Goal: Information Seeking & Learning: Learn about a topic

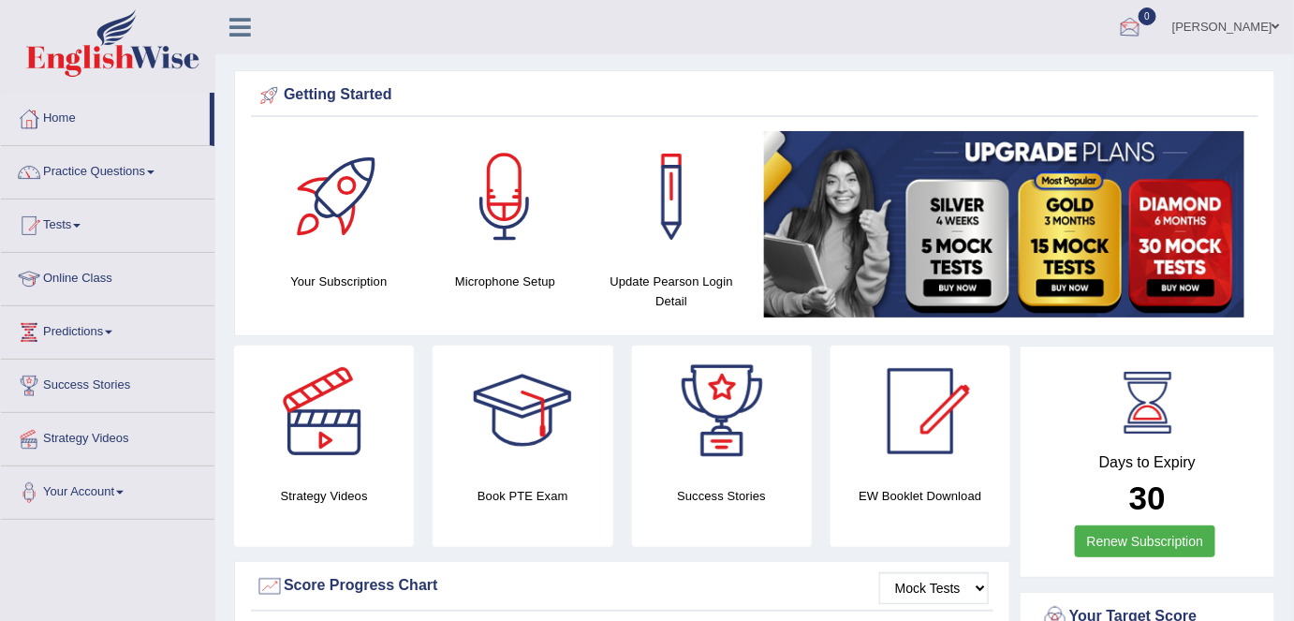
click at [1238, 35] on link "Shail" at bounding box center [1227, 24] width 136 height 49
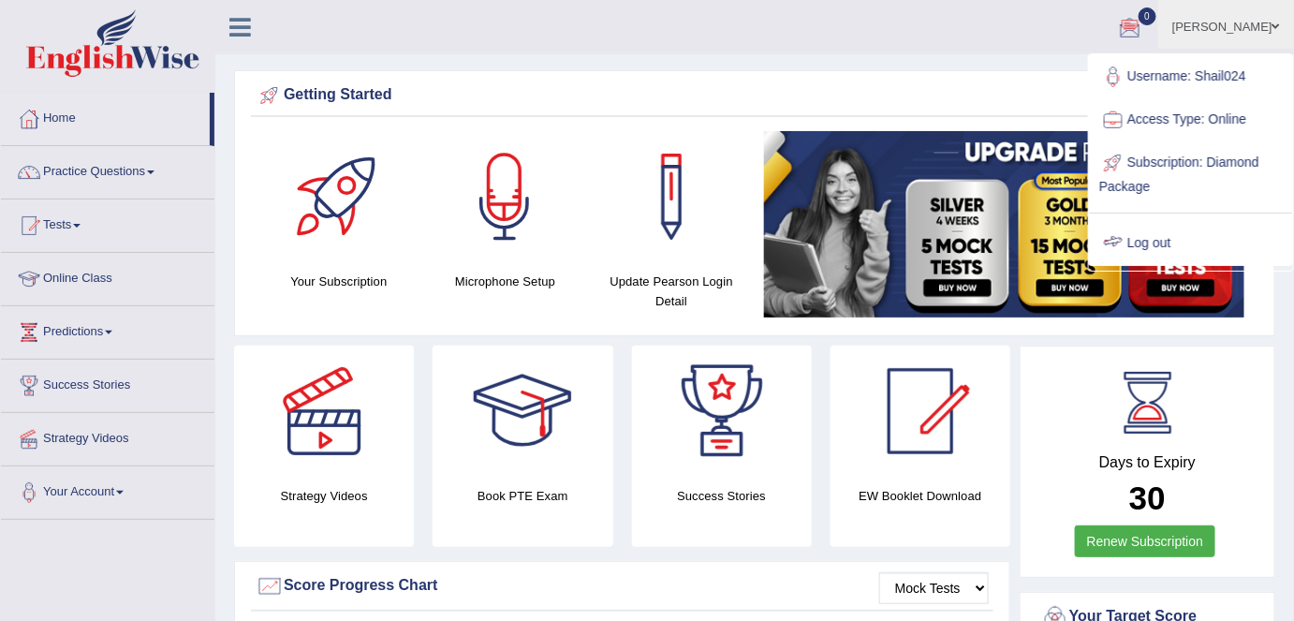
click at [1186, 228] on link "Log out" at bounding box center [1191, 243] width 202 height 43
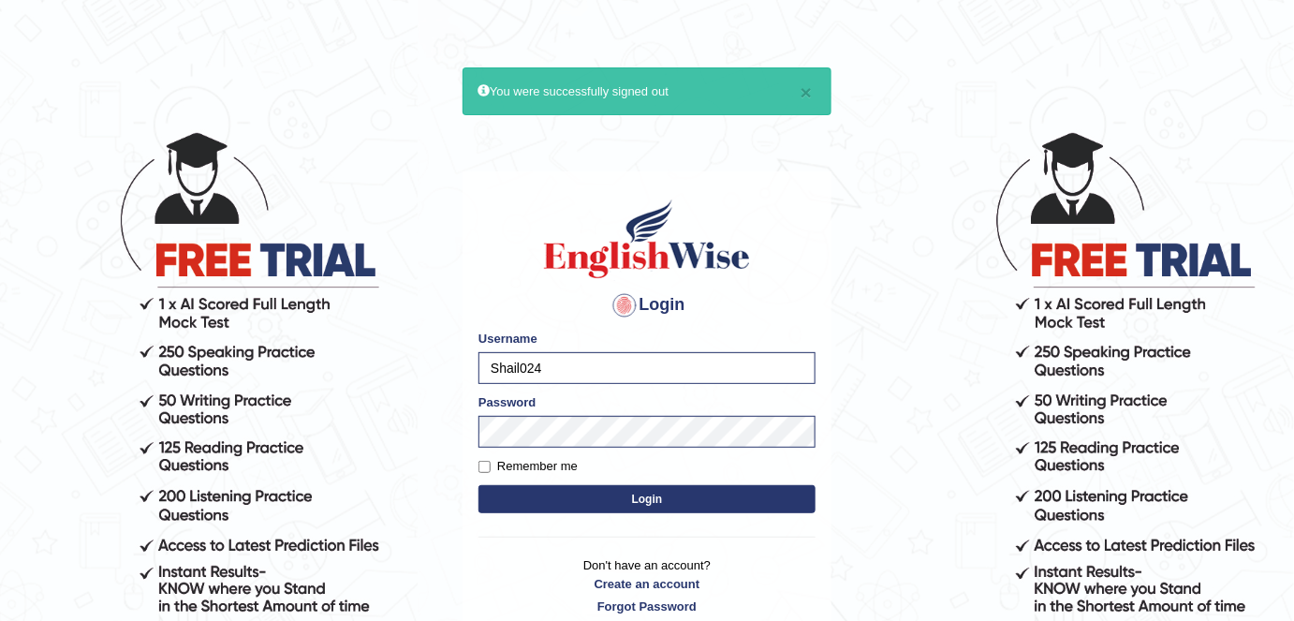
drag, startPoint x: 544, startPoint y: 367, endPoint x: 577, endPoint y: 366, distance: 32.8
click at [477, 363] on div "Login Please fix the following errors: Username Shail024 Password Remember me L…" at bounding box center [647, 405] width 369 height 469
type input "miannashit"
click at [522, 469] on label "Remember me" at bounding box center [528, 466] width 99 height 19
click at [491, 469] on input "Remember me" at bounding box center [485, 467] width 12 height 12
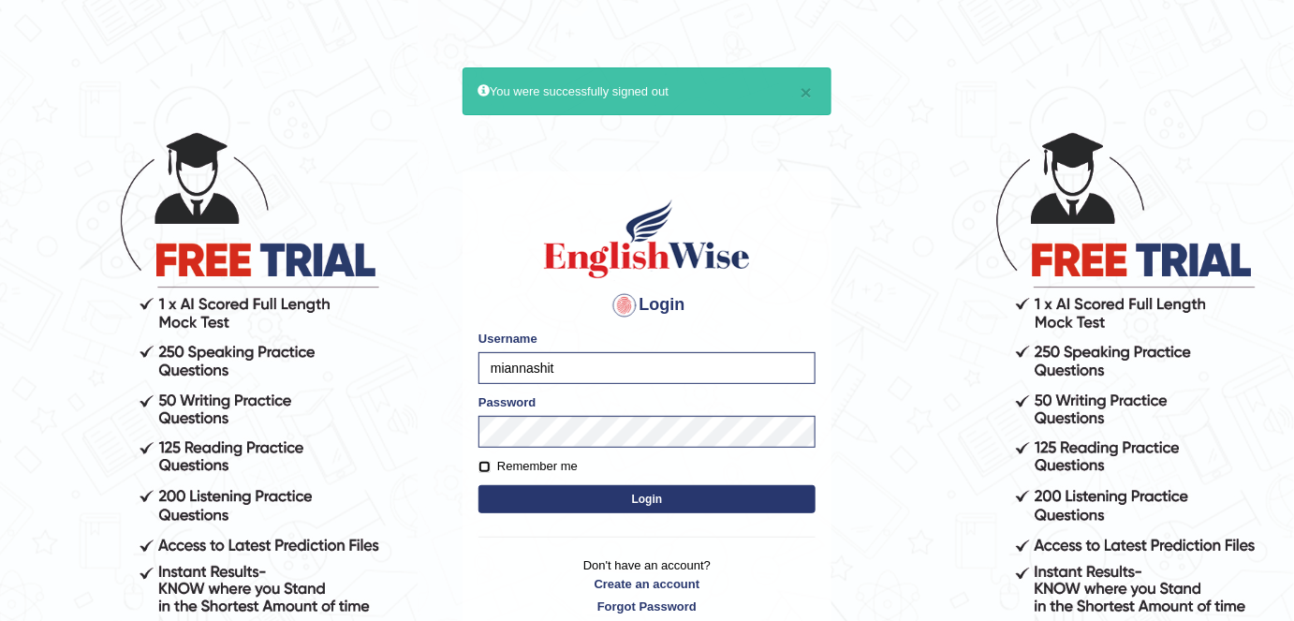
checkbox input "true"
click at [607, 517] on form "Please fix the following errors: Username miannashit Password Remember me Login" at bounding box center [647, 424] width 337 height 188
click at [592, 502] on button "Login" at bounding box center [647, 499] width 337 height 28
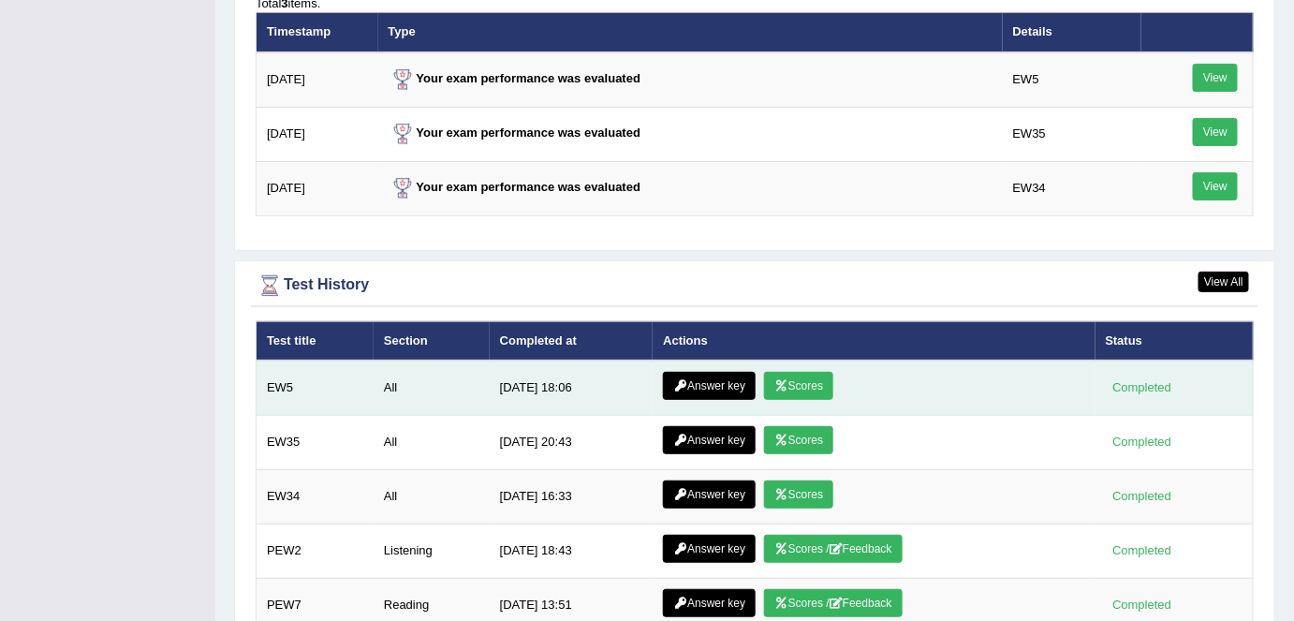
scroll to position [2469, 0]
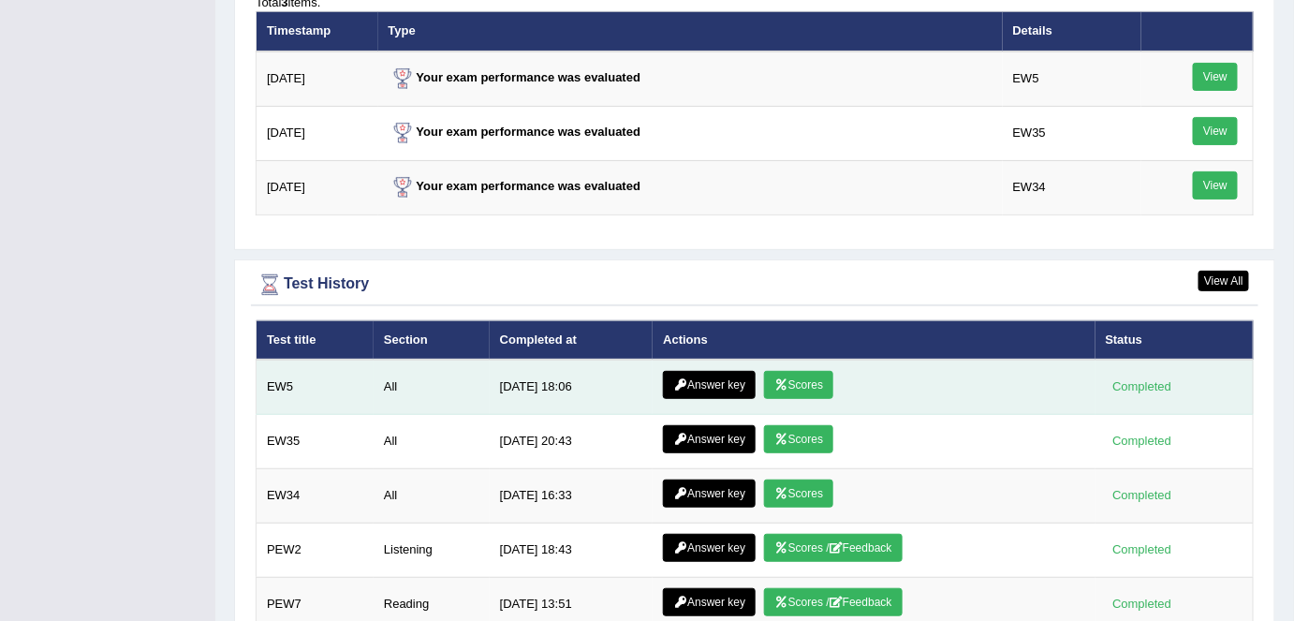
click at [817, 374] on link "Scores" at bounding box center [798, 385] width 69 height 28
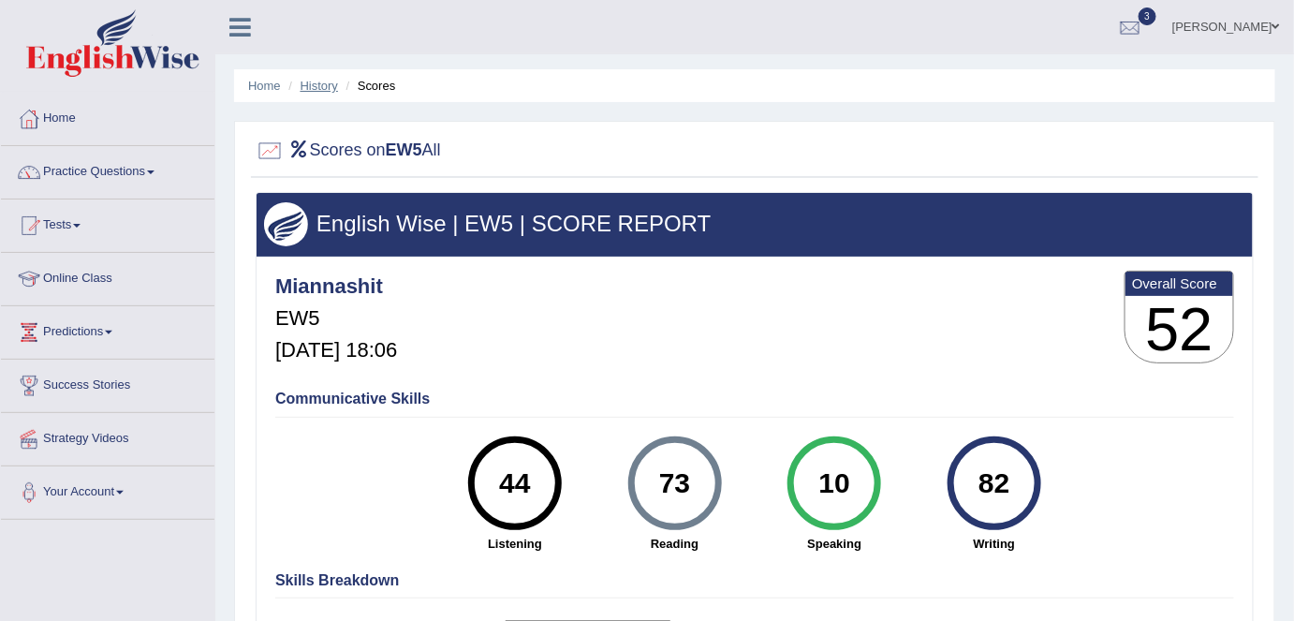
click at [324, 90] on link "History" at bounding box center [319, 86] width 37 height 14
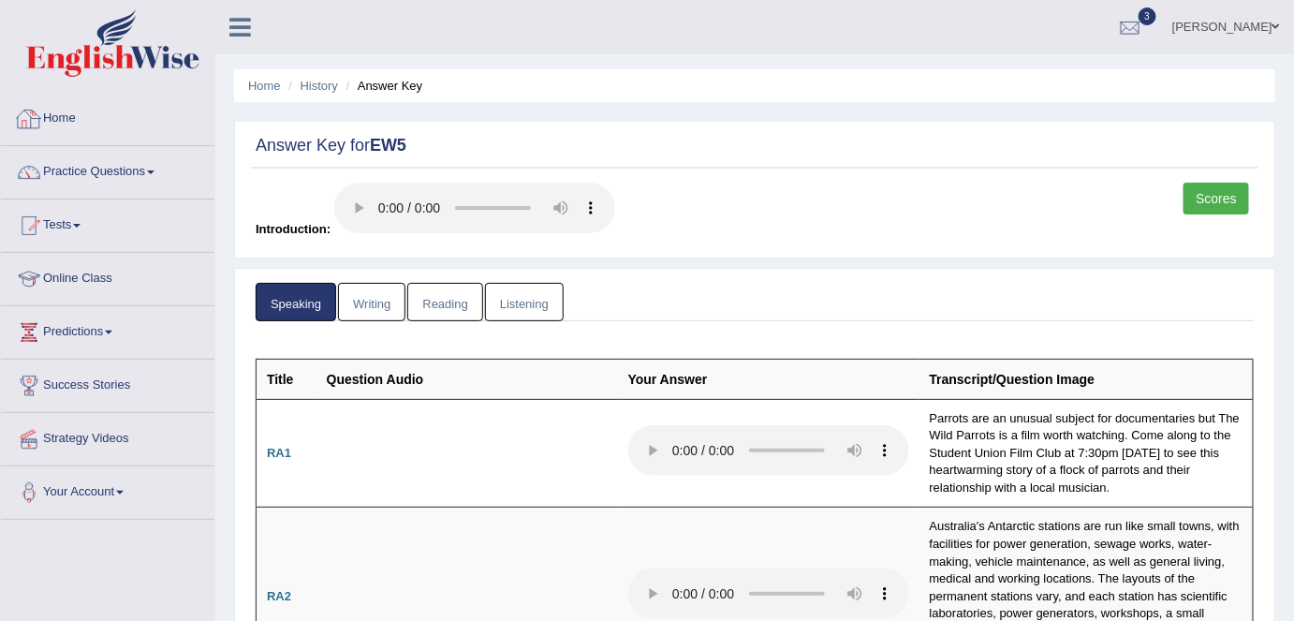
click at [78, 117] on link "Home" at bounding box center [108, 116] width 214 height 47
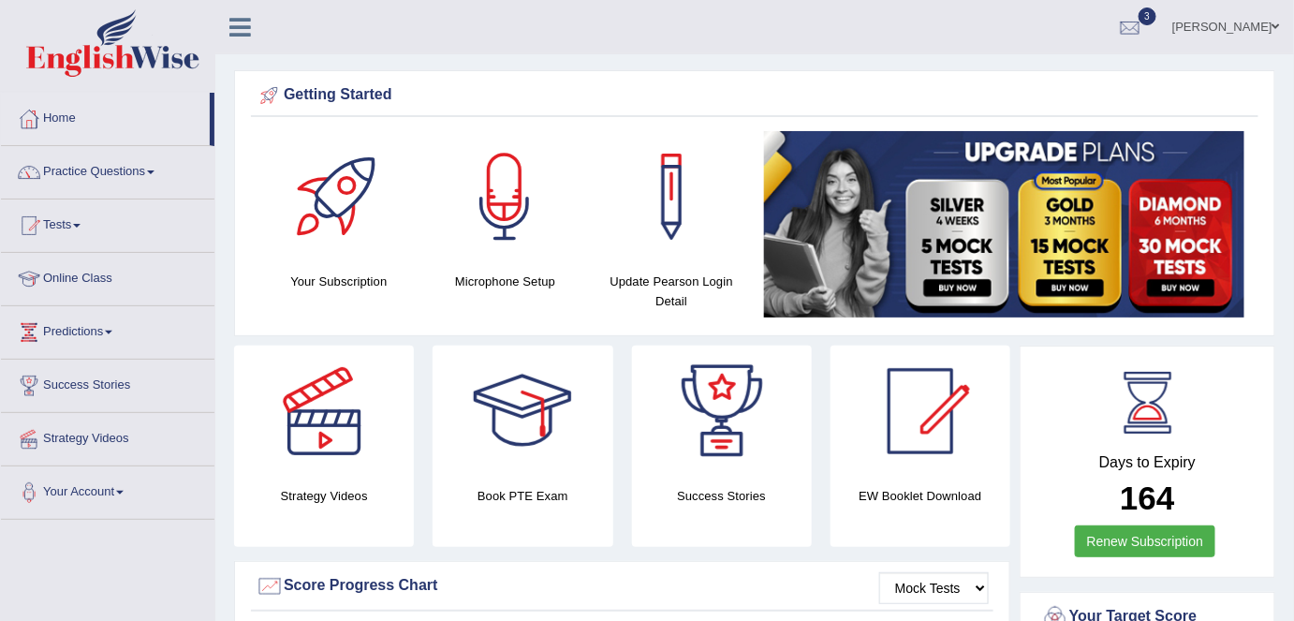
drag, startPoint x: 1238, startPoint y: 18, endPoint x: 1230, endPoint y: 198, distance: 180.0
click at [1238, 18] on link "Mian jawaid" at bounding box center [1227, 24] width 136 height 49
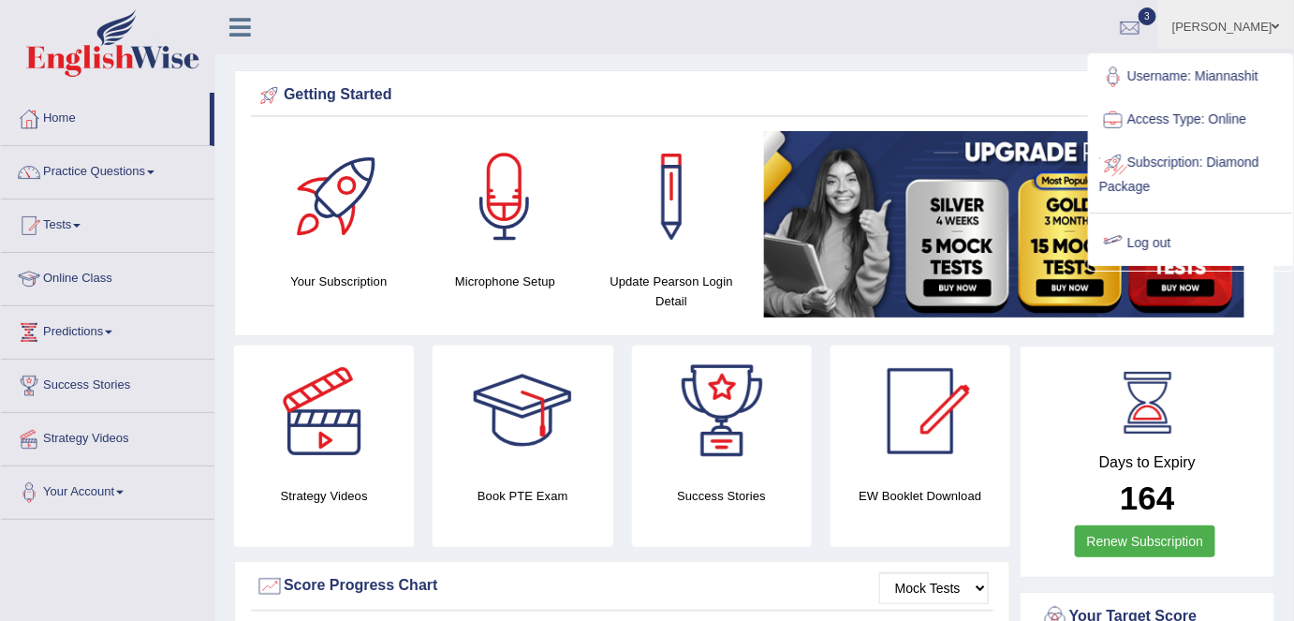
click at [1139, 243] on link "Log out" at bounding box center [1191, 243] width 202 height 43
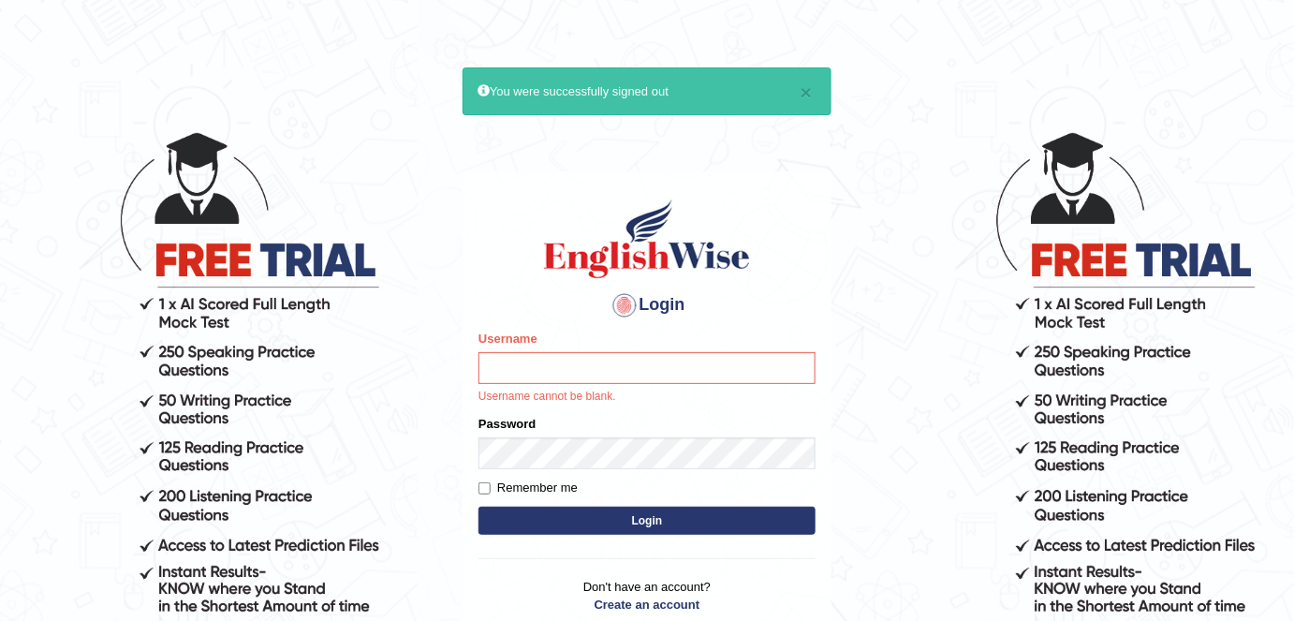
click at [573, 377] on input "Username" at bounding box center [647, 368] width 337 height 32
type input "Shail024"
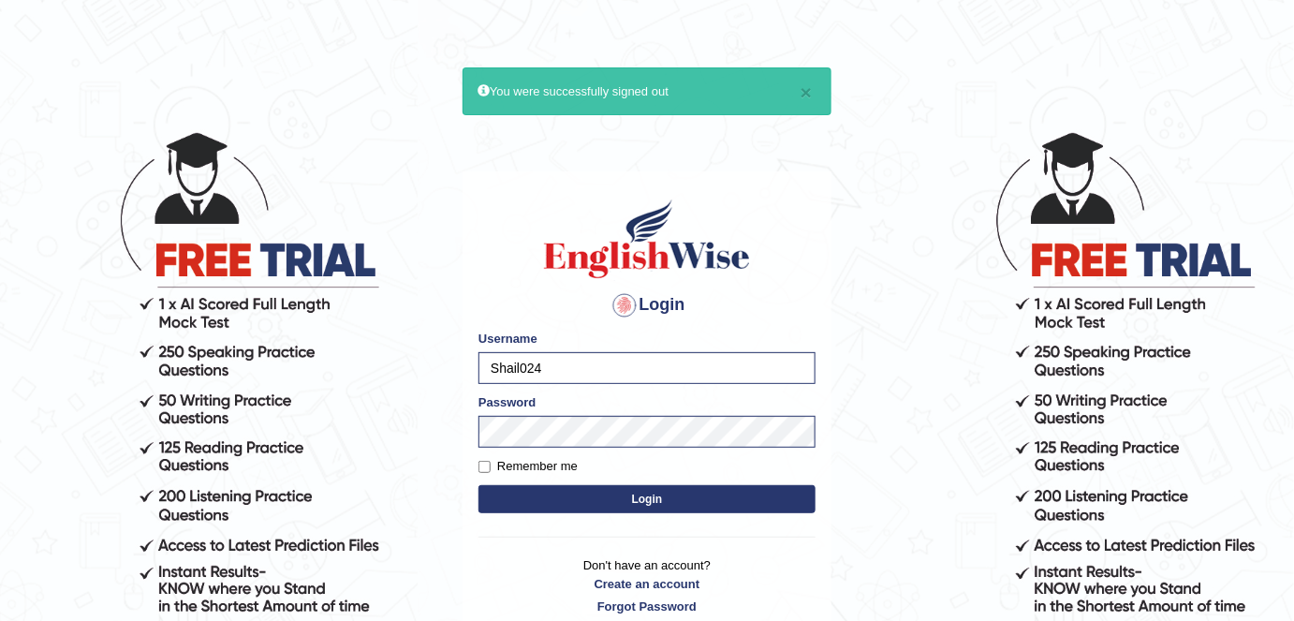
click at [571, 470] on label "Remember me" at bounding box center [528, 466] width 99 height 19
click at [491, 470] on input "Remember me" at bounding box center [485, 467] width 12 height 12
checkbox input "true"
click at [632, 503] on button "Login" at bounding box center [647, 499] width 337 height 28
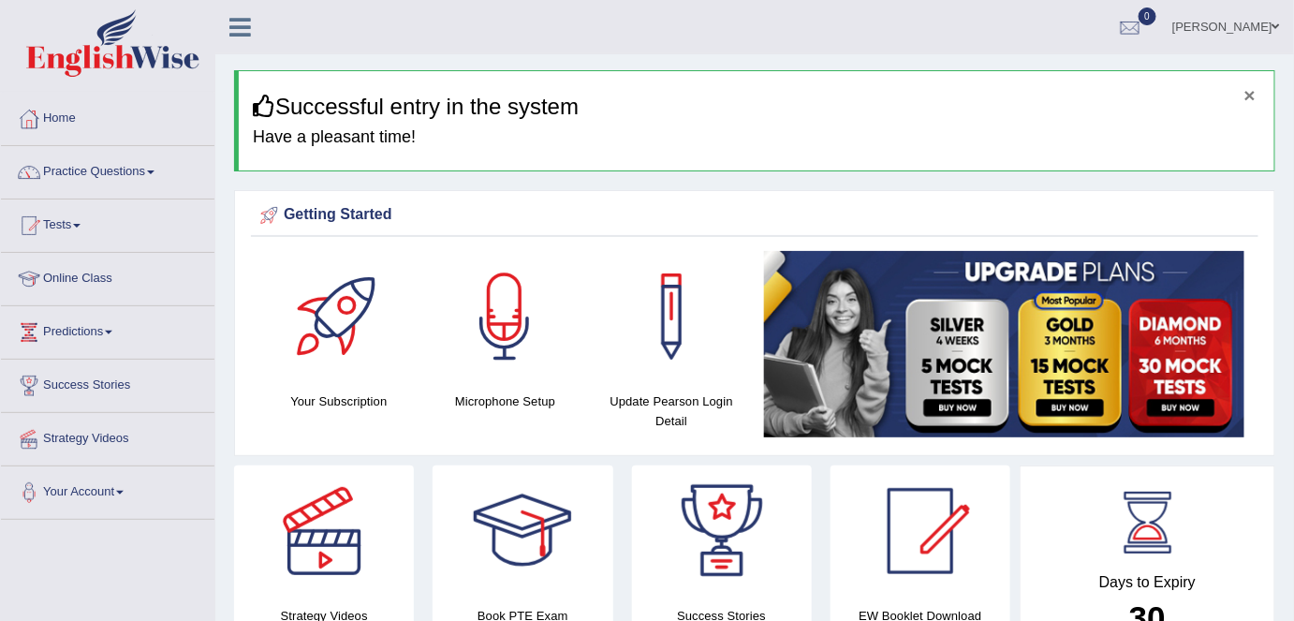
click at [1254, 91] on button "×" at bounding box center [1250, 95] width 11 height 20
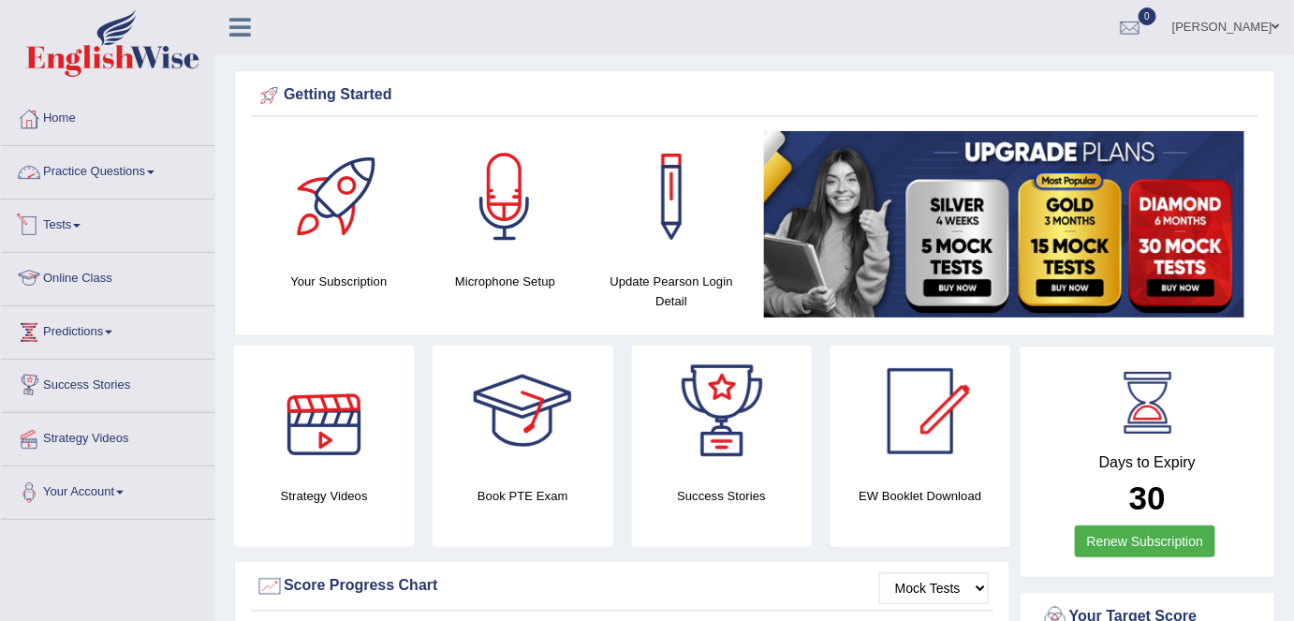
click at [88, 180] on link "Practice Questions" at bounding box center [108, 169] width 214 height 47
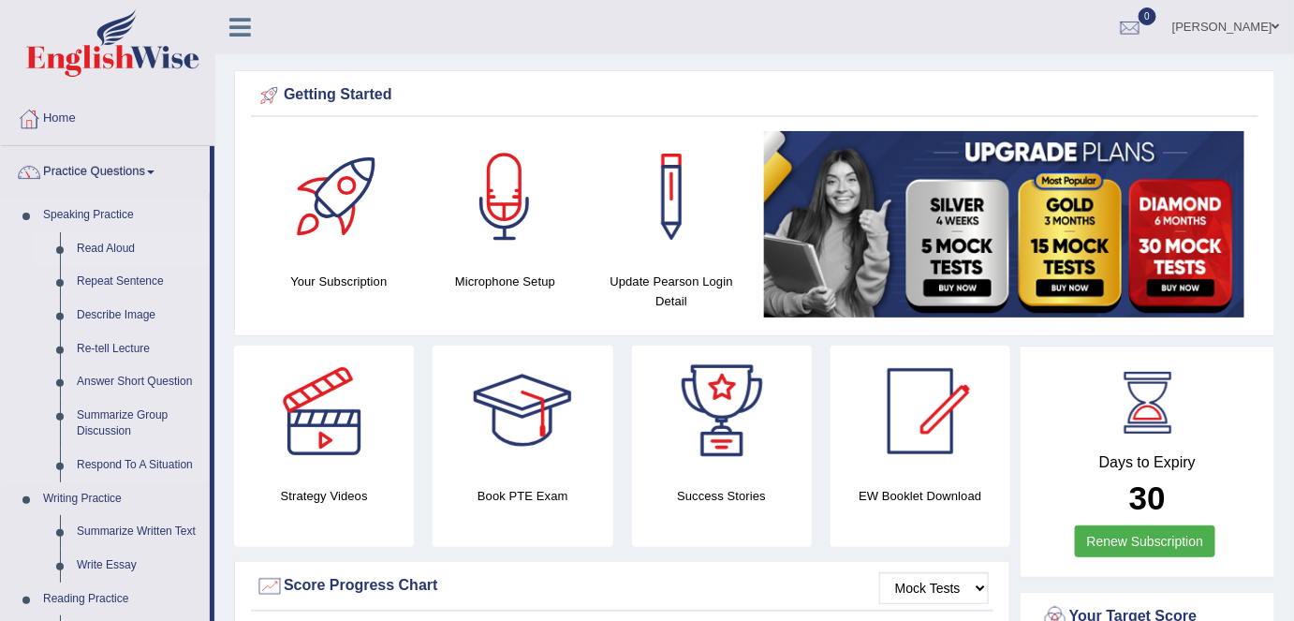
drag, startPoint x: 132, startPoint y: 250, endPoint x: 142, endPoint y: 255, distance: 11.3
click at [132, 249] on link "Read Aloud" at bounding box center [138, 249] width 141 height 34
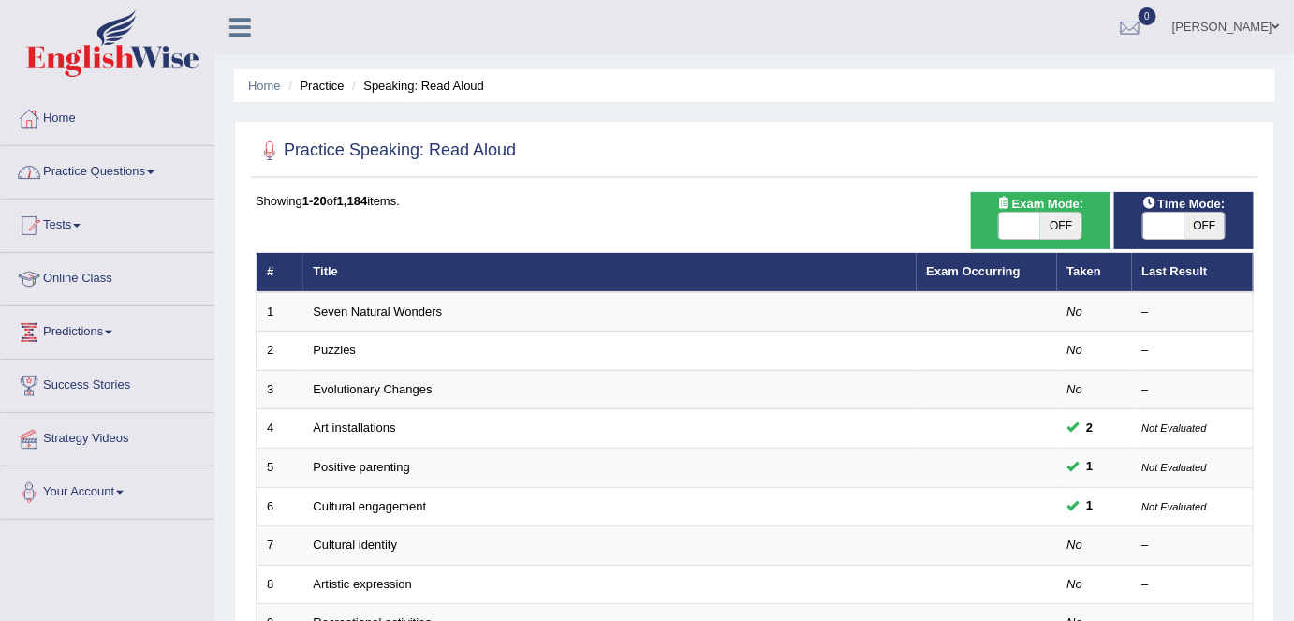
click at [155, 172] on span at bounding box center [150, 172] width 7 height 4
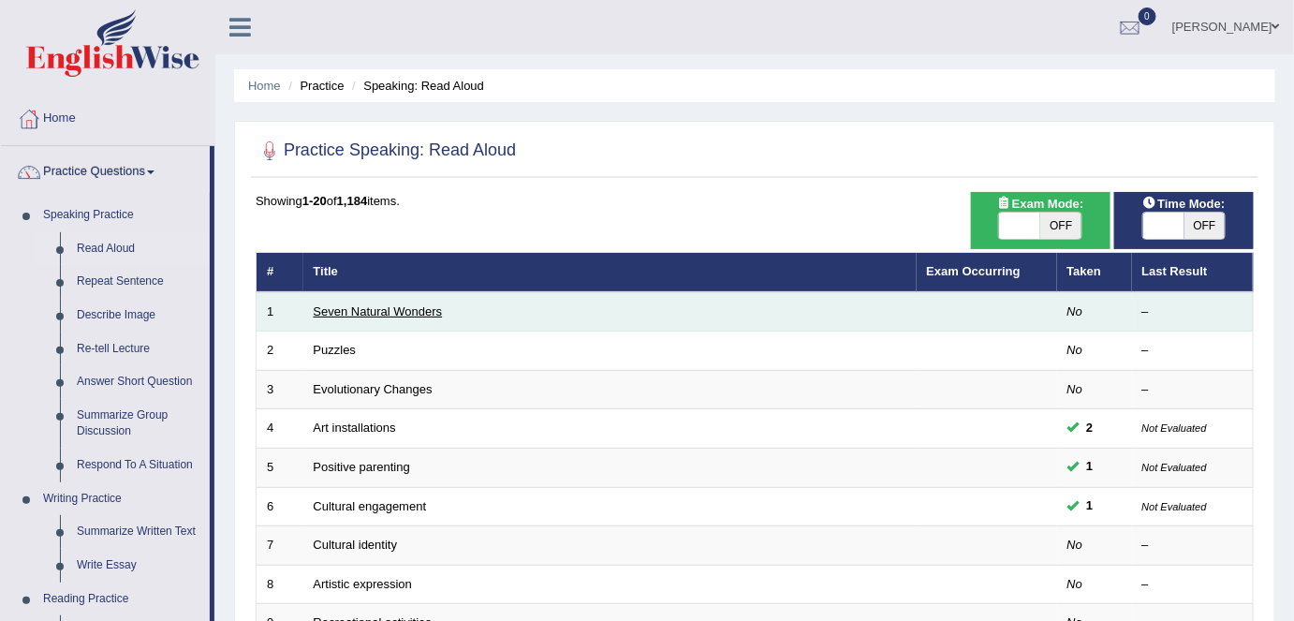
click at [408, 315] on link "Seven Natural Wonders" at bounding box center [378, 311] width 129 height 14
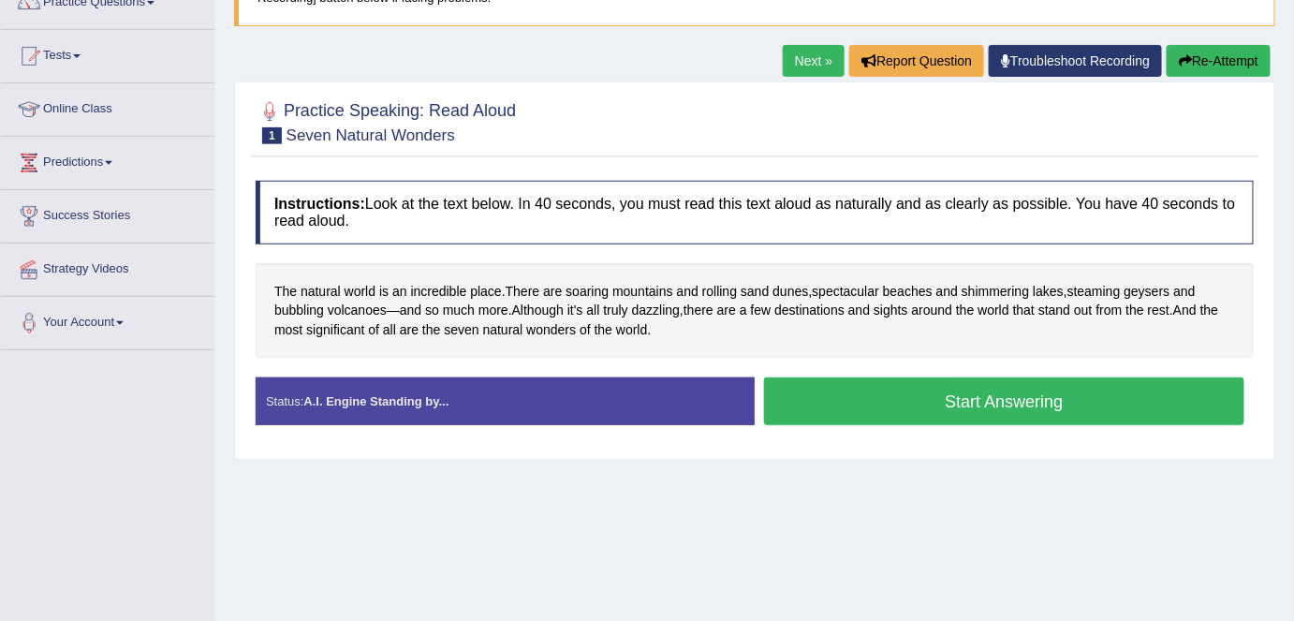
click at [822, 57] on link "Next »" at bounding box center [814, 61] width 62 height 32
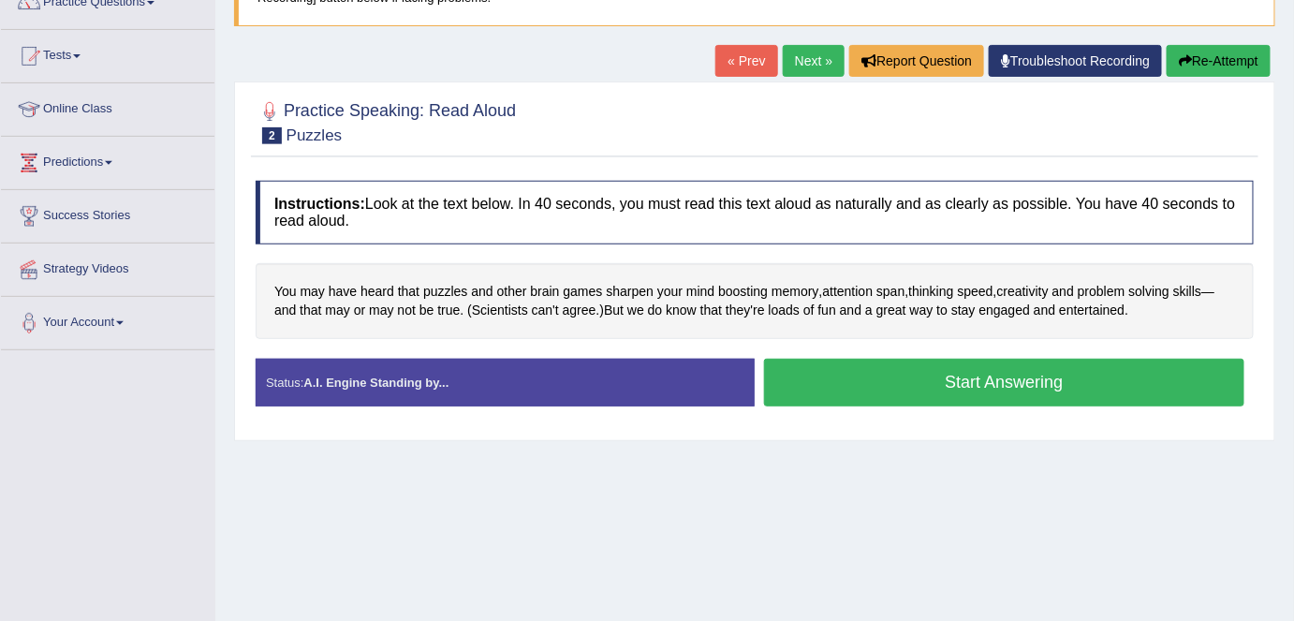
click at [982, 381] on button "Start Answering" at bounding box center [1004, 383] width 480 height 48
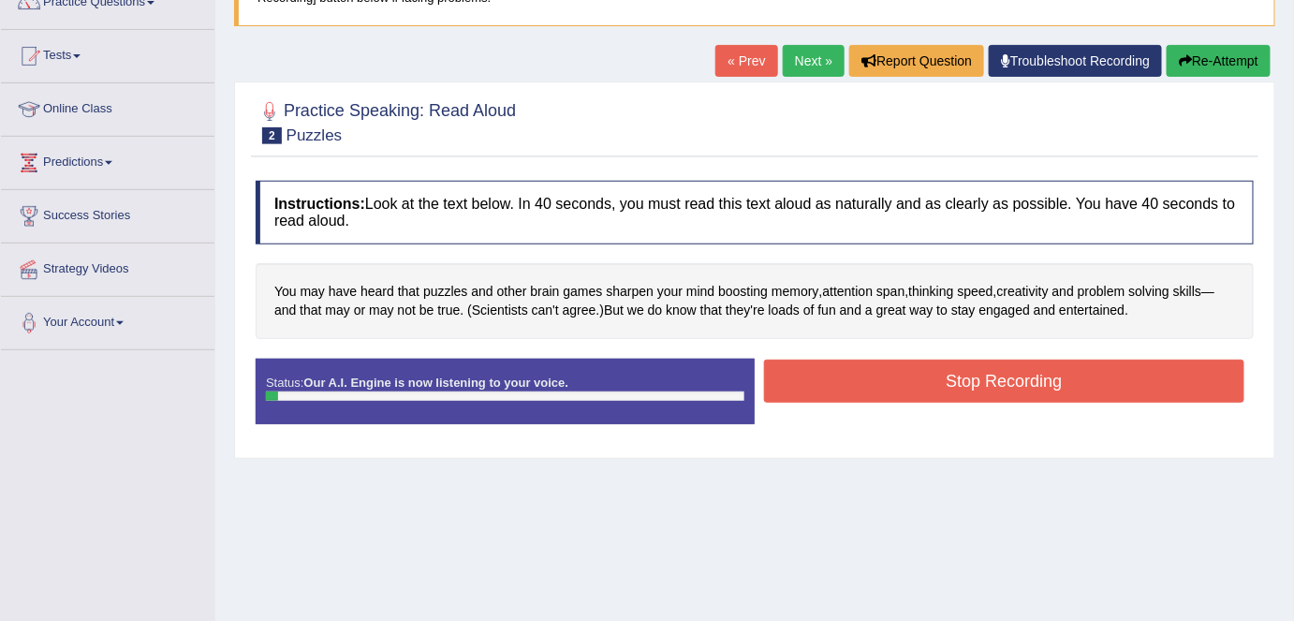
click at [880, 385] on button "Stop Recording" at bounding box center [1004, 381] width 480 height 43
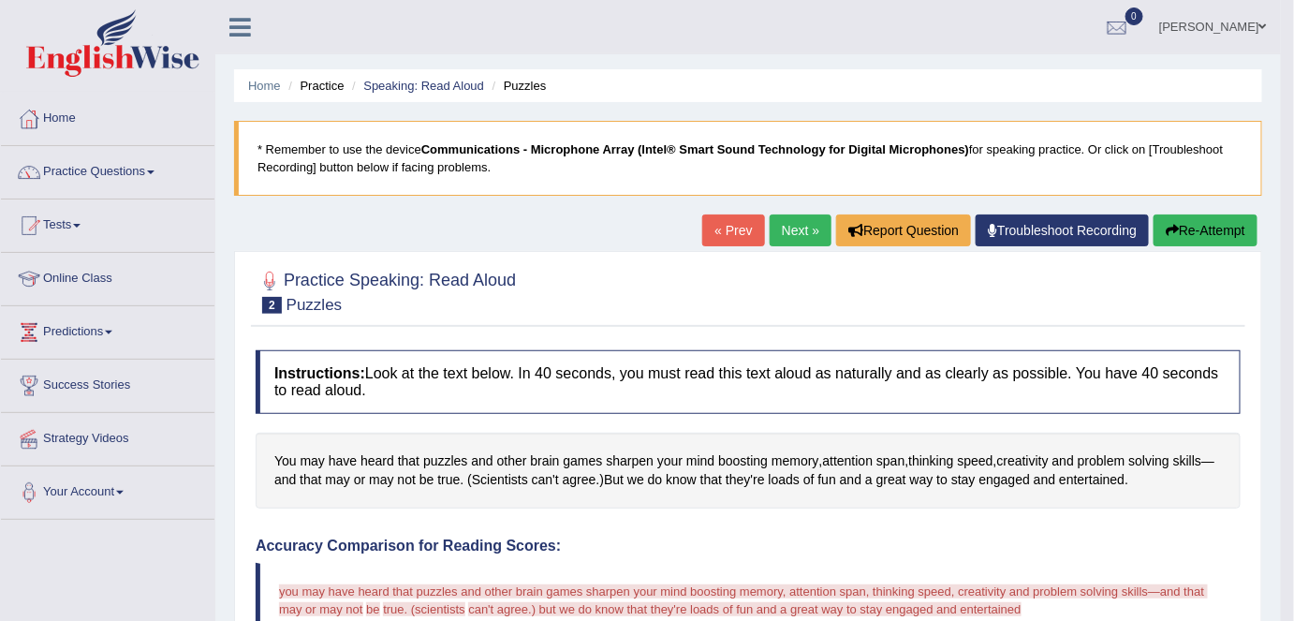
drag, startPoint x: 792, startPoint y: 236, endPoint x: 807, endPoint y: 266, distance: 33.5
click at [792, 236] on link "Next »" at bounding box center [801, 230] width 62 height 32
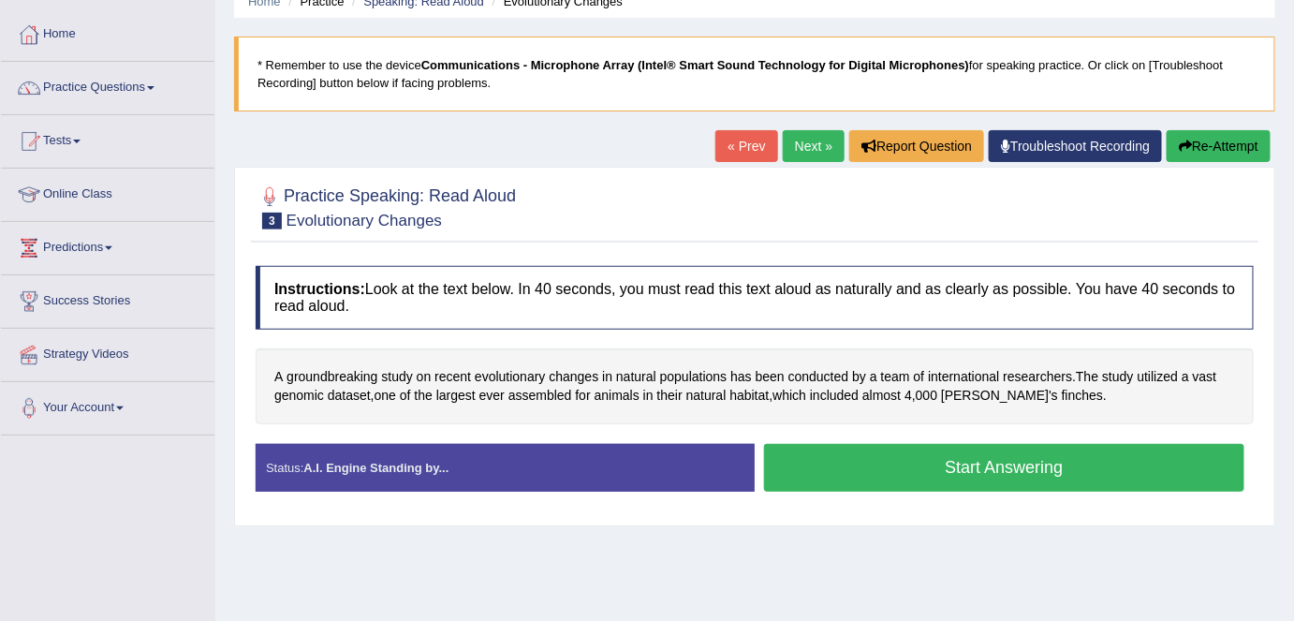
click at [805, 157] on link "Next »" at bounding box center [814, 146] width 62 height 32
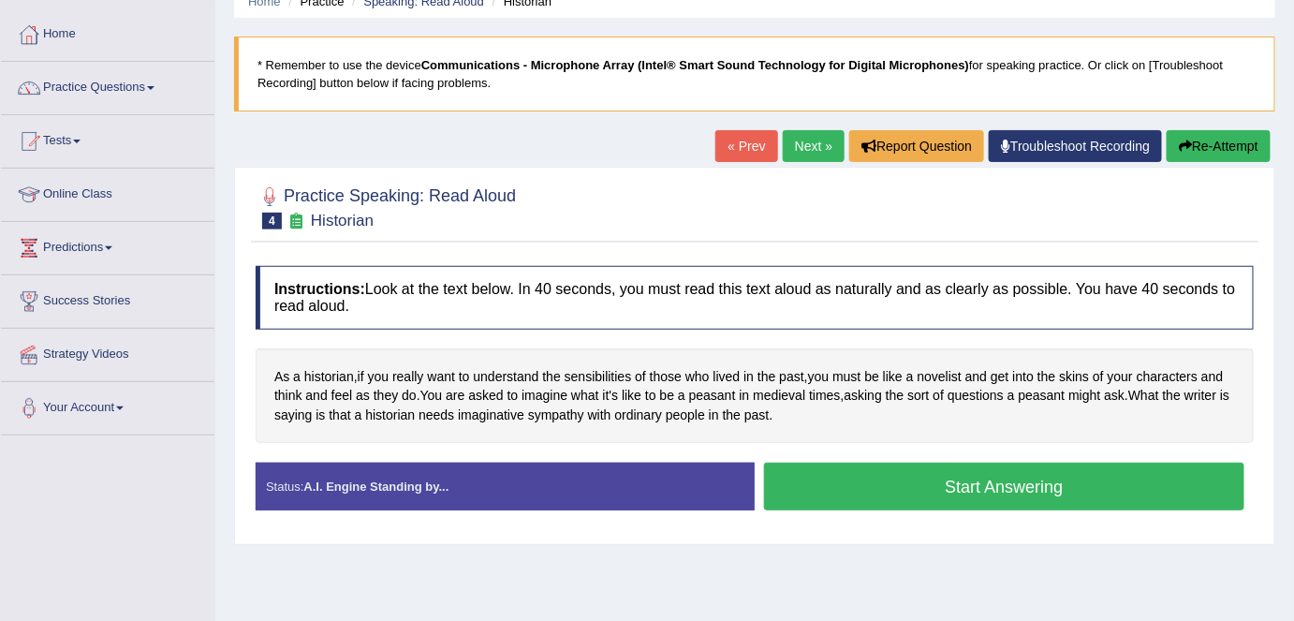
scroll to position [84, 0]
click at [830, 148] on link "Next »" at bounding box center [814, 146] width 62 height 32
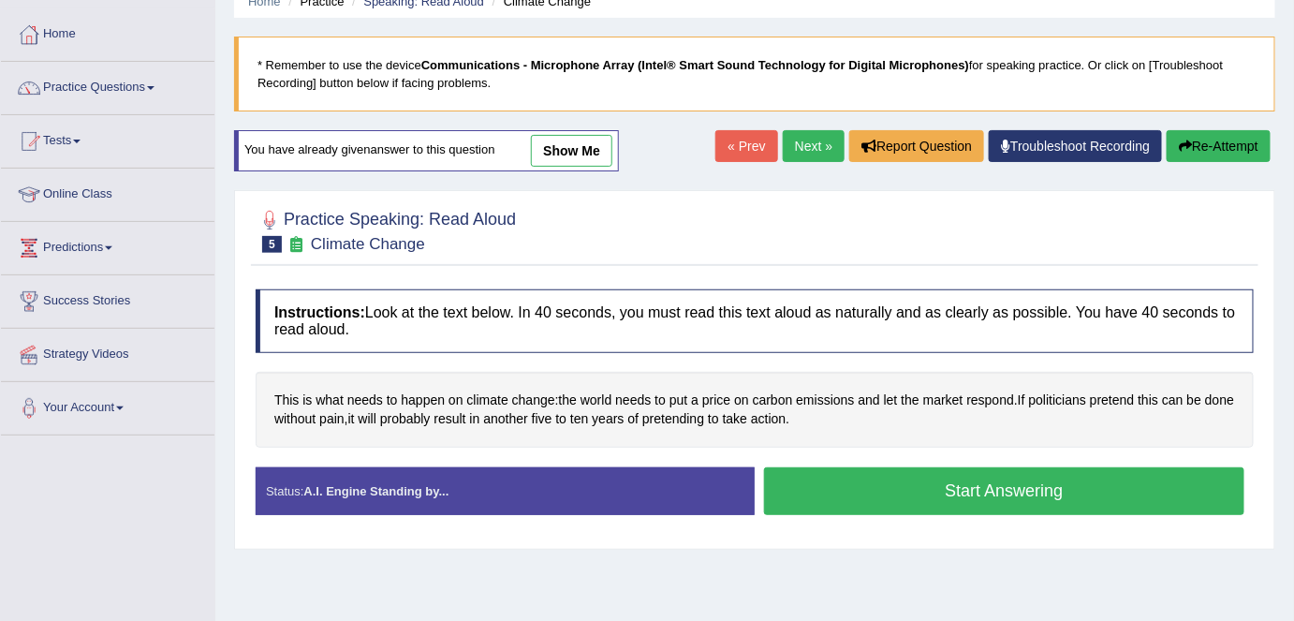
click at [750, 148] on link "« Prev" at bounding box center [747, 146] width 62 height 32
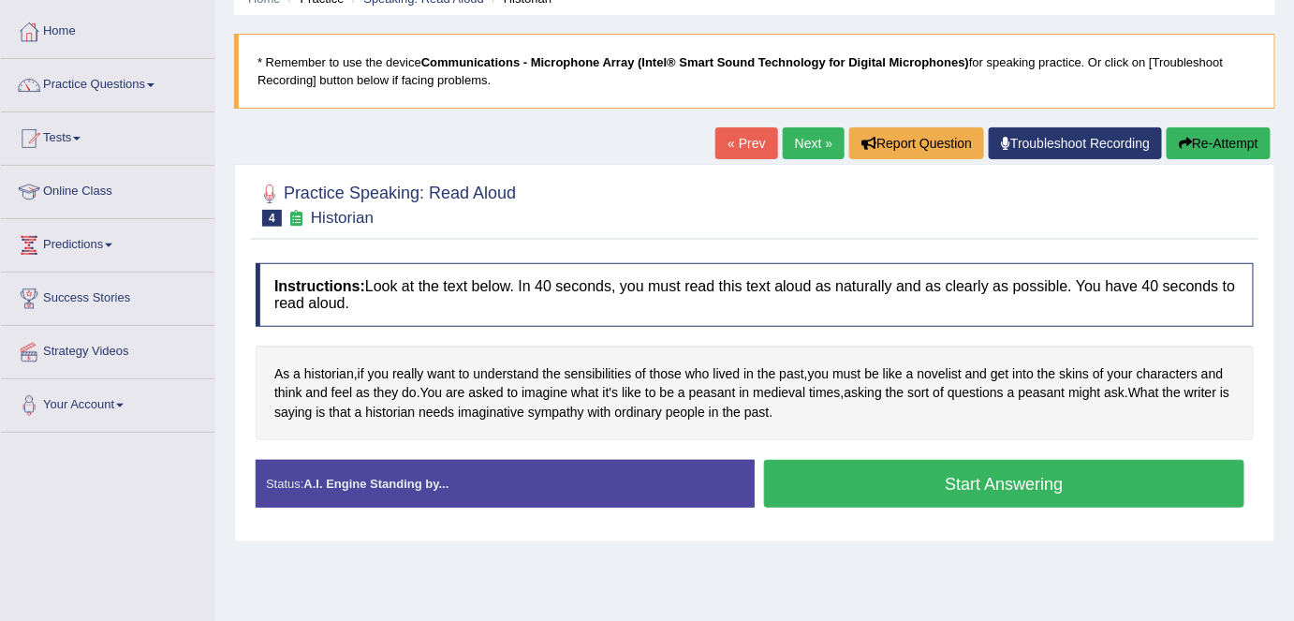
scroll to position [84, 0]
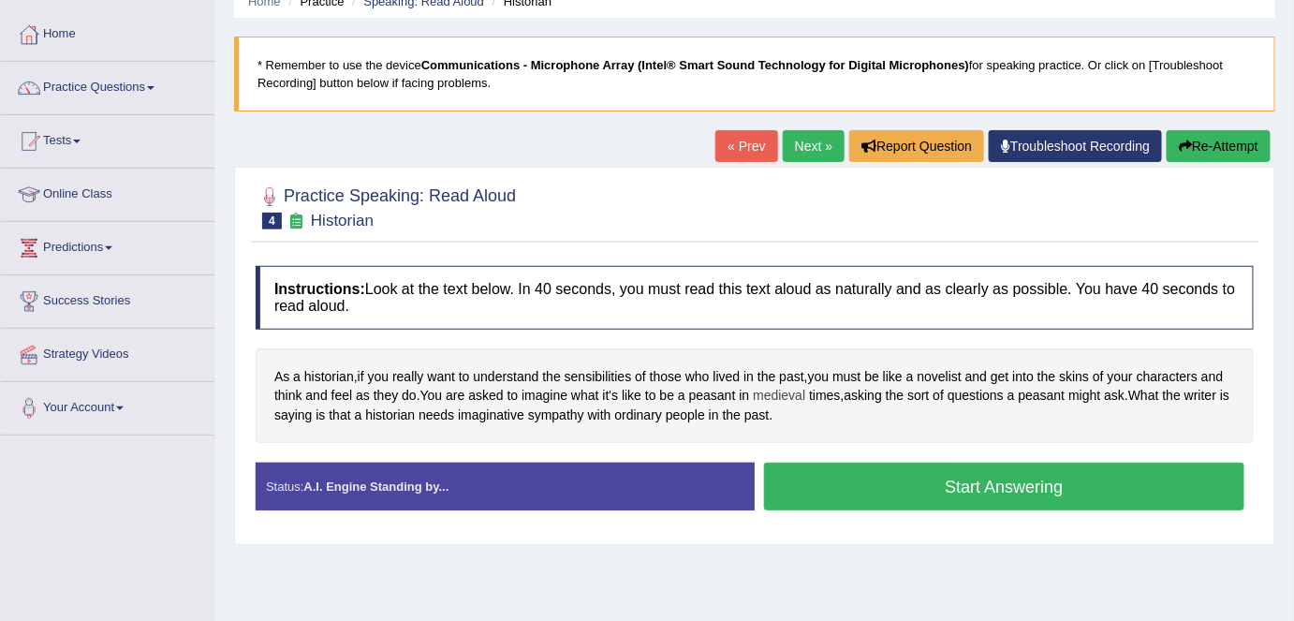
click at [792, 393] on span "medieval" at bounding box center [779, 396] width 52 height 20
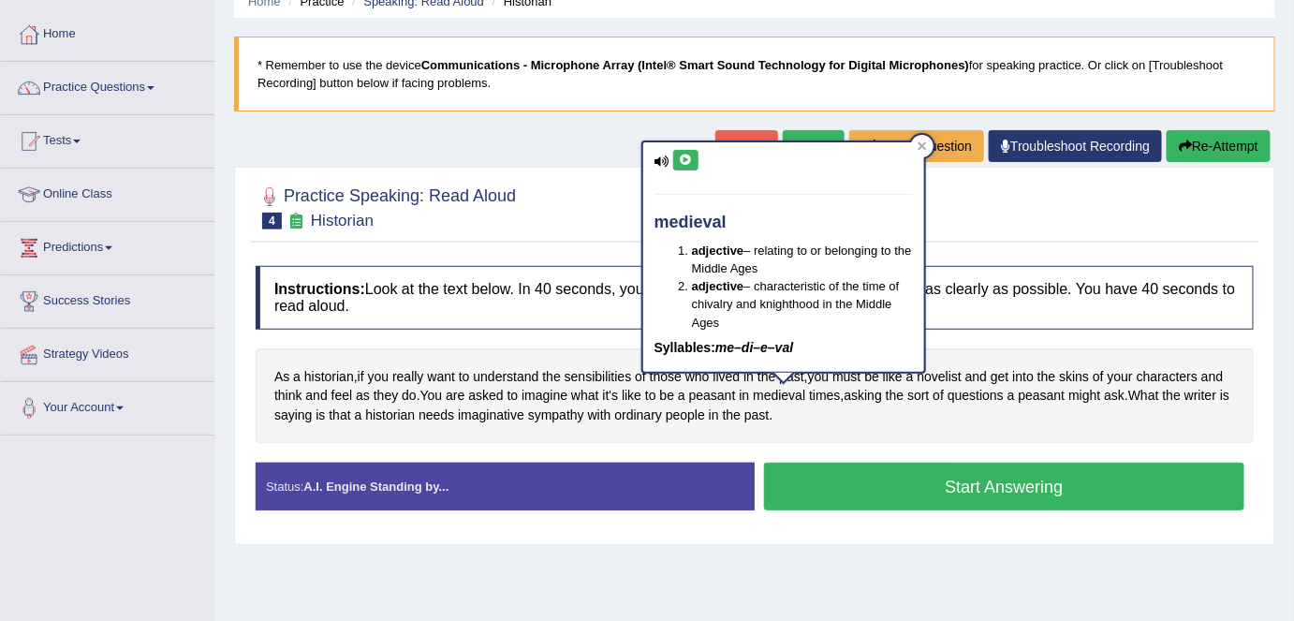
click at [686, 155] on icon at bounding box center [686, 160] width 14 height 11
click at [931, 144] on div at bounding box center [922, 146] width 22 height 22
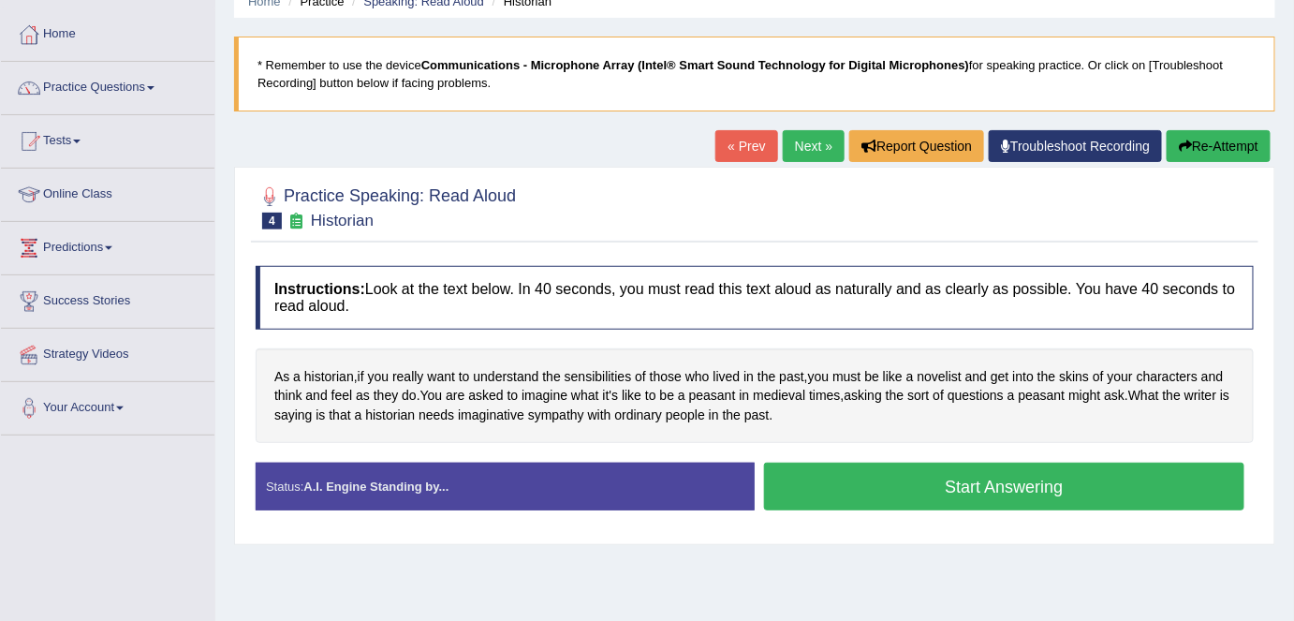
click at [801, 136] on link "Next »" at bounding box center [814, 146] width 62 height 32
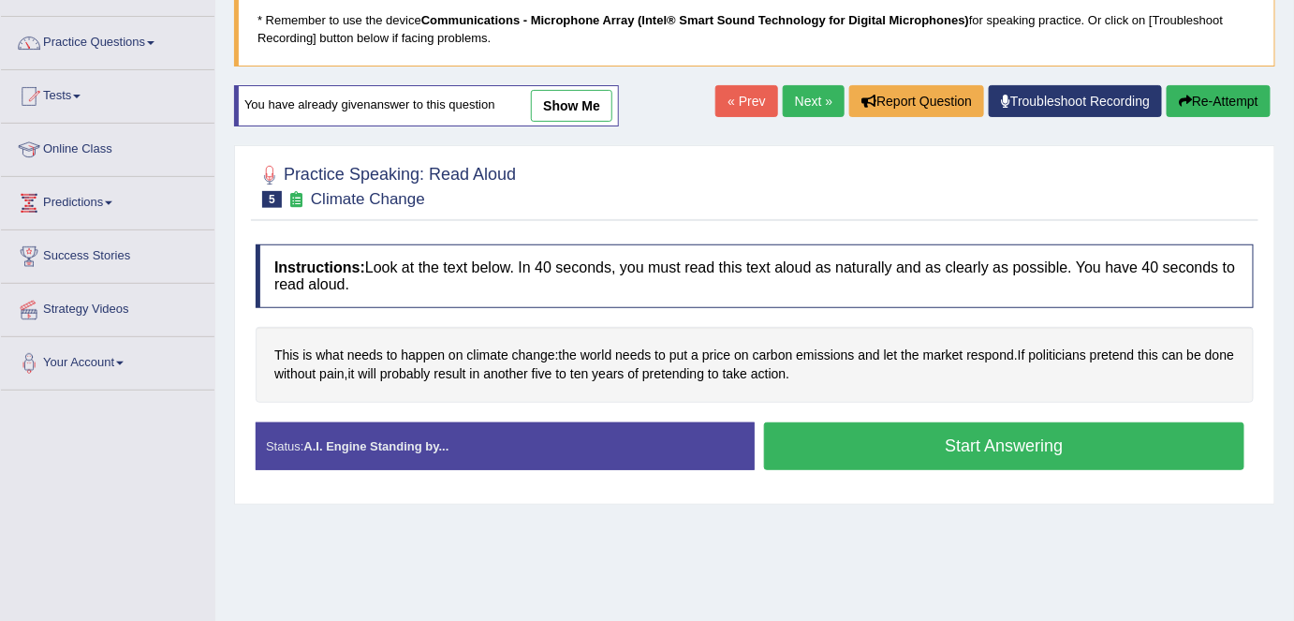
scroll to position [170, 0]
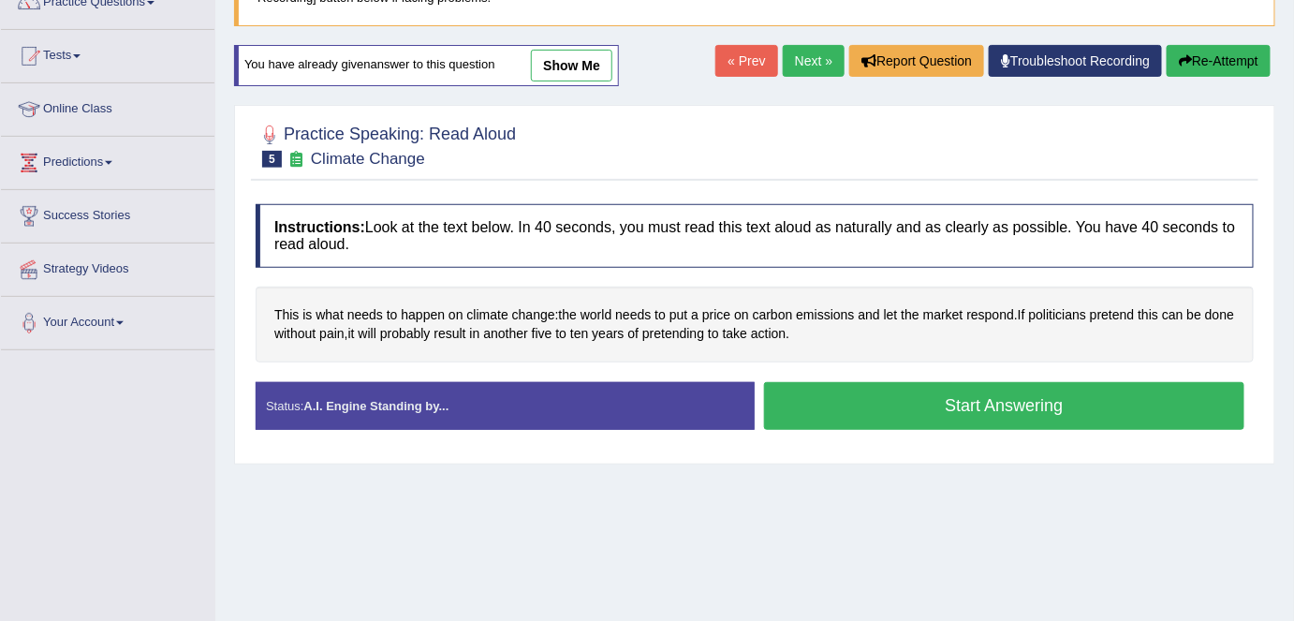
click at [806, 57] on link "Next »" at bounding box center [814, 61] width 62 height 32
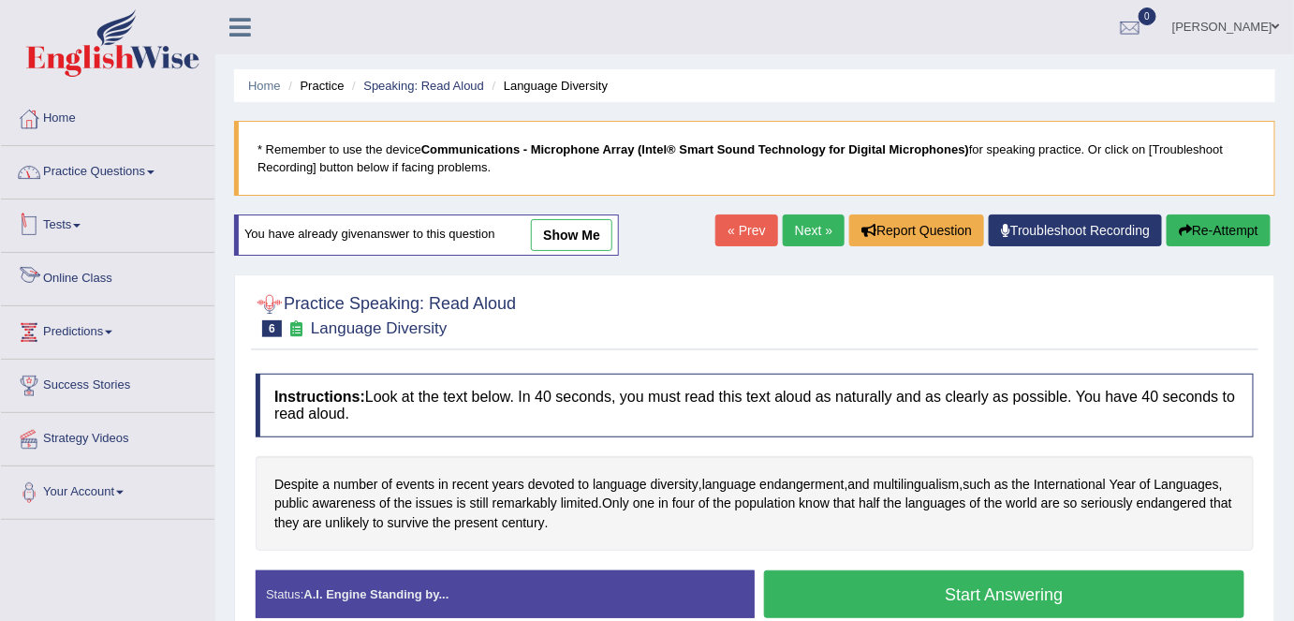
click at [151, 180] on link "Practice Questions" at bounding box center [108, 169] width 214 height 47
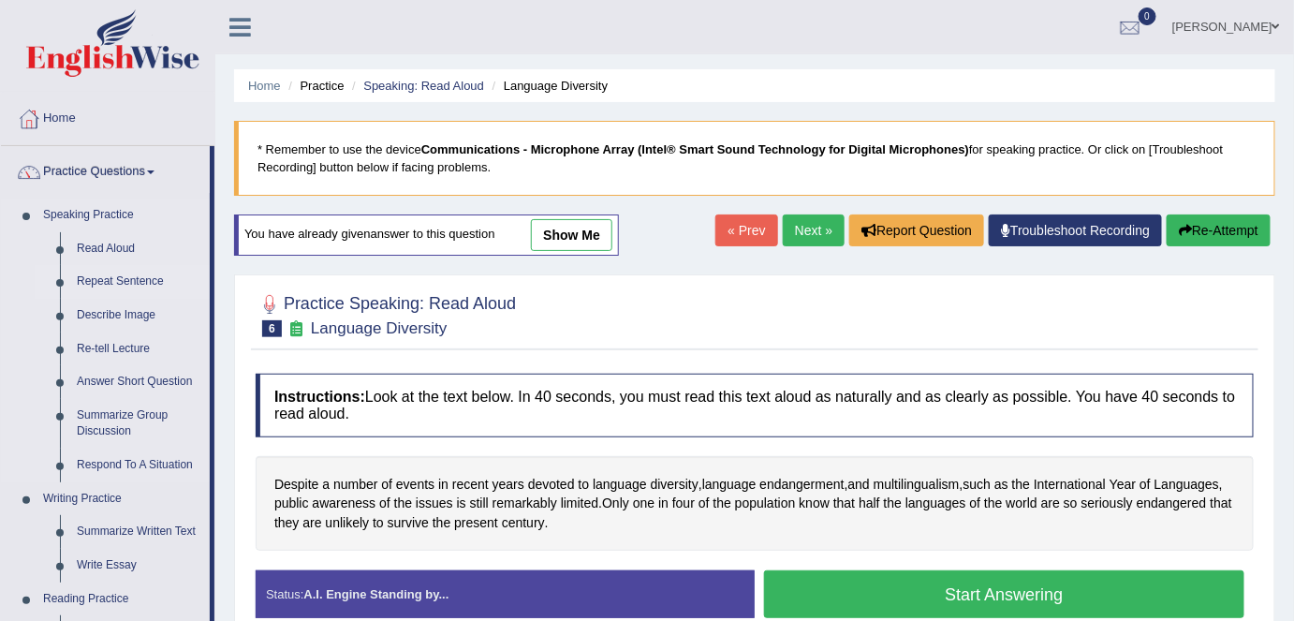
drag, startPoint x: 129, startPoint y: 277, endPoint x: 179, endPoint y: 277, distance: 49.6
click at [129, 277] on link "Repeat Sentence" at bounding box center [138, 282] width 141 height 34
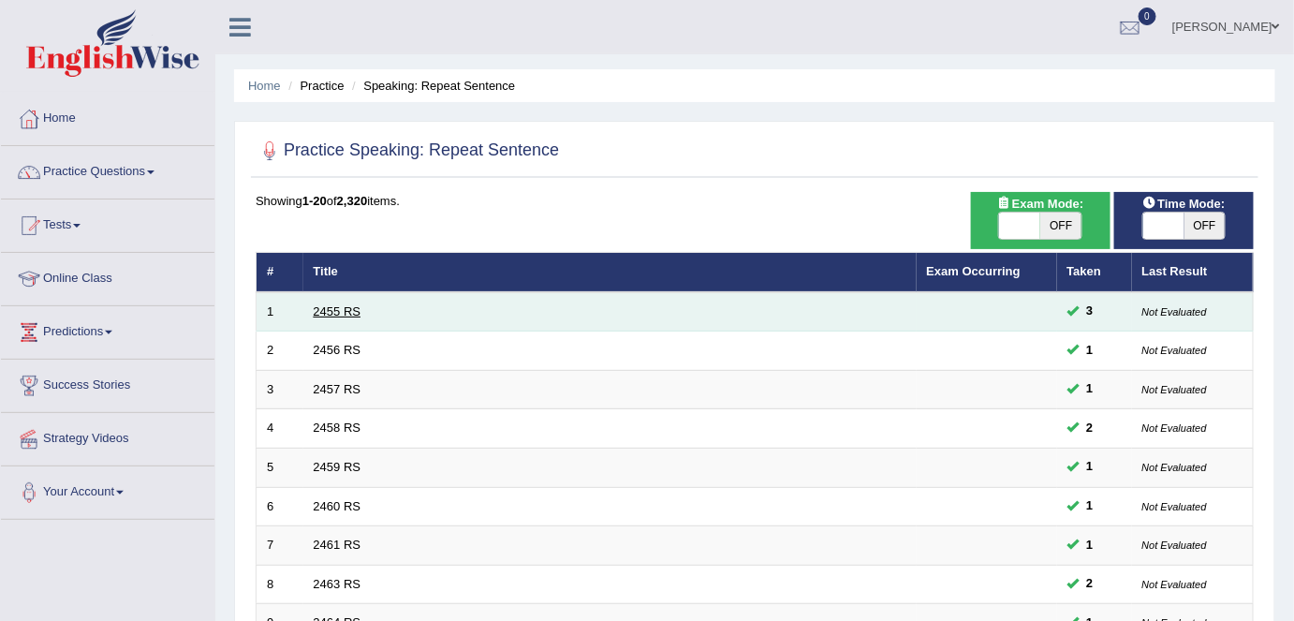
click at [358, 311] on link "2455 RS" at bounding box center [338, 311] width 48 height 14
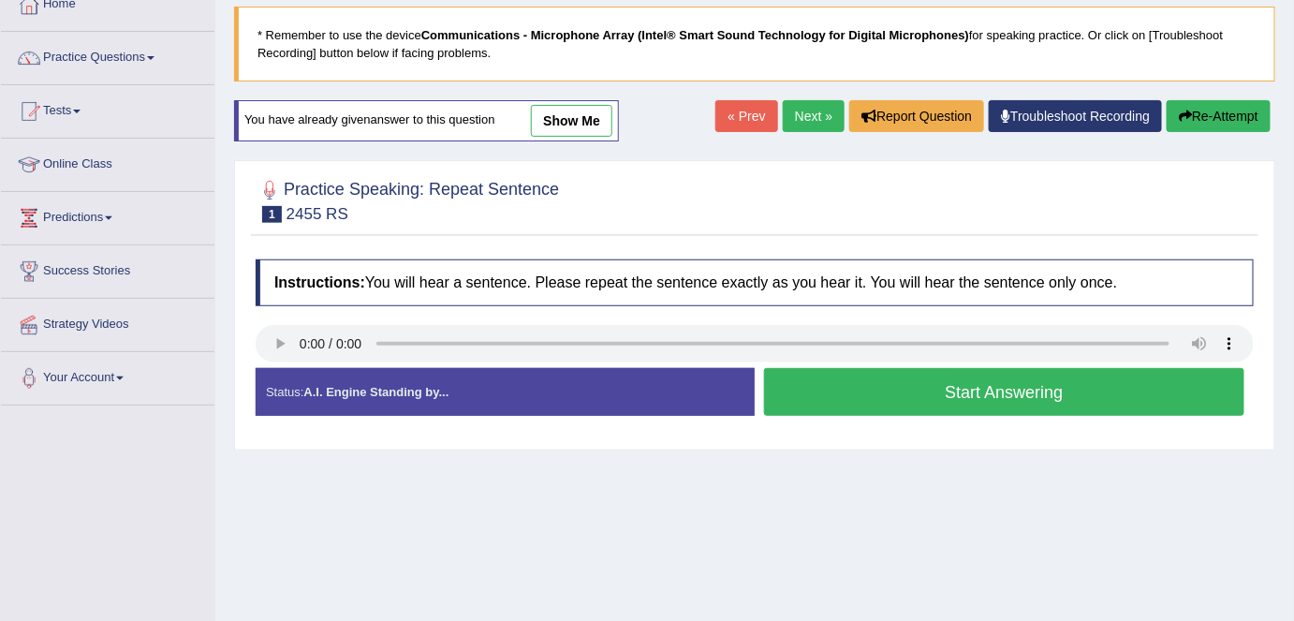
scroll to position [84, 0]
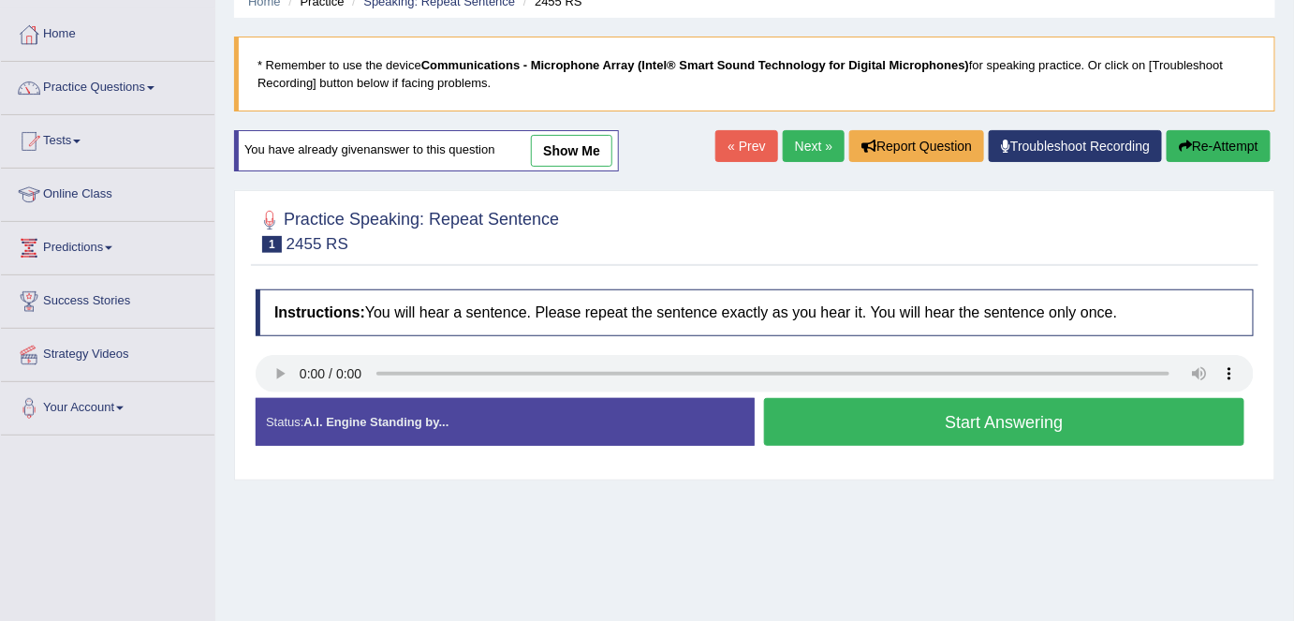
click at [893, 451] on div "Stop Recording" at bounding box center [1004, 451] width 499 height 1
click at [892, 434] on button "Start Answering" at bounding box center [1004, 422] width 480 height 48
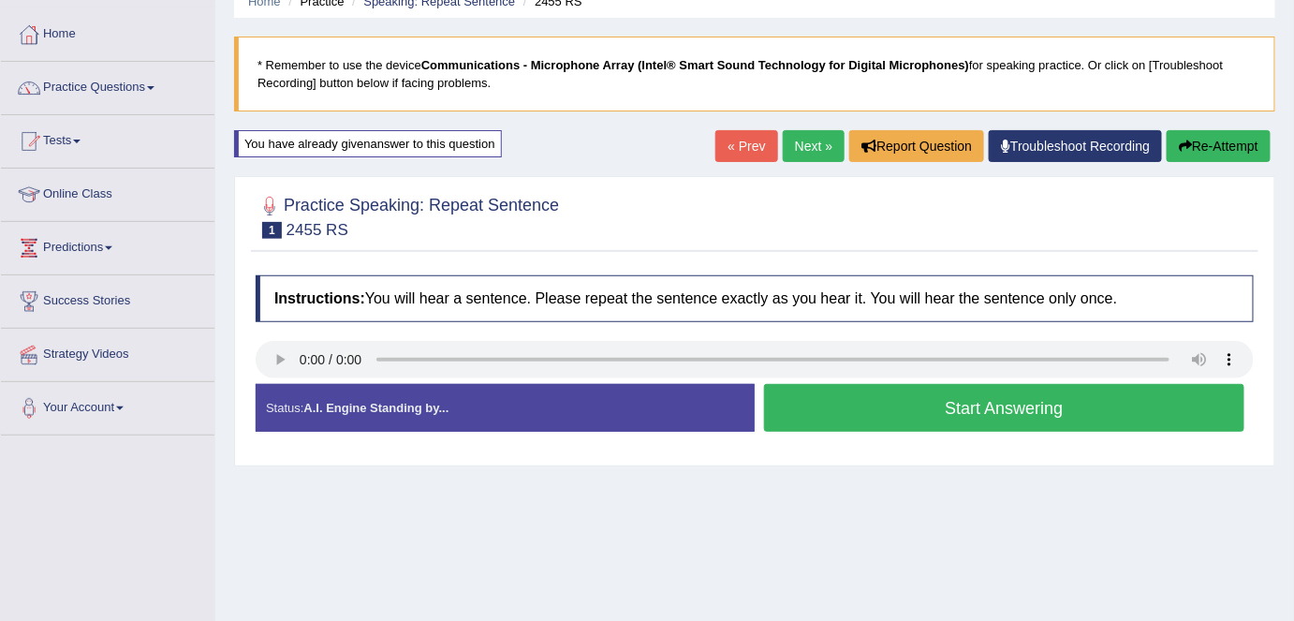
click at [891, 414] on div "Status: A.I. Engine Standing by... Start Answering Stop Recording" at bounding box center [755, 417] width 998 height 66
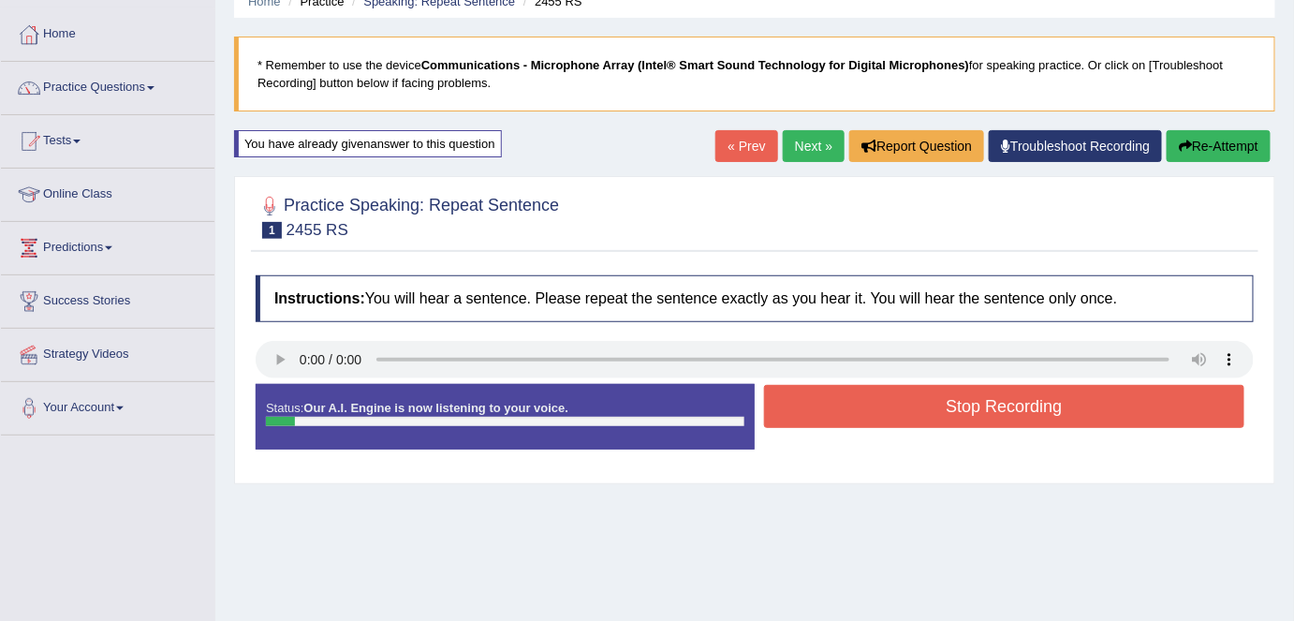
click at [784, 419] on button "Stop Recording" at bounding box center [1004, 406] width 480 height 43
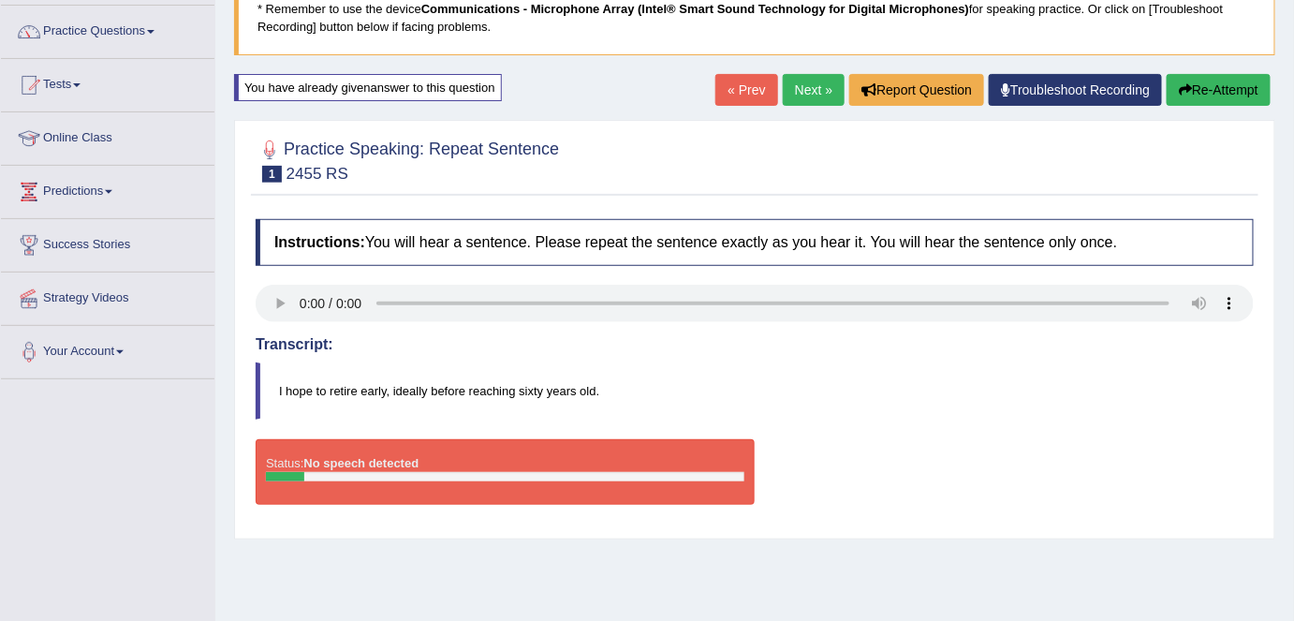
scroll to position [170, 0]
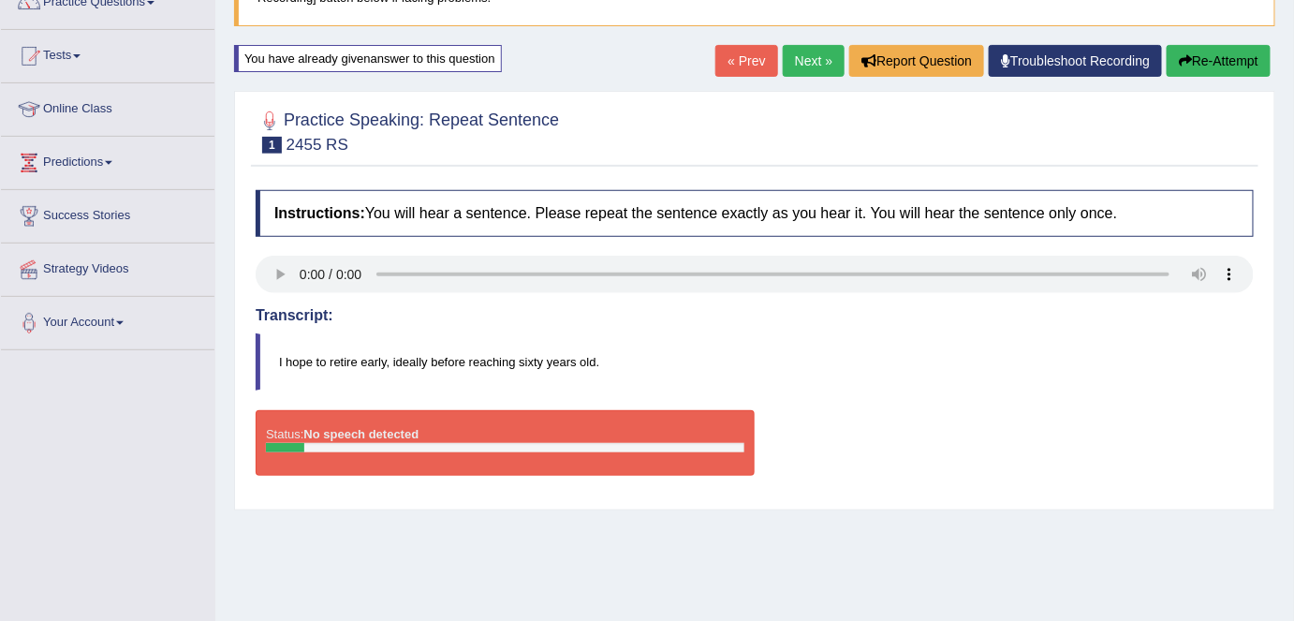
click at [824, 66] on link "Next »" at bounding box center [814, 61] width 62 height 32
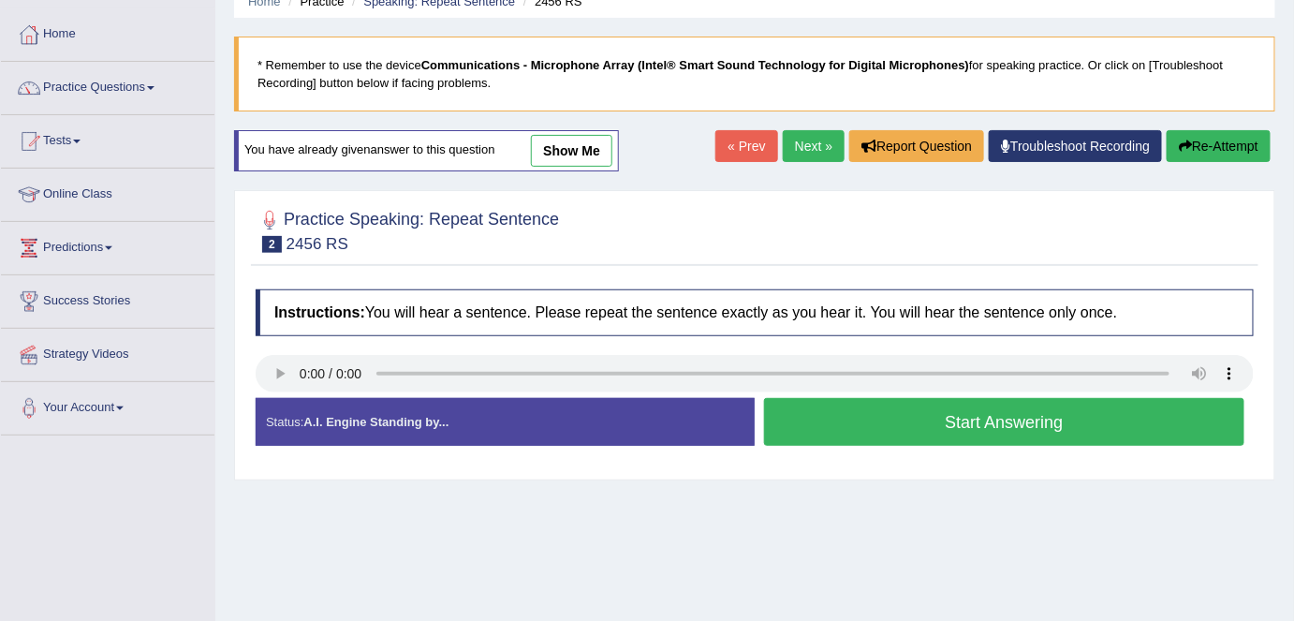
click at [819, 146] on link "Next »" at bounding box center [814, 146] width 62 height 32
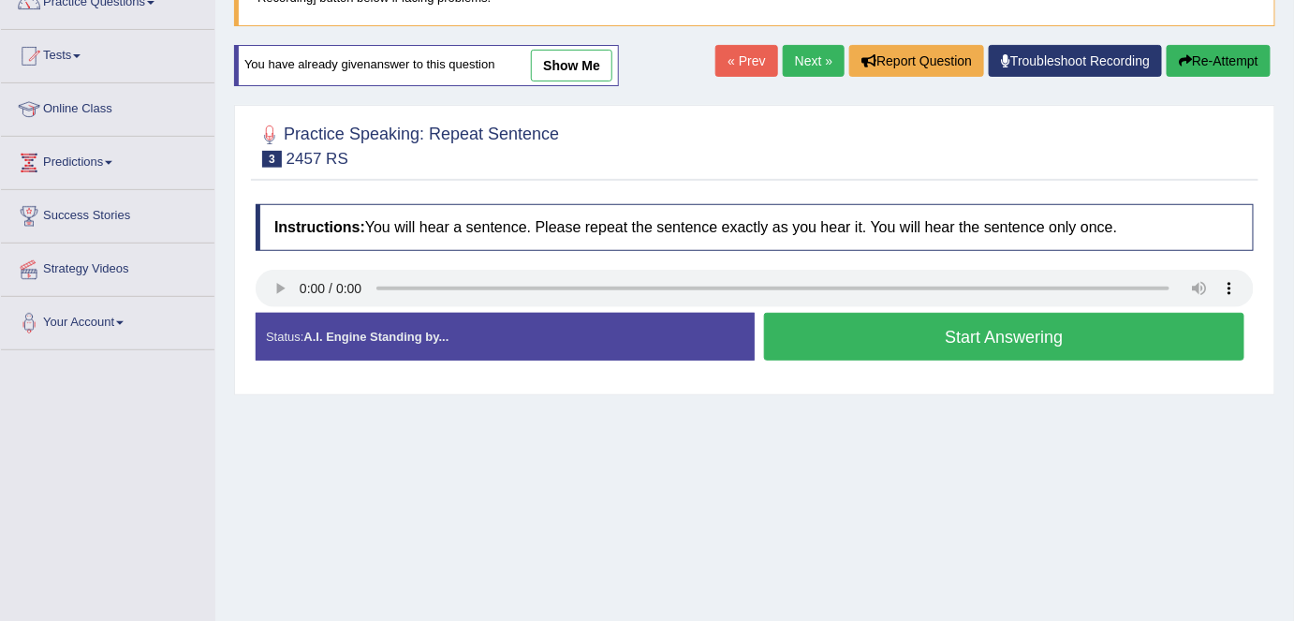
click at [805, 67] on link "Next »" at bounding box center [814, 61] width 62 height 32
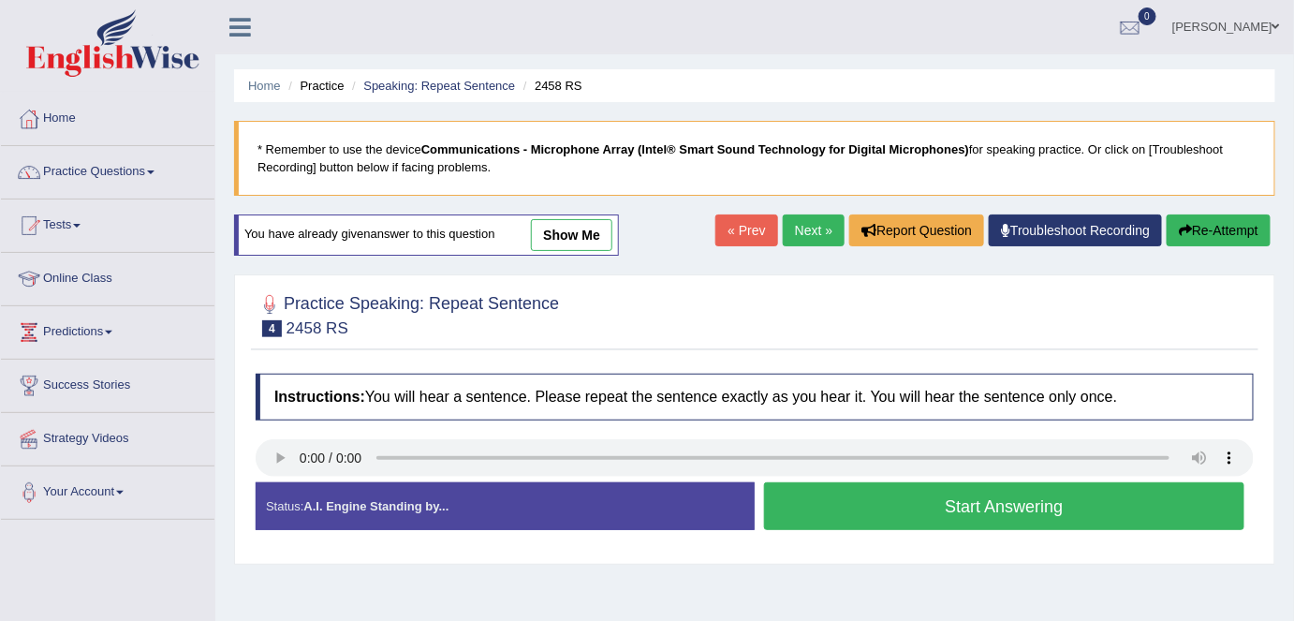
click at [825, 227] on link "Next »" at bounding box center [814, 230] width 62 height 32
click at [466, 89] on link "Speaking: Repeat Sentence" at bounding box center [439, 86] width 152 height 14
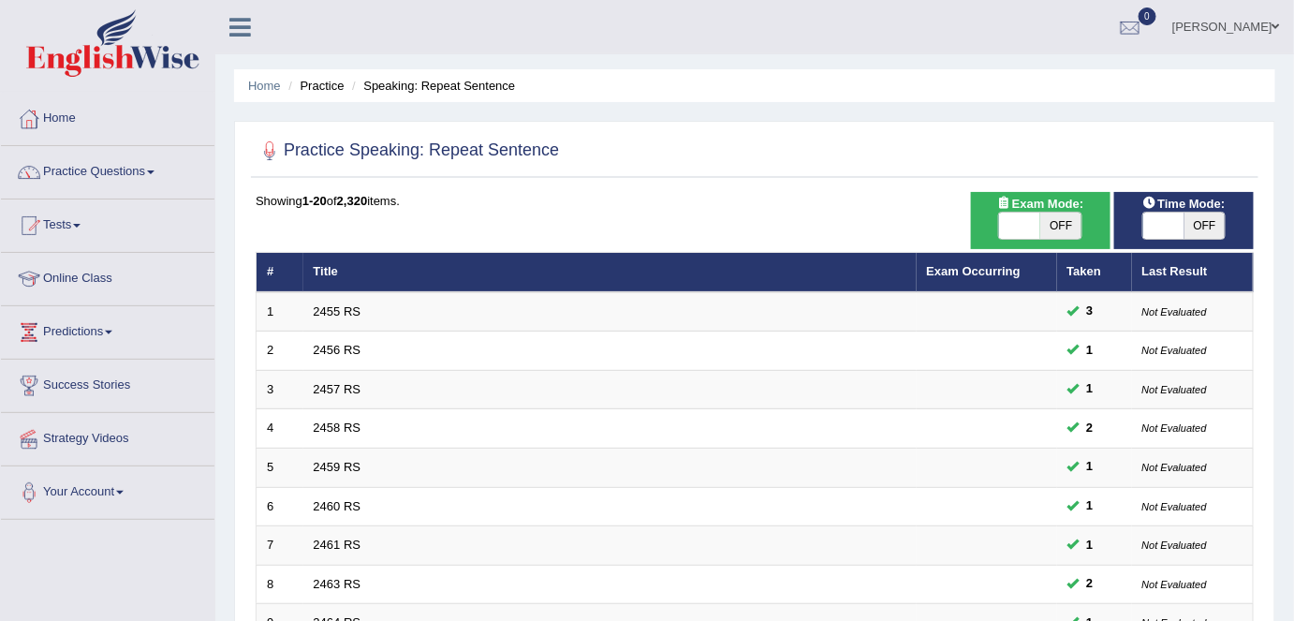
click at [1065, 235] on span "OFF" at bounding box center [1061, 226] width 41 height 26
checkbox input "true"
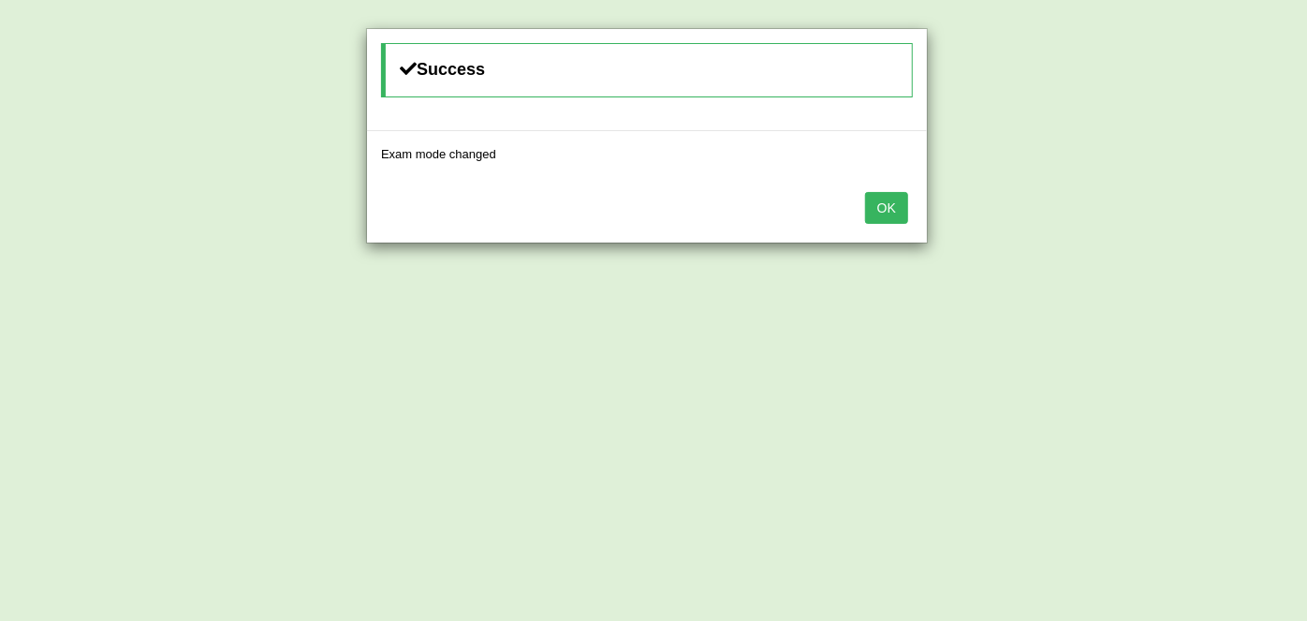
click at [886, 202] on button "OK" at bounding box center [886, 208] width 43 height 32
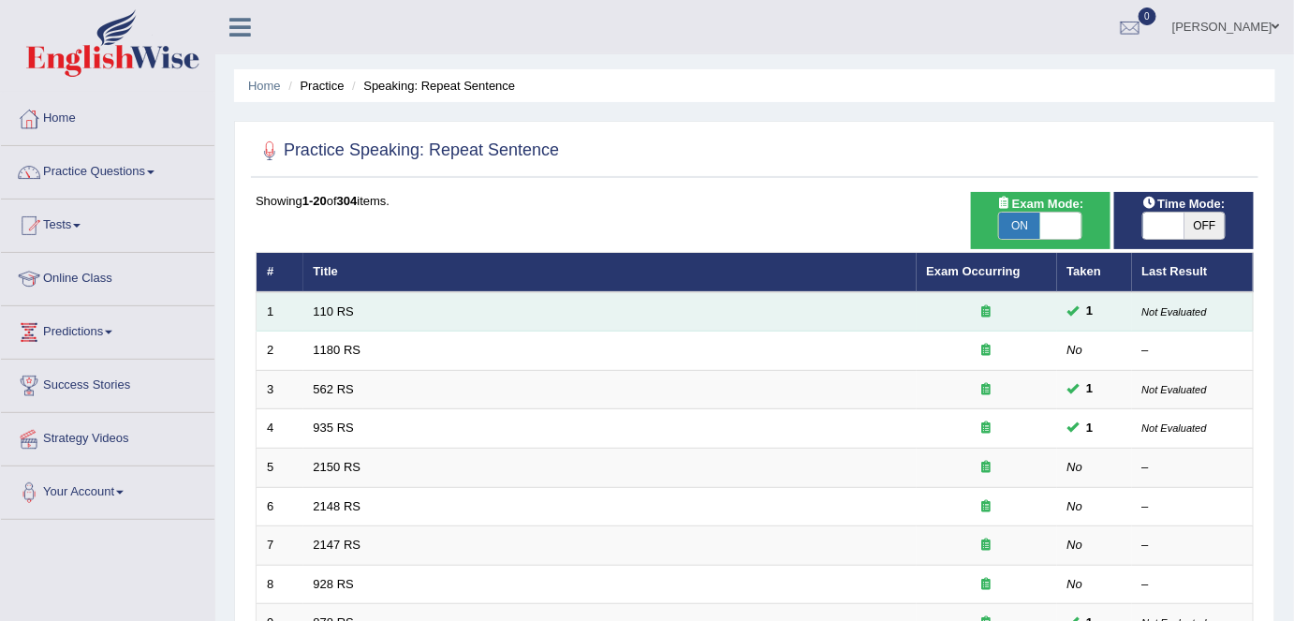
click at [330, 300] on td "110 RS" at bounding box center [609, 311] width 613 height 39
click at [333, 307] on link "110 RS" at bounding box center [334, 311] width 40 height 14
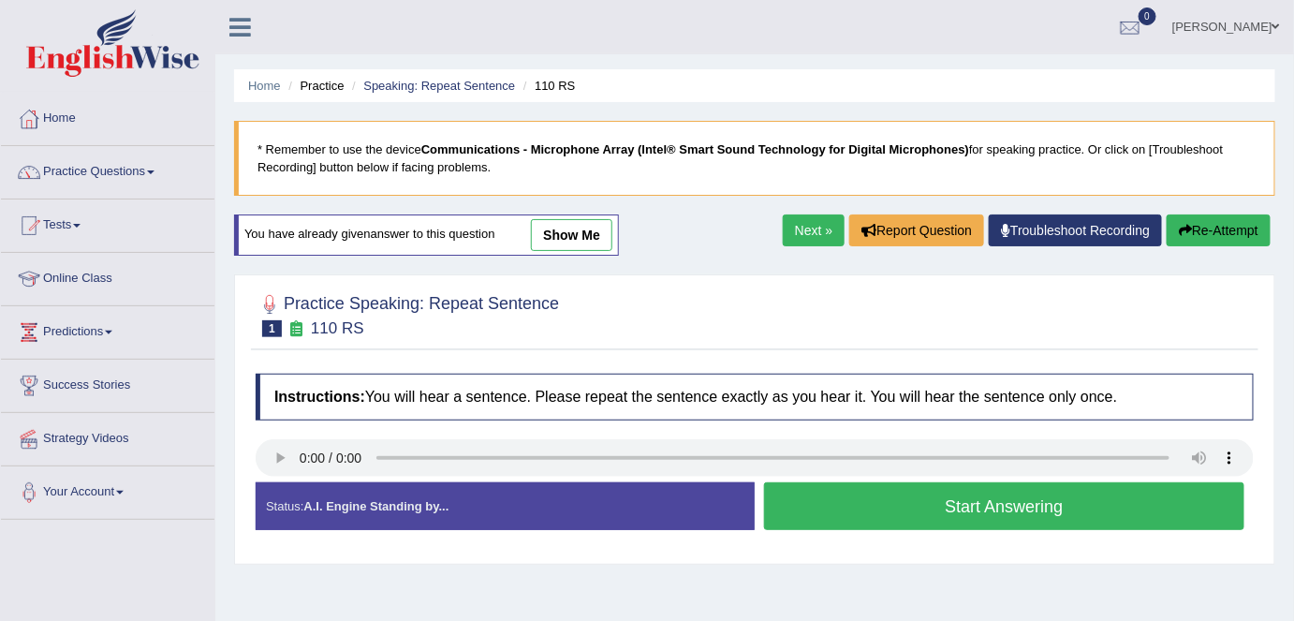
scroll to position [84, 0]
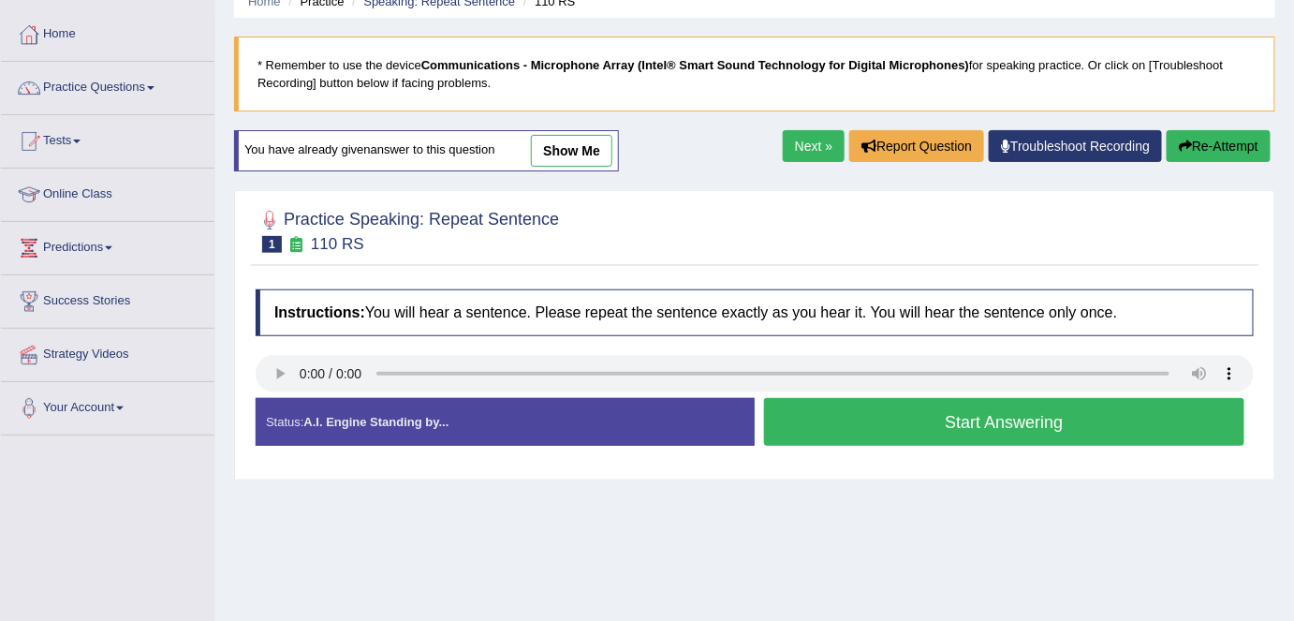
click at [796, 412] on button "Start Answering" at bounding box center [1004, 422] width 480 height 48
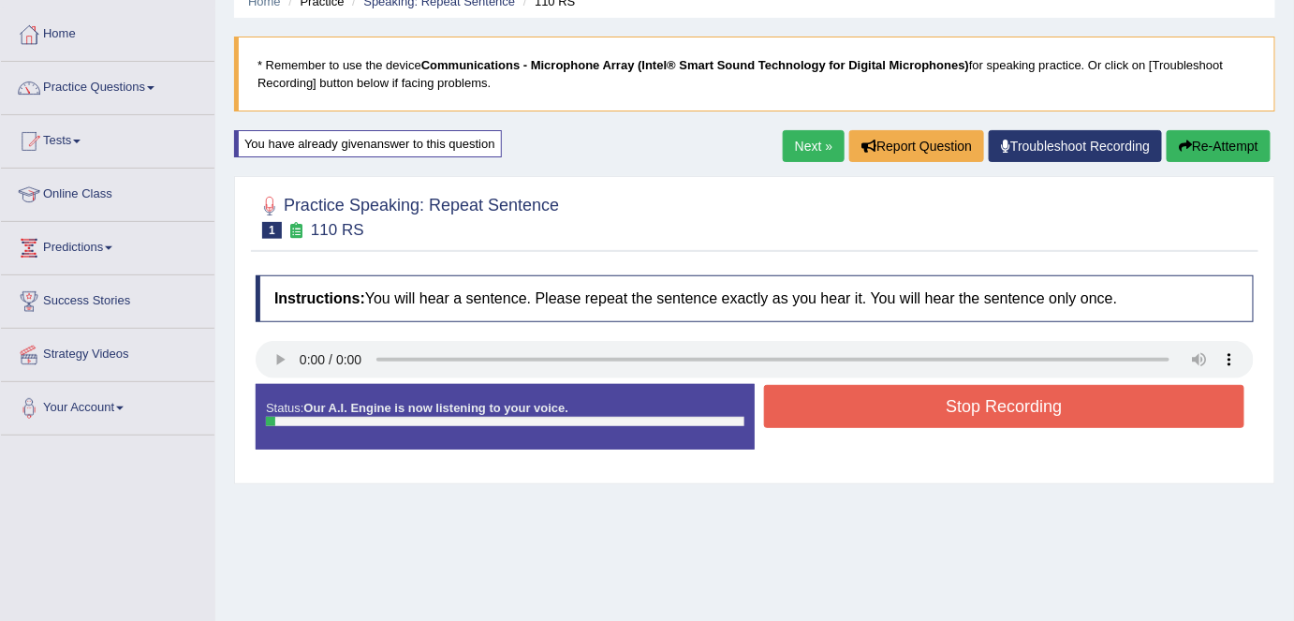
click at [854, 413] on button "Stop Recording" at bounding box center [1004, 406] width 480 height 43
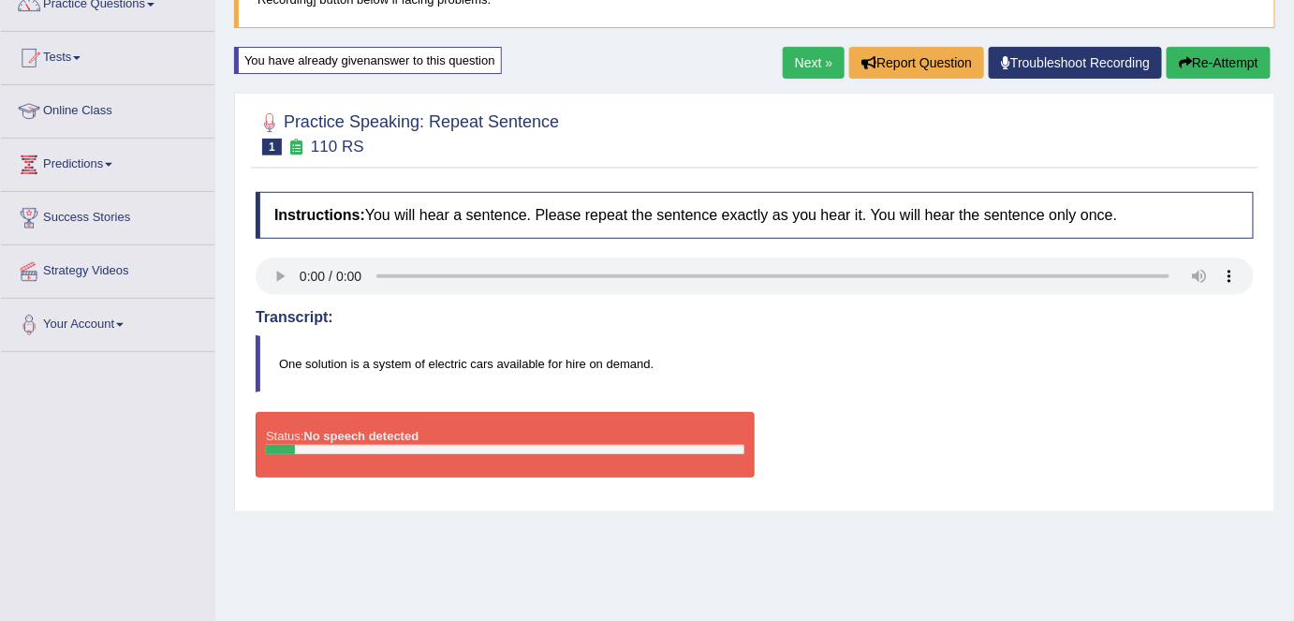
scroll to position [170, 0]
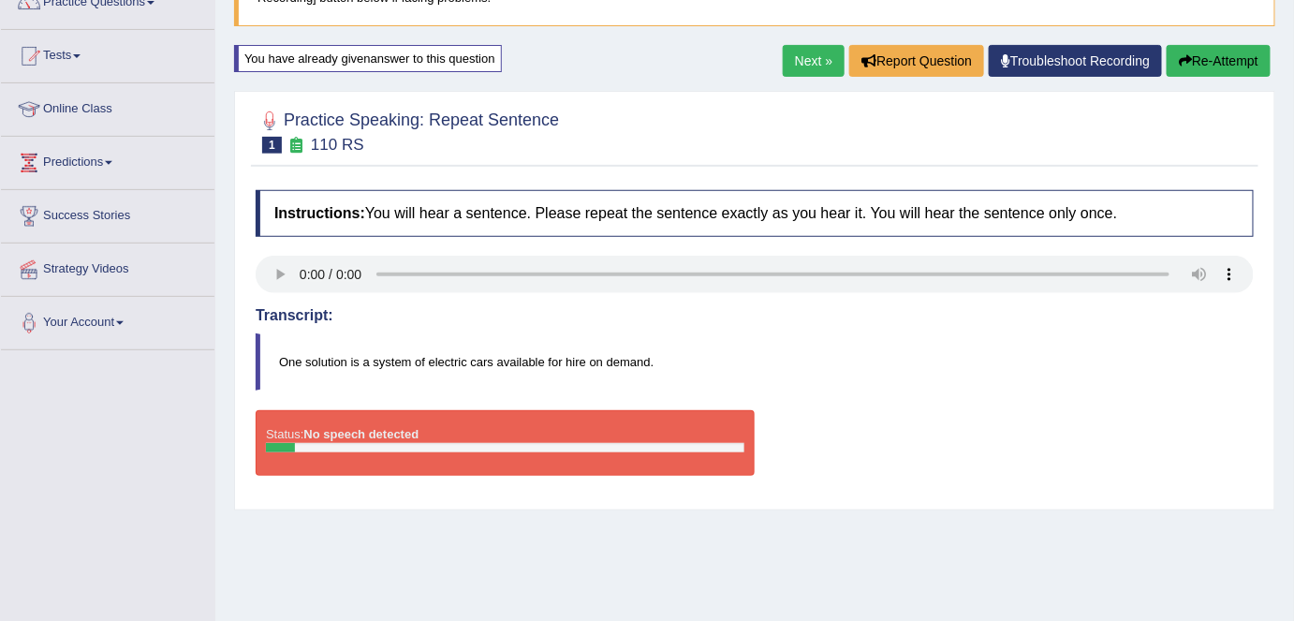
click at [465, 367] on blockquote "One solution is a system of electric cars available for hire on demand." at bounding box center [755, 361] width 998 height 57
click at [1238, 55] on button "Re-Attempt" at bounding box center [1219, 61] width 104 height 32
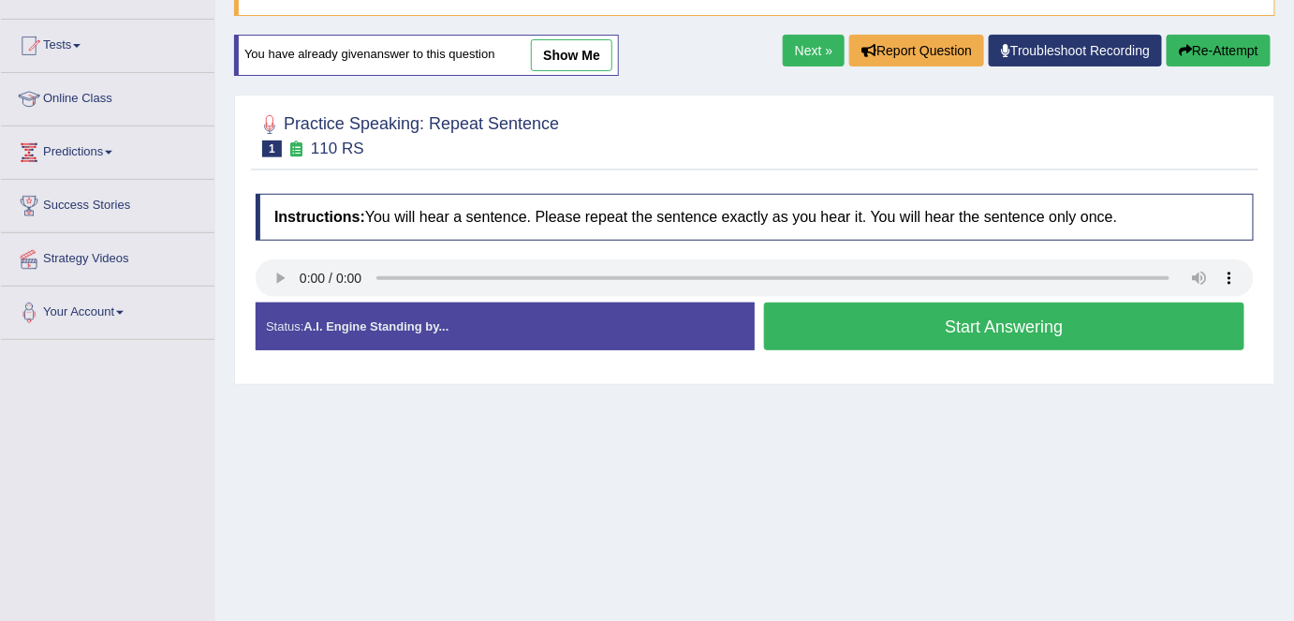
scroll to position [170, 0]
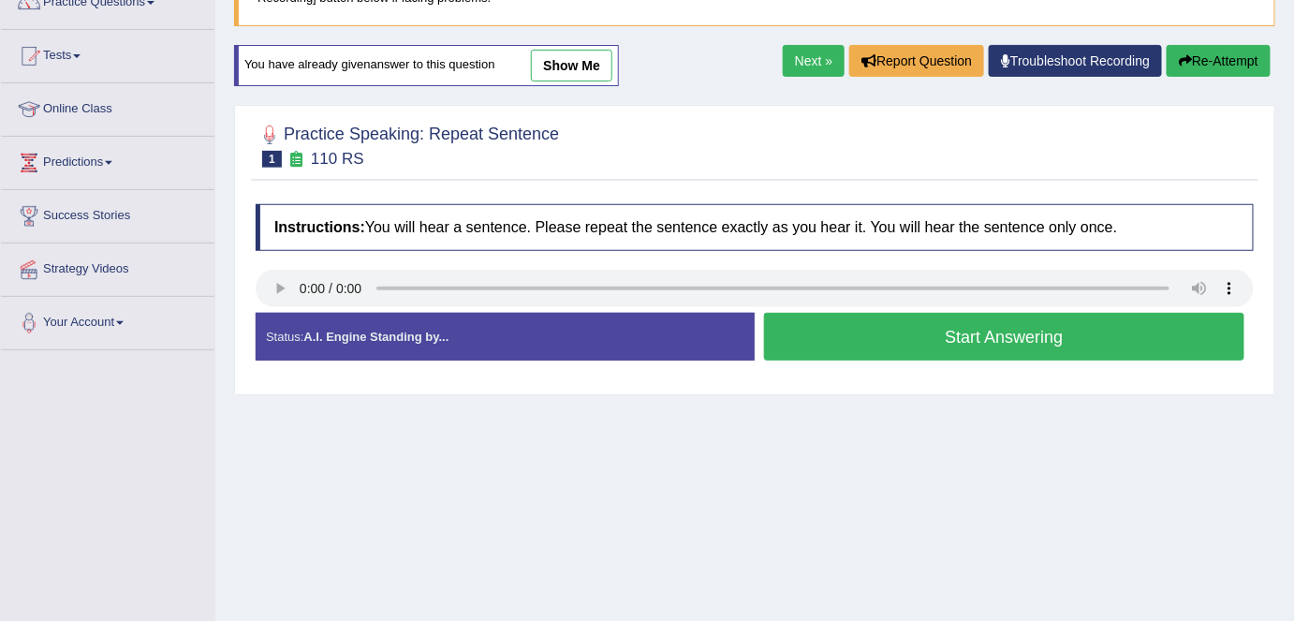
click at [1001, 350] on button "Start Answering" at bounding box center [1004, 337] width 480 height 48
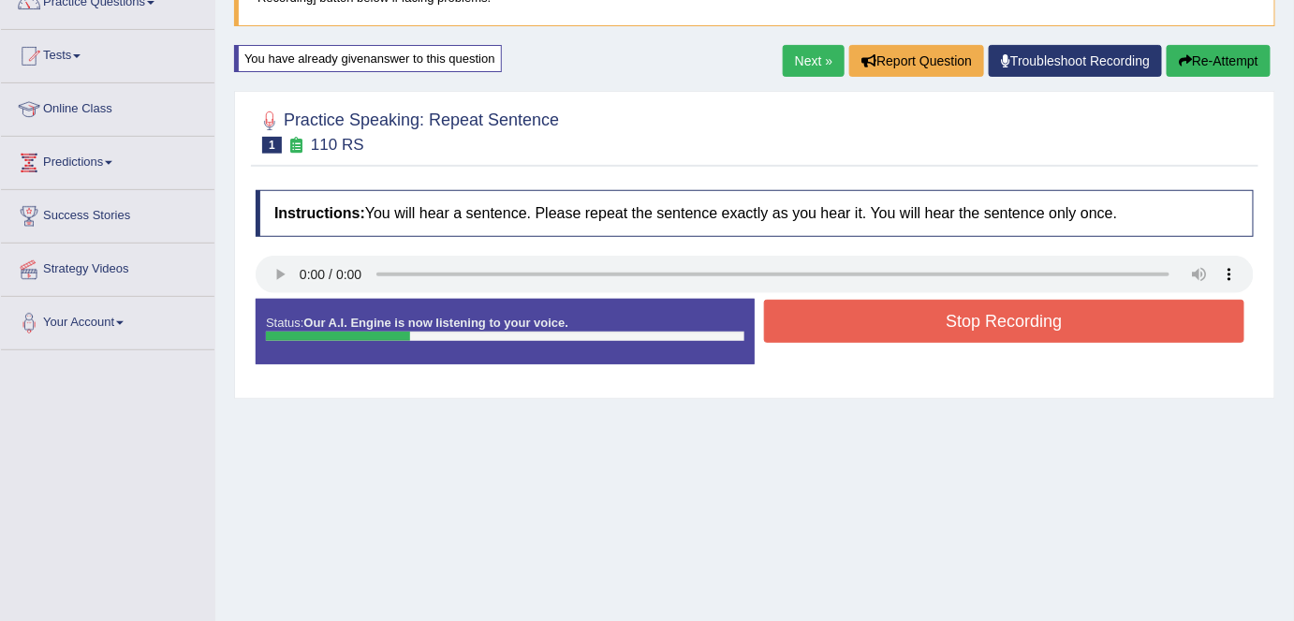
click at [901, 320] on button "Stop Recording" at bounding box center [1004, 321] width 480 height 43
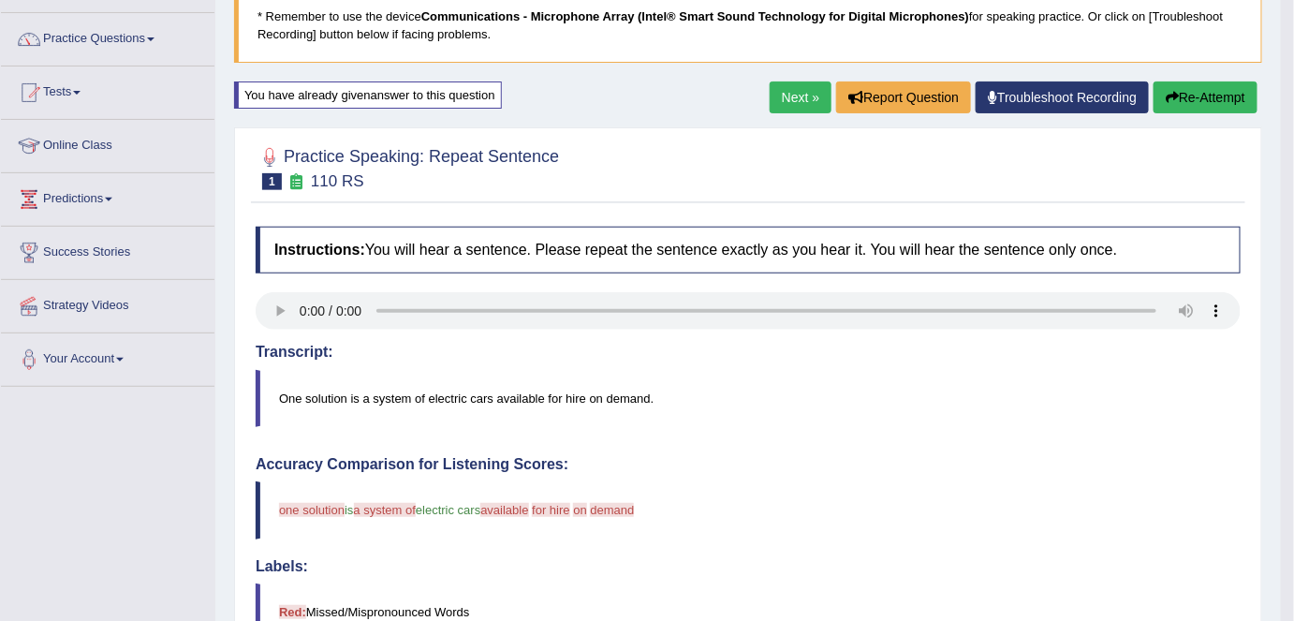
scroll to position [84, 0]
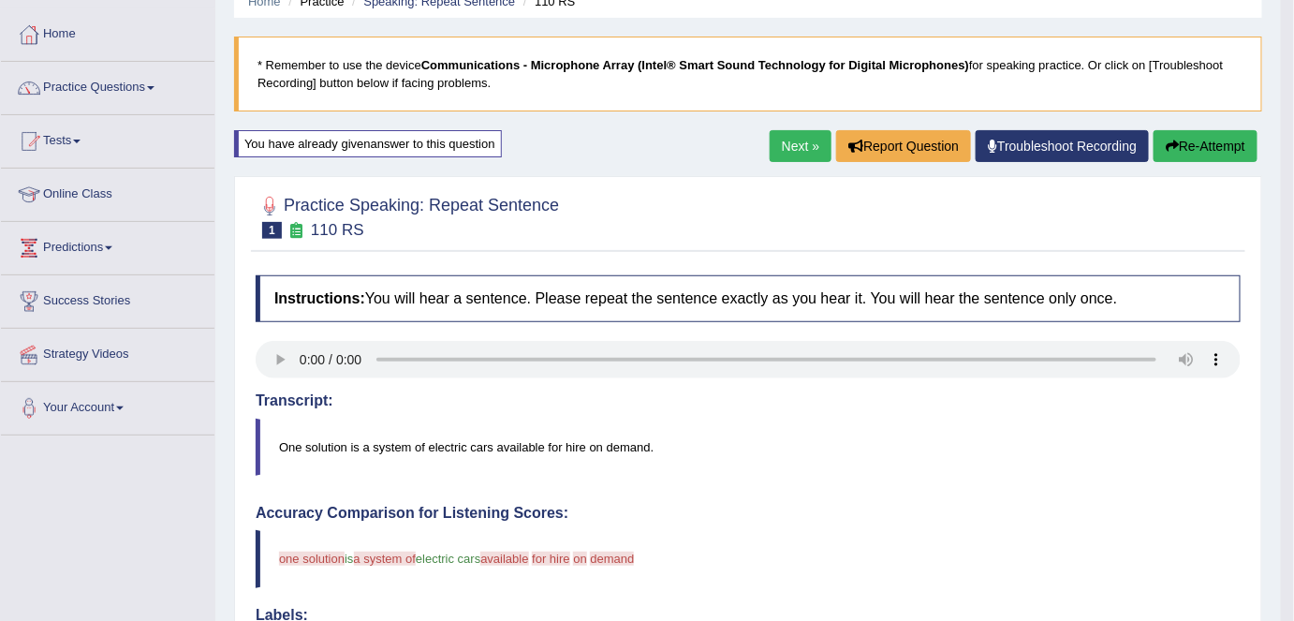
drag, startPoint x: 785, startPoint y: 145, endPoint x: 790, endPoint y: 154, distance: 9.6
click at [785, 145] on link "Next »" at bounding box center [801, 146] width 62 height 32
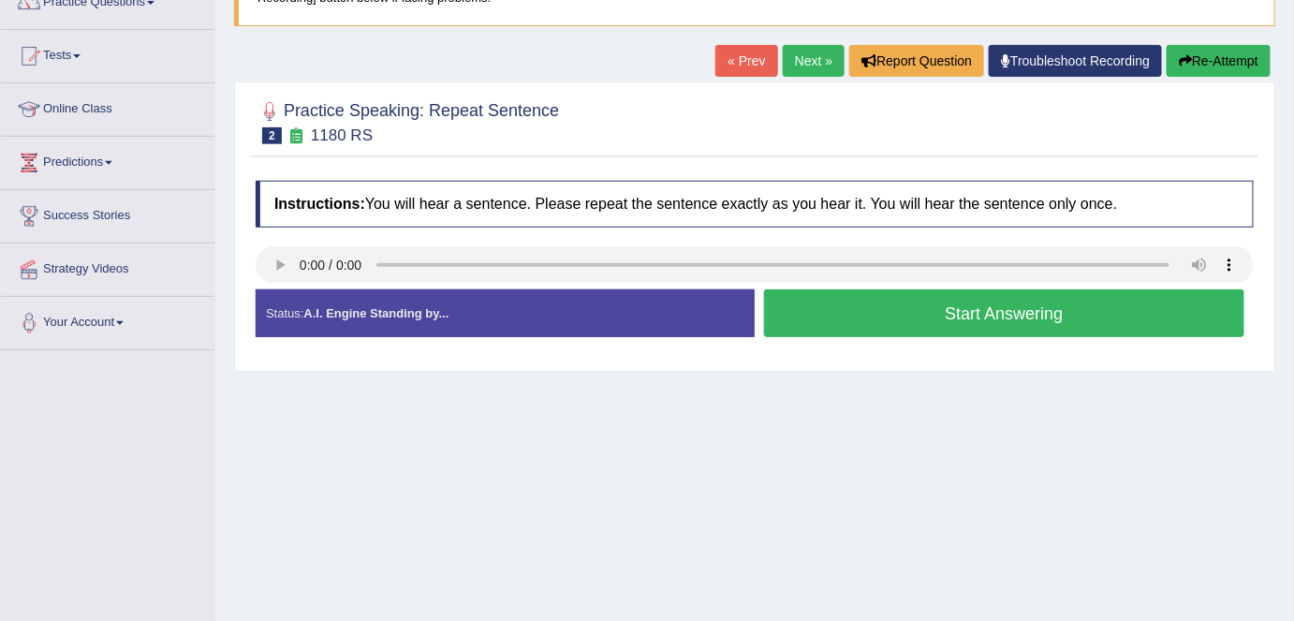
scroll to position [170, 0]
click at [805, 58] on link "Next »" at bounding box center [814, 61] width 62 height 32
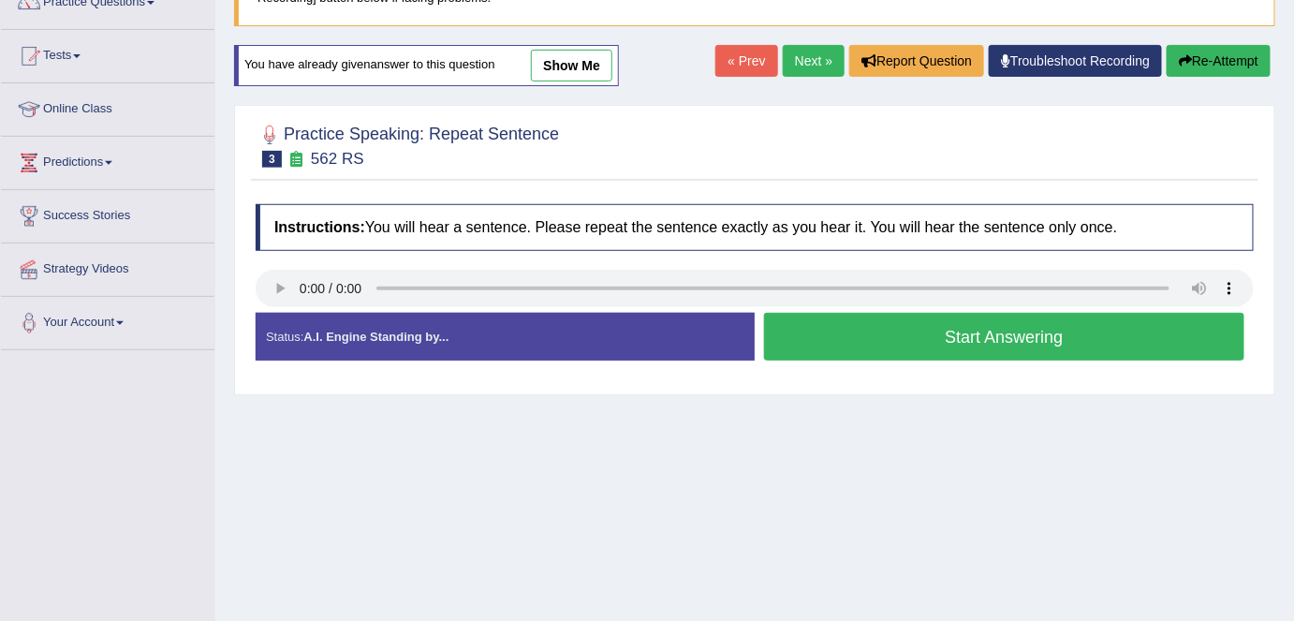
click at [911, 346] on button "Start Answering" at bounding box center [1004, 337] width 480 height 48
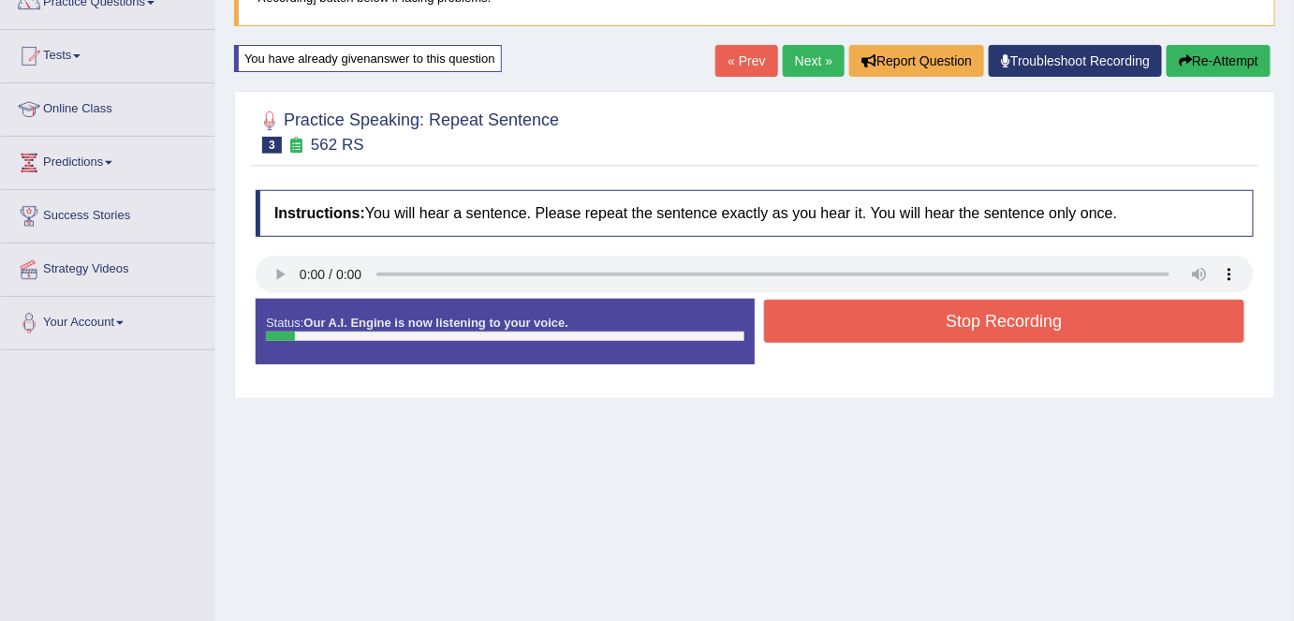
click at [761, 323] on div "Stop Recording" at bounding box center [1004, 324] width 499 height 48
drag, startPoint x: 855, startPoint y: 330, endPoint x: 821, endPoint y: 330, distance: 33.7
click at [855, 330] on button "Stop Recording" at bounding box center [1004, 321] width 480 height 43
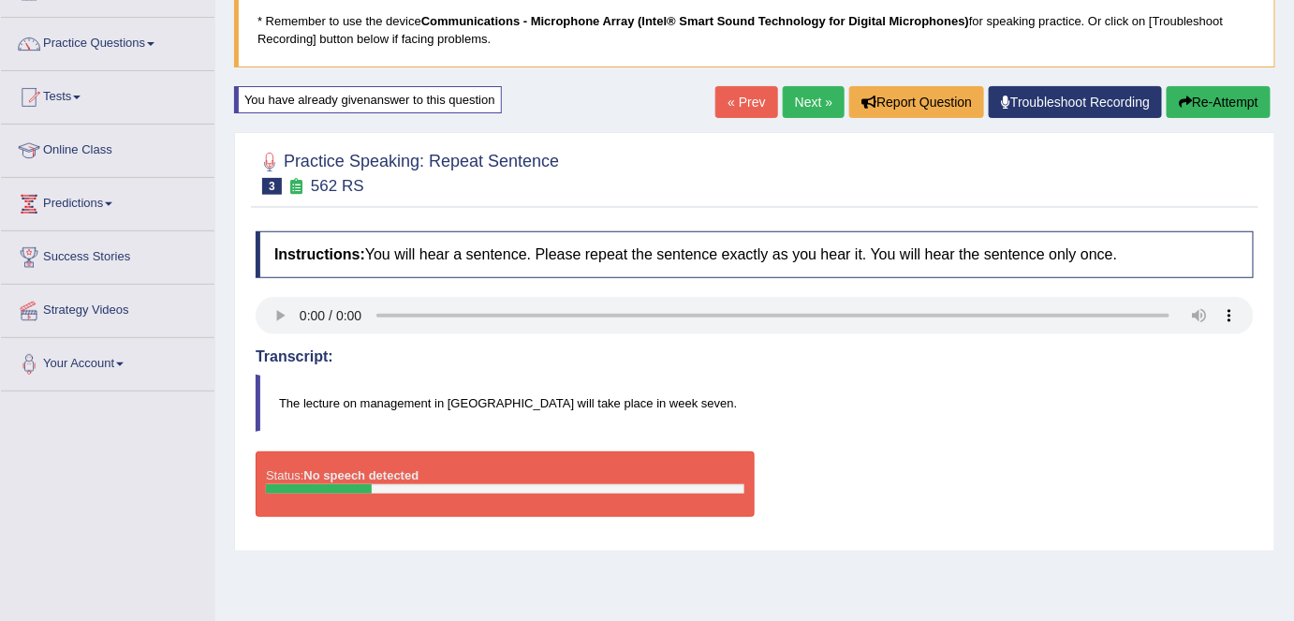
scroll to position [84, 0]
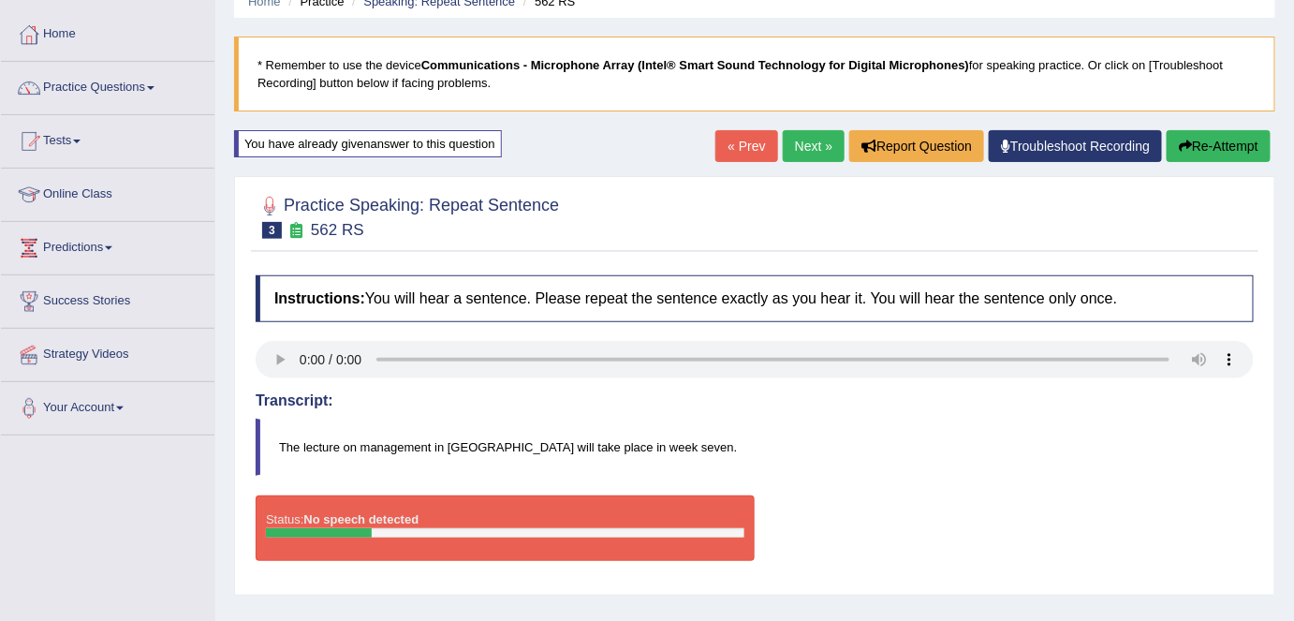
click at [804, 150] on link "Next »" at bounding box center [814, 146] width 62 height 32
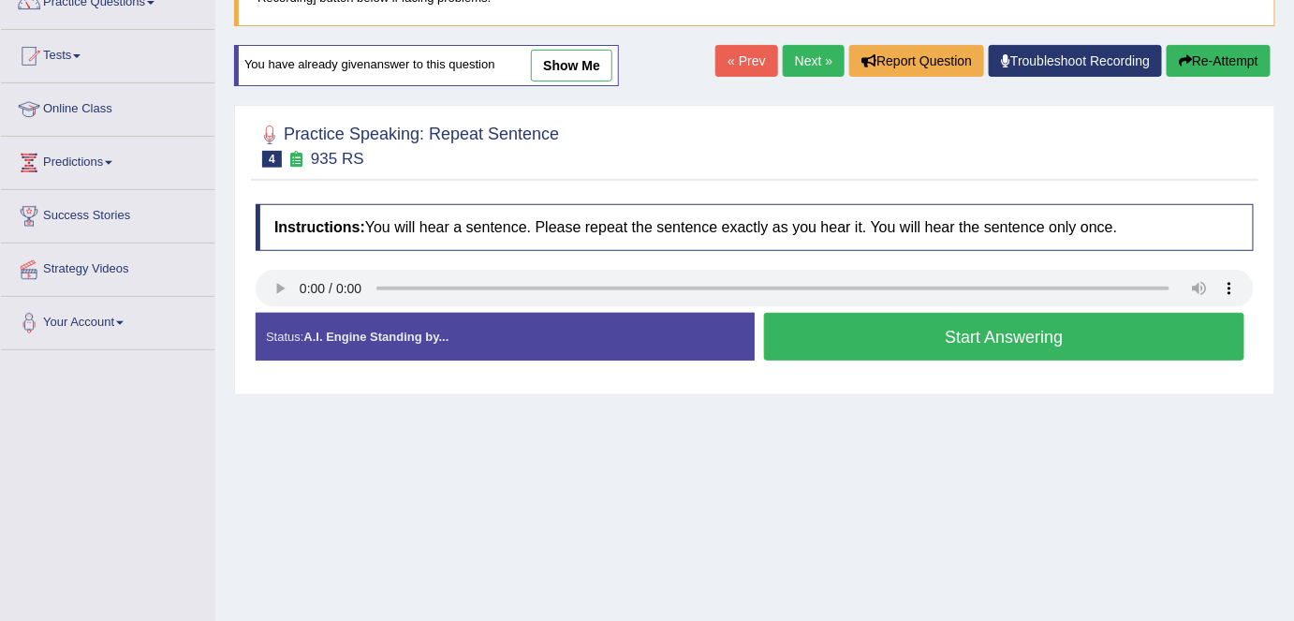
click at [533, 174] on div "Practice Speaking: Repeat Sentence 4 935 RS" at bounding box center [755, 148] width 1008 height 66
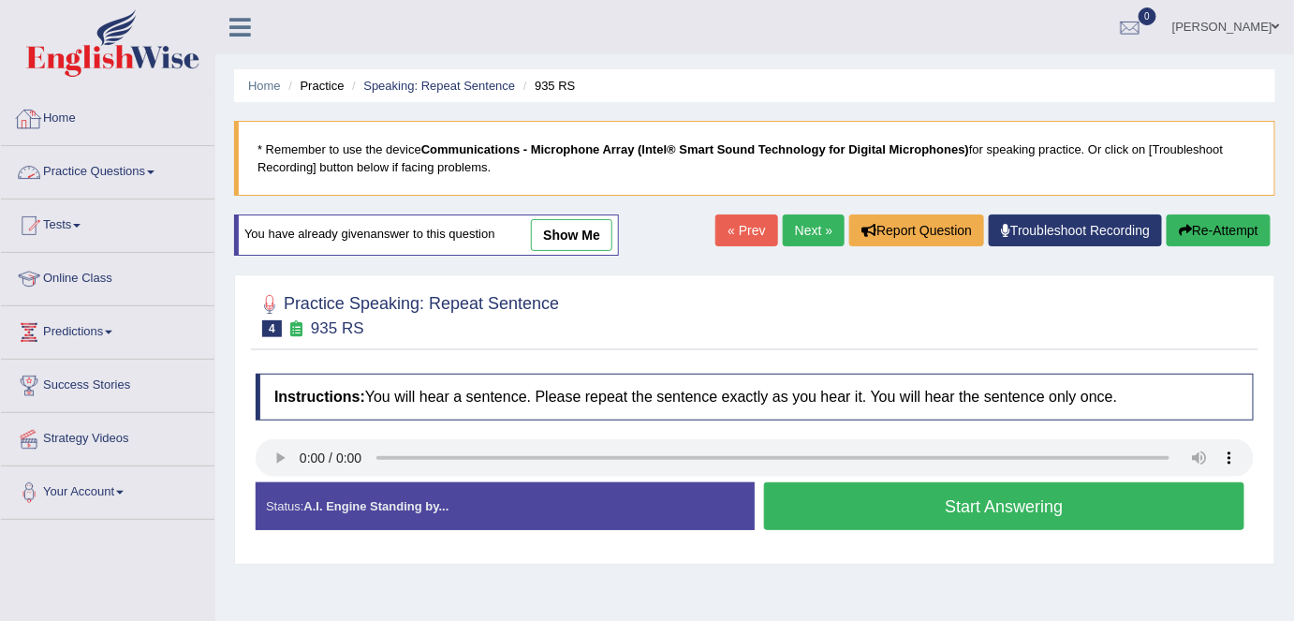
click at [112, 123] on link "Home" at bounding box center [108, 116] width 214 height 47
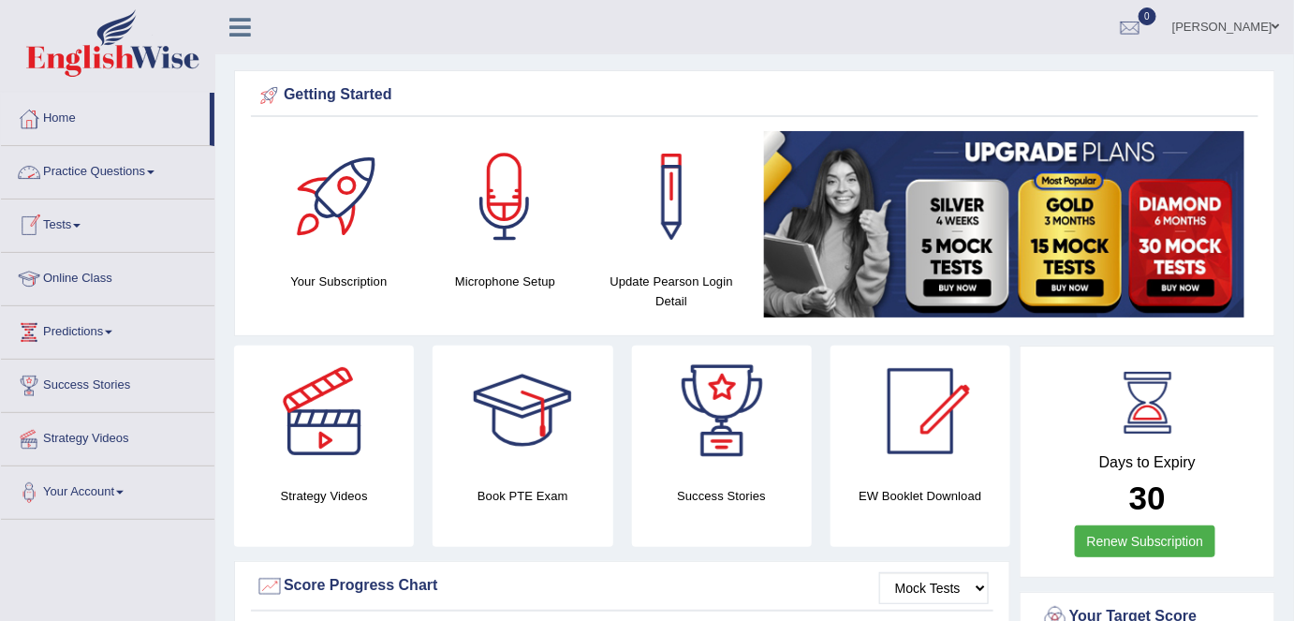
drag, startPoint x: 122, startPoint y: 178, endPoint x: 132, endPoint y: 189, distance: 15.2
click at [124, 178] on link "Practice Questions" at bounding box center [108, 169] width 214 height 47
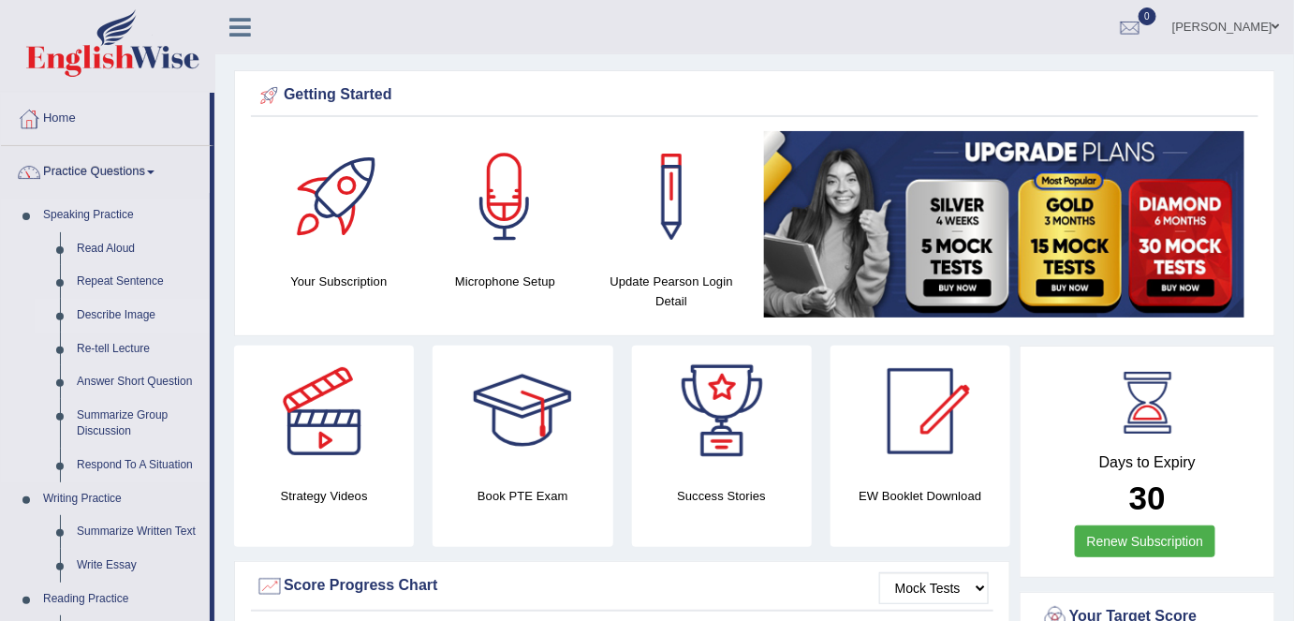
click at [113, 317] on link "Describe Image" at bounding box center [138, 316] width 141 height 34
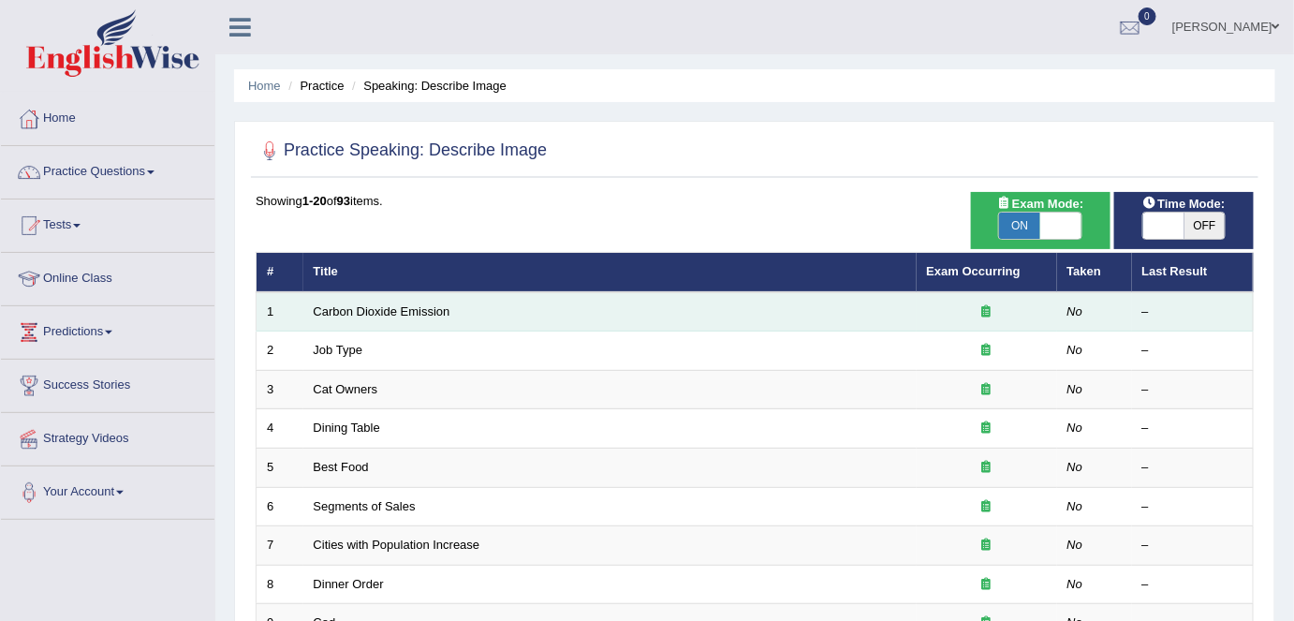
drag, startPoint x: 432, startPoint y: 306, endPoint x: 480, endPoint y: 315, distance: 48.5
click at [433, 306] on link "Carbon Dioxide Emission" at bounding box center [382, 311] width 137 height 14
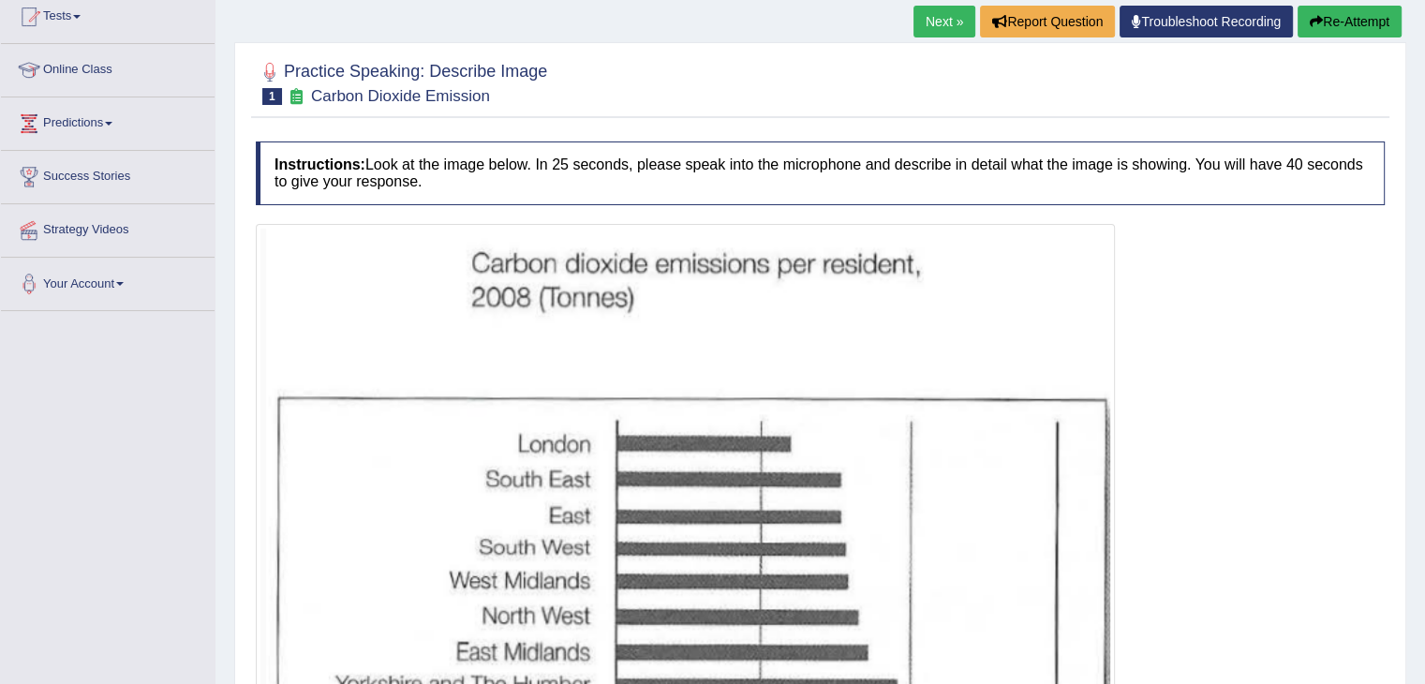
scroll to position [165, 0]
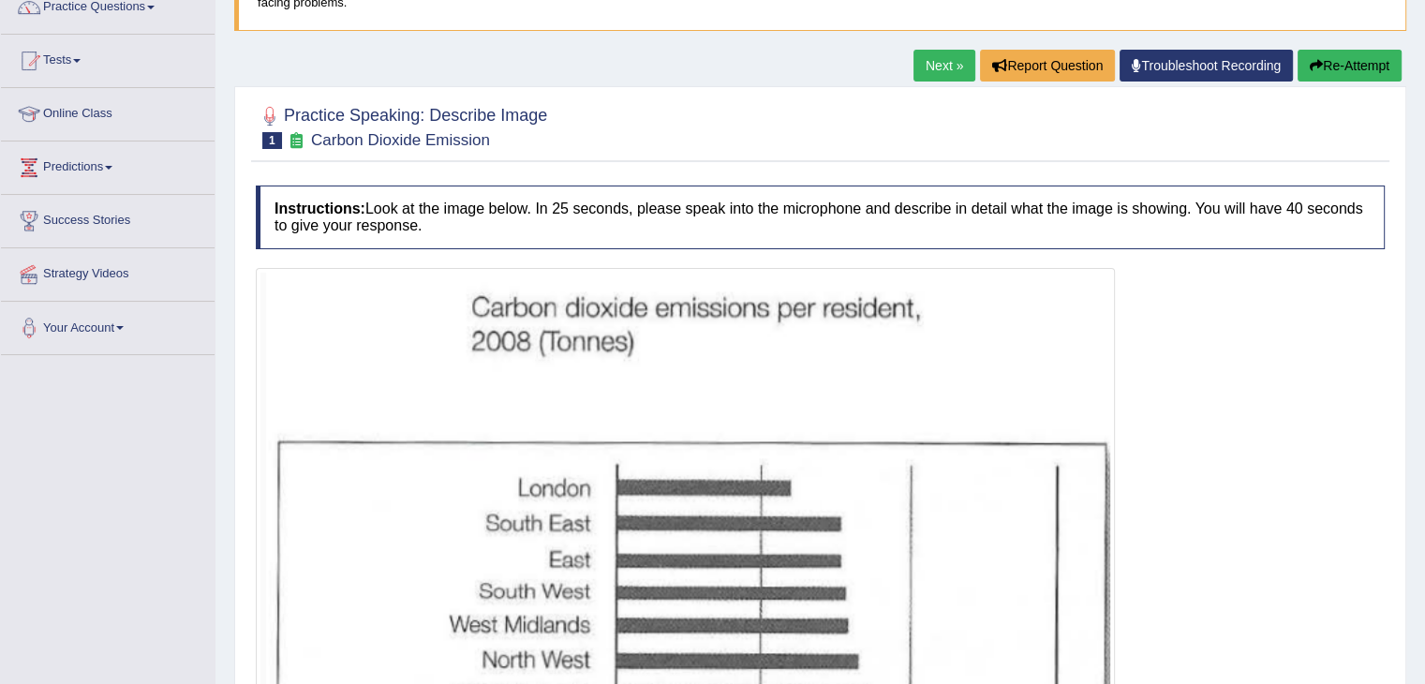
click at [925, 69] on link "Next »" at bounding box center [944, 66] width 62 height 32
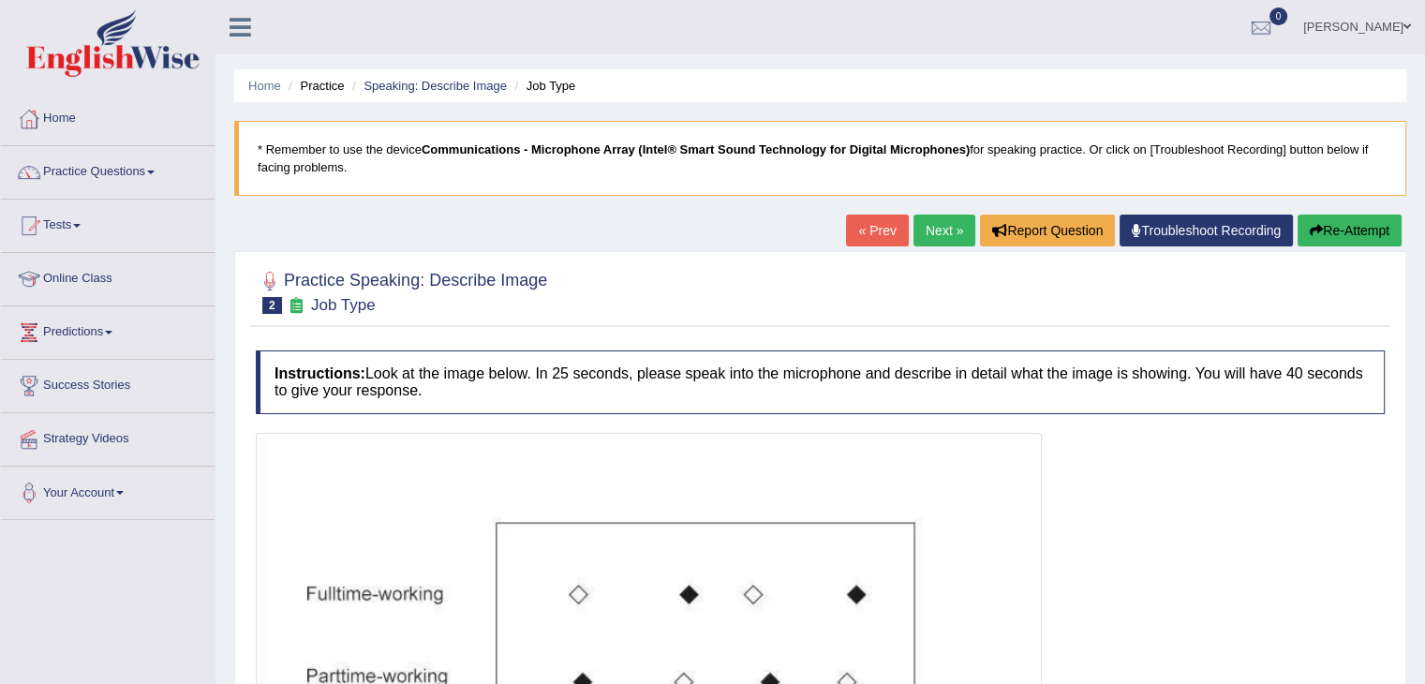
click at [932, 228] on link "Next »" at bounding box center [944, 230] width 62 height 32
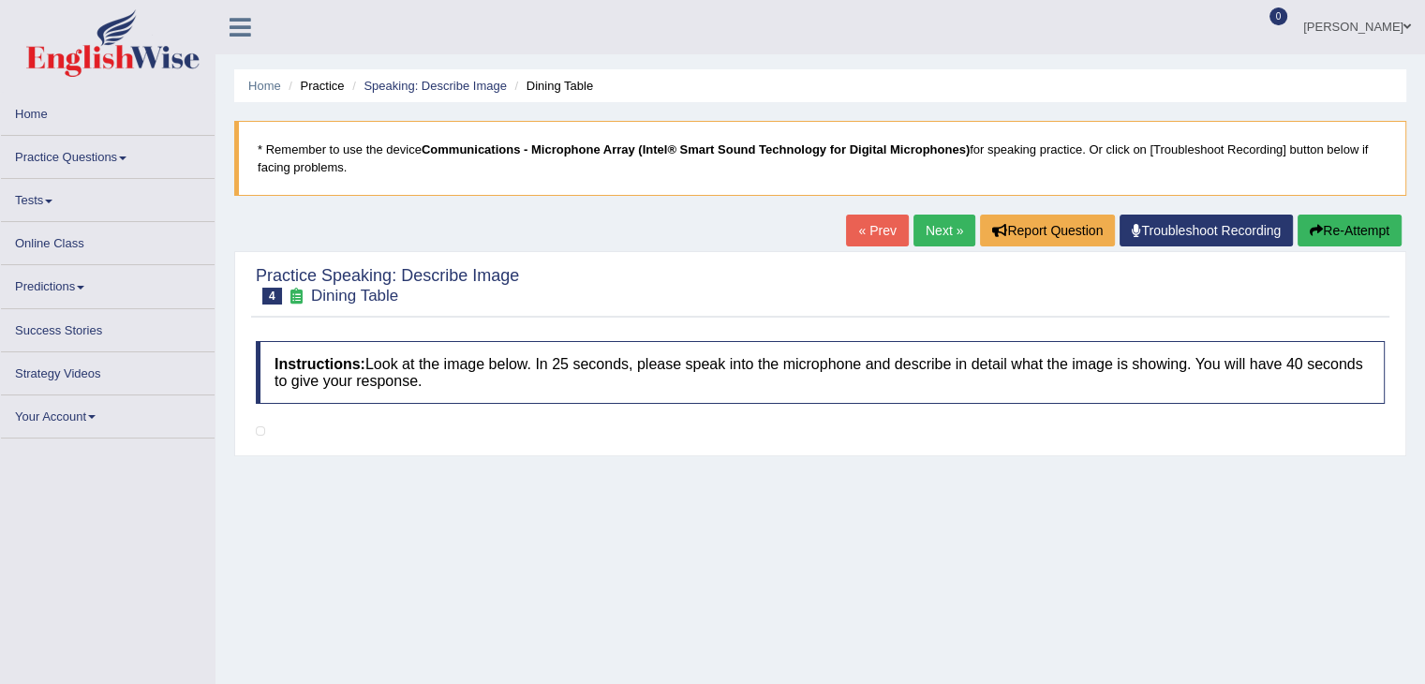
click at [933, 236] on link "Next »" at bounding box center [944, 230] width 62 height 32
click at [933, 235] on link "Next »" at bounding box center [944, 230] width 62 height 32
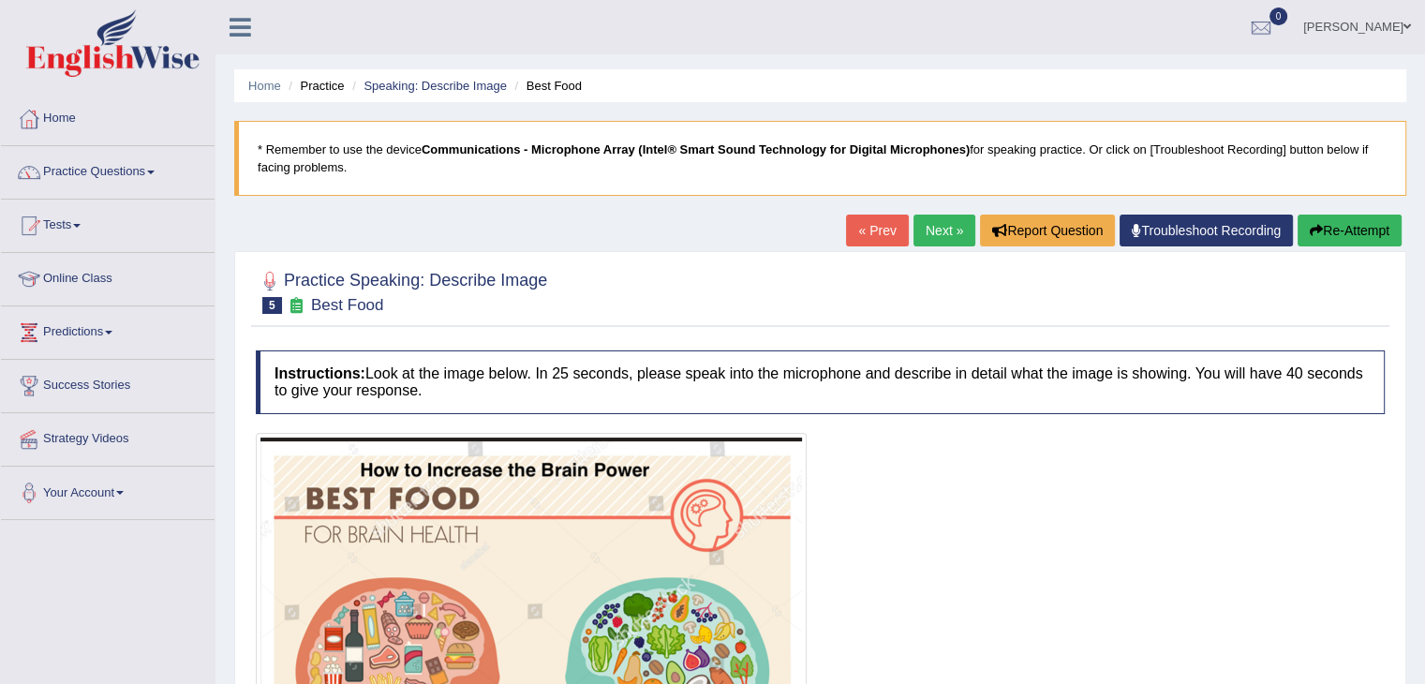
click at [937, 233] on link "Next »" at bounding box center [944, 230] width 62 height 32
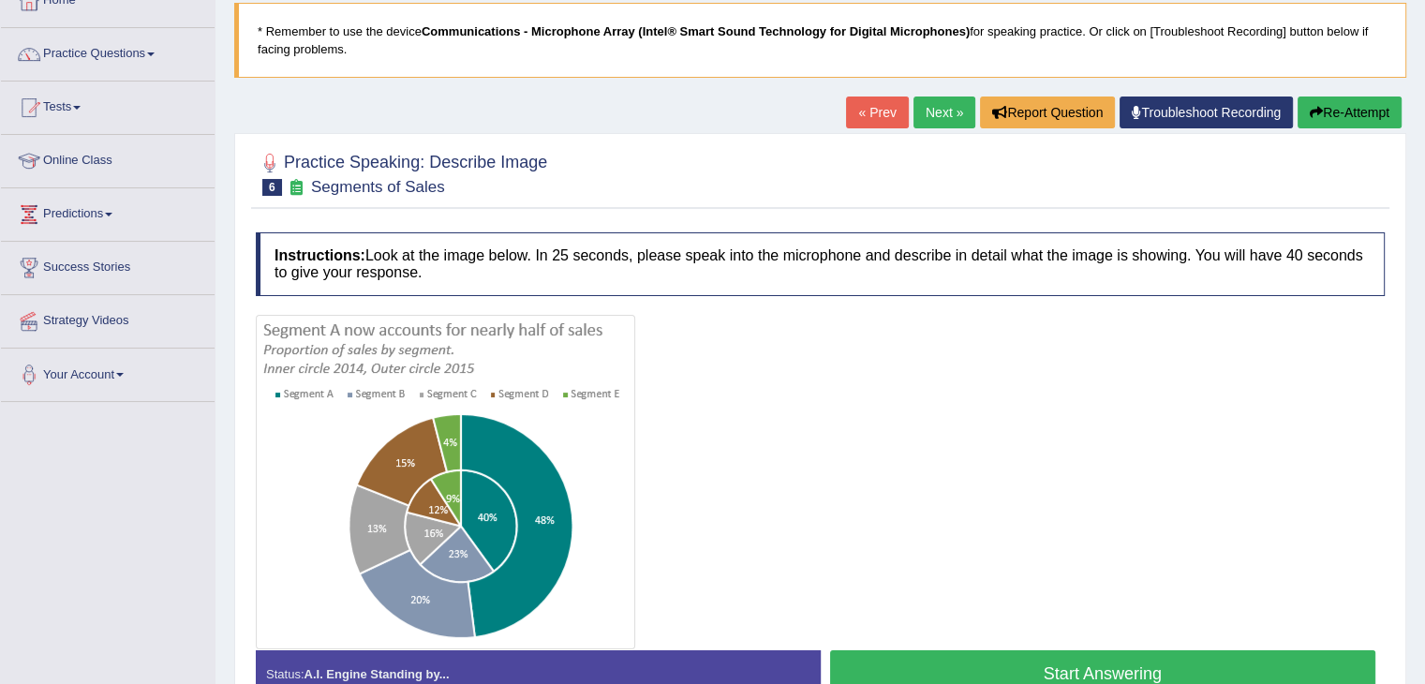
scroll to position [94, 0]
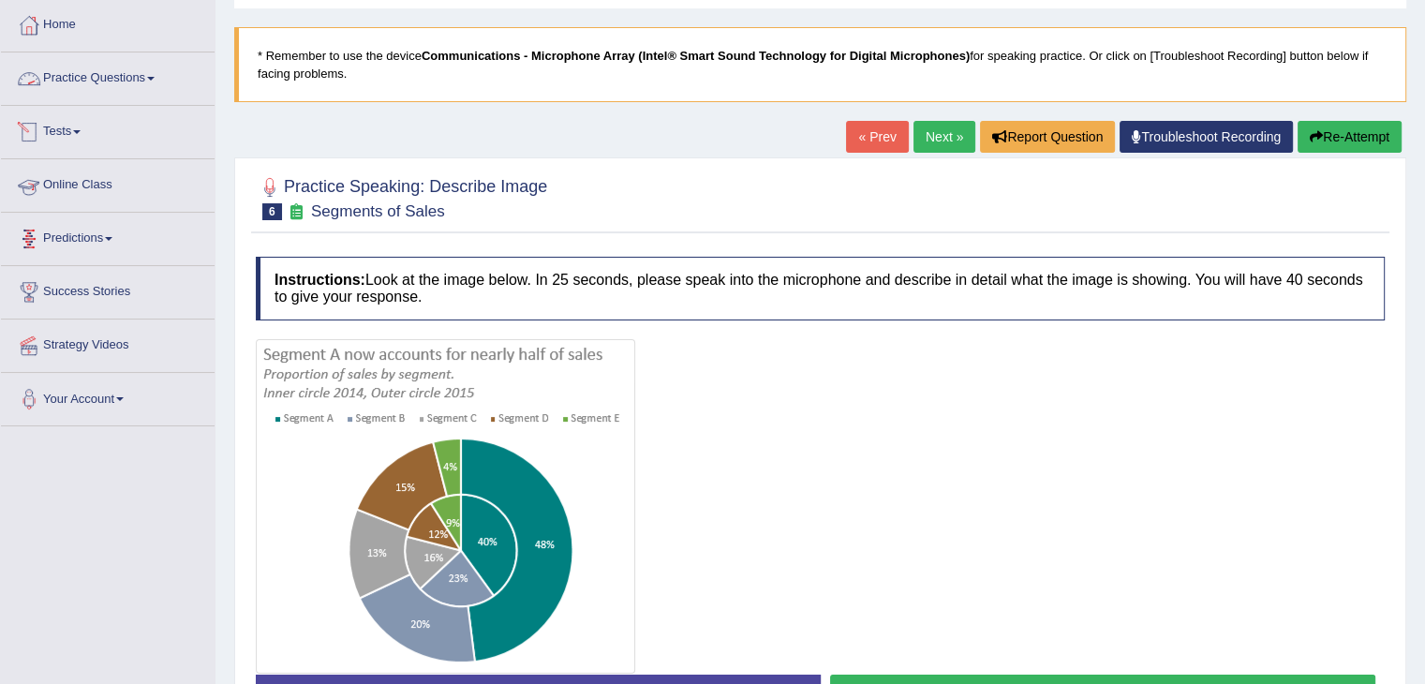
click at [150, 82] on link "Practice Questions" at bounding box center [108, 75] width 214 height 47
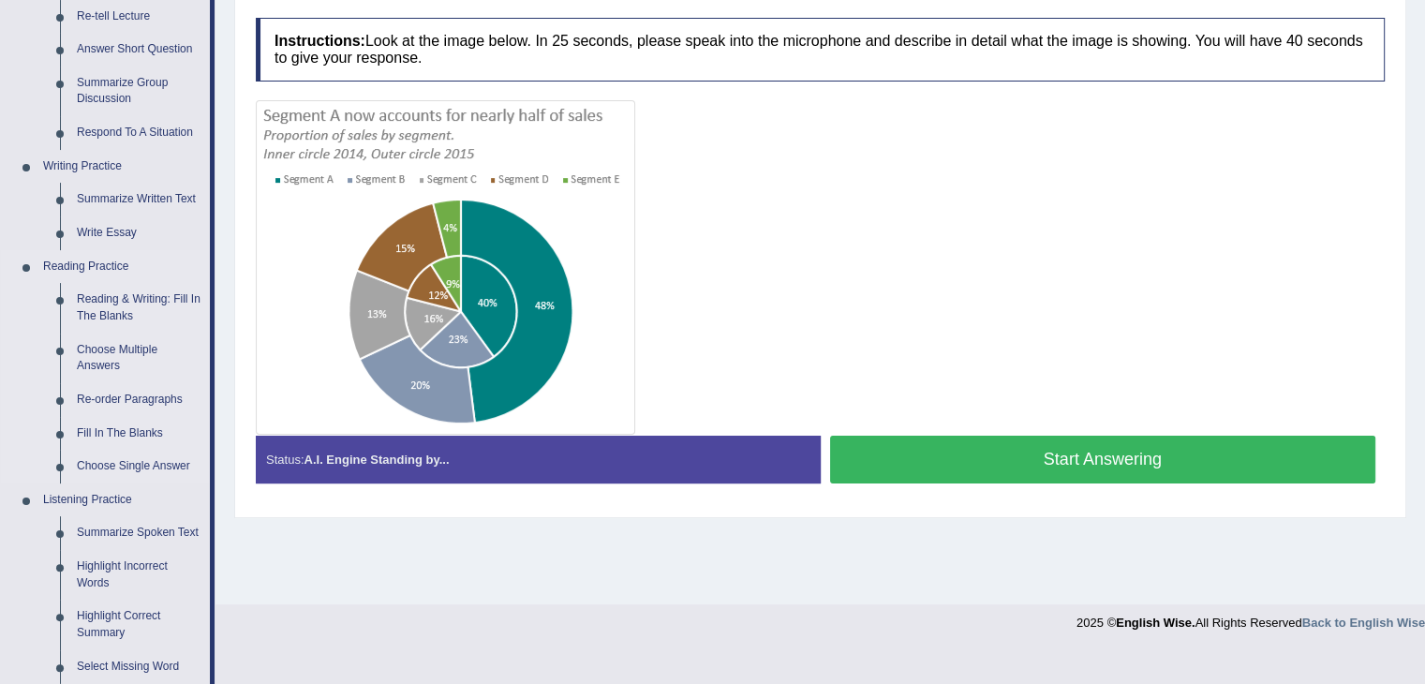
scroll to position [375, 0]
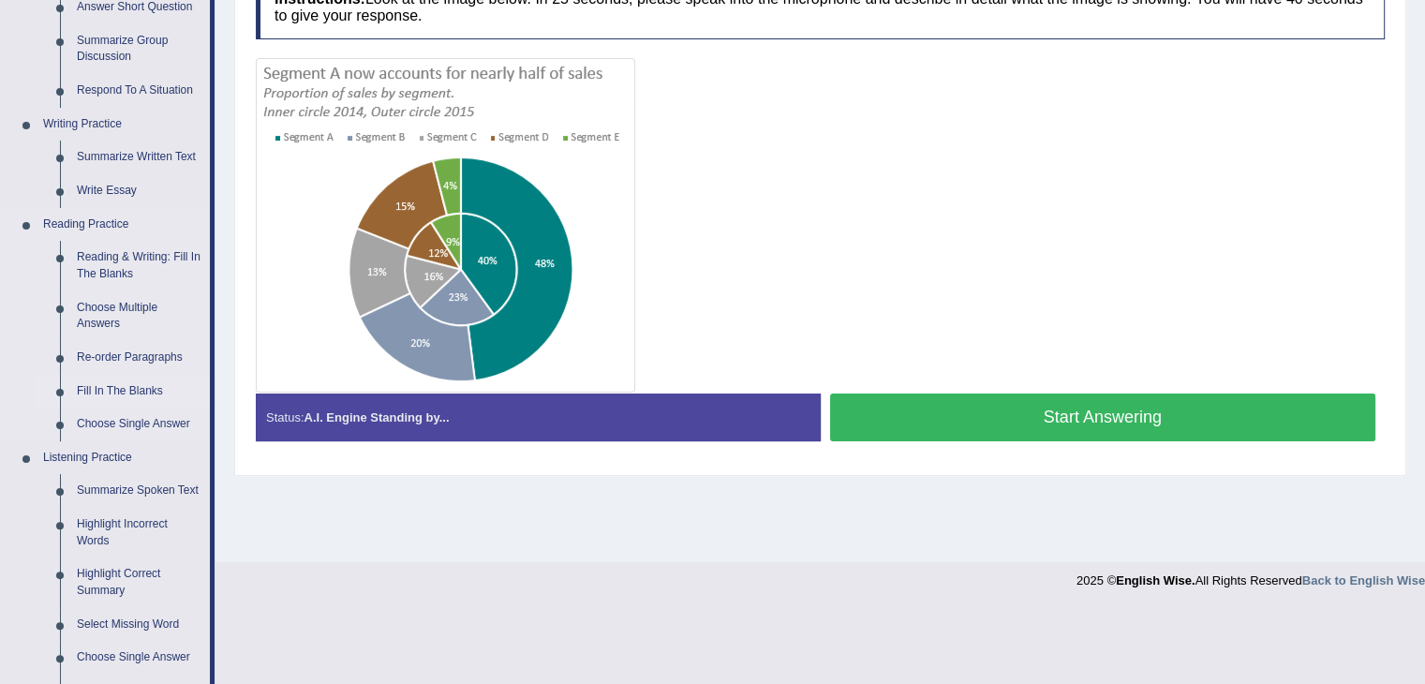
click at [115, 391] on link "Fill In The Blanks" at bounding box center [138, 392] width 141 height 34
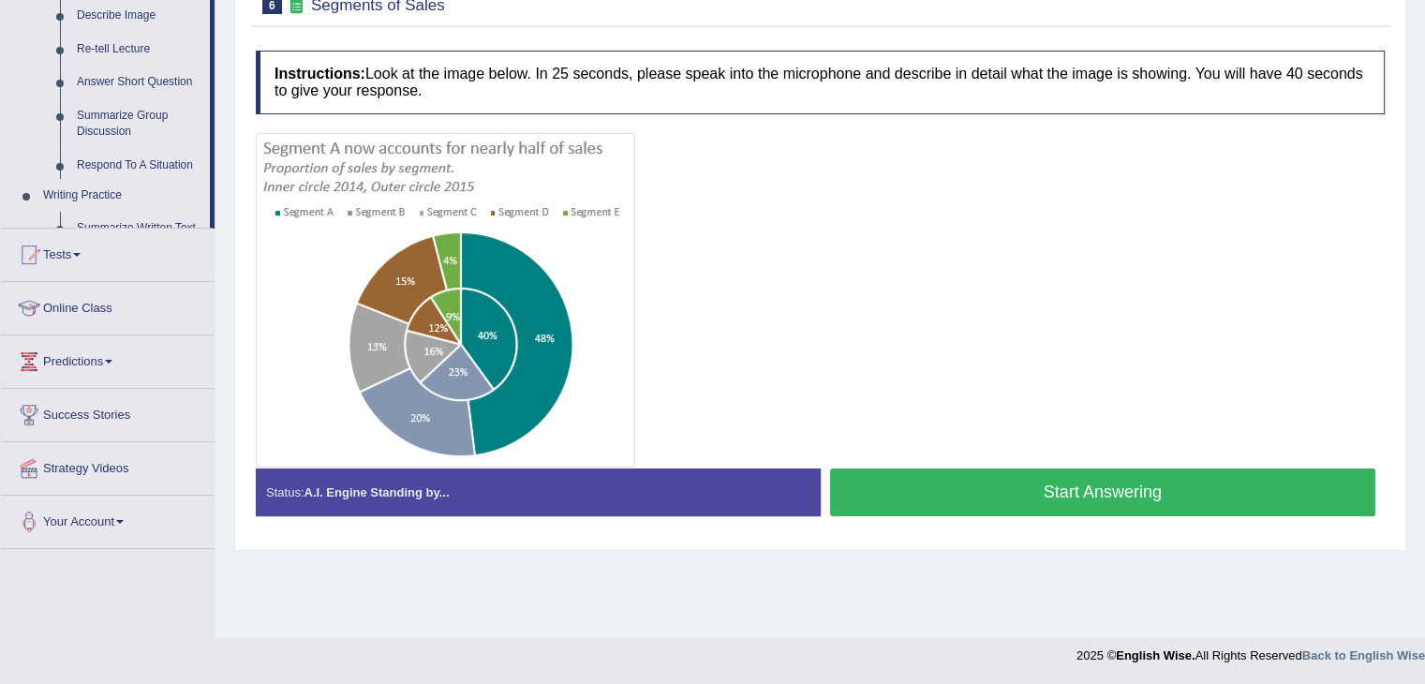
scroll to position [835, 0]
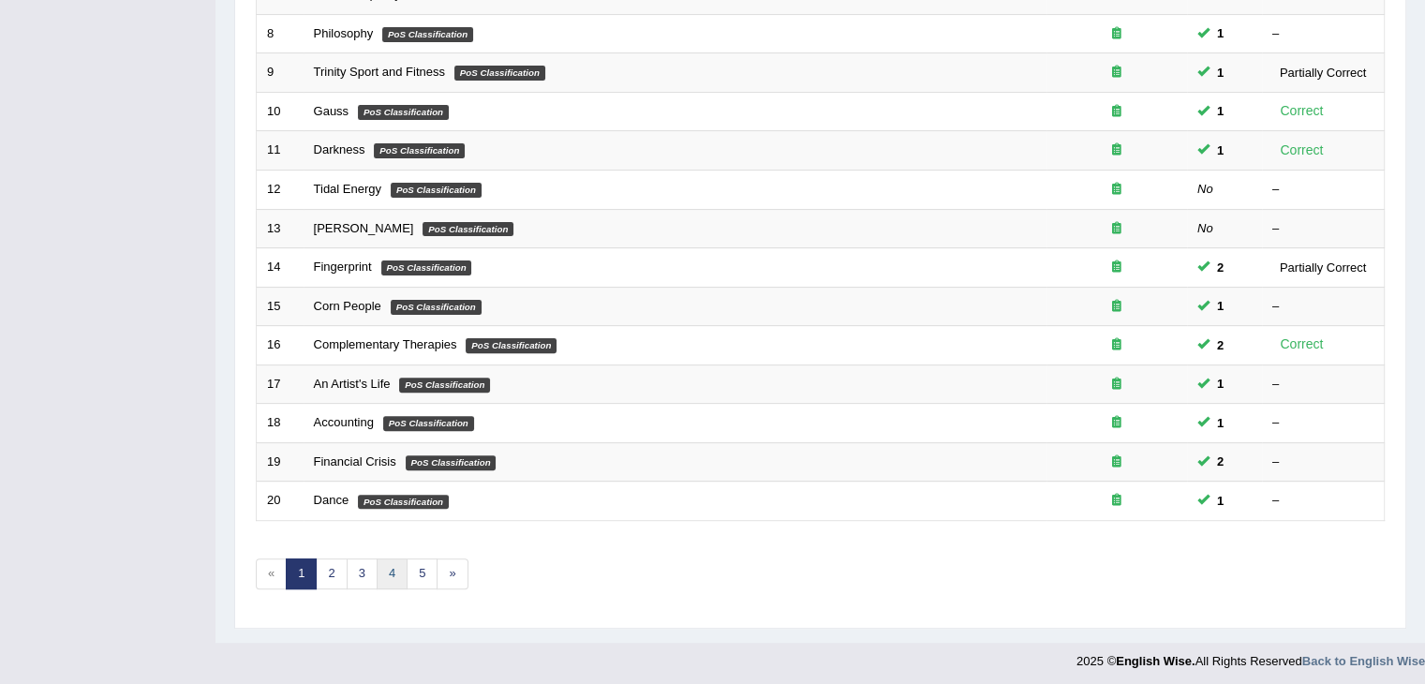
click at [379, 573] on link "4" at bounding box center [392, 573] width 31 height 31
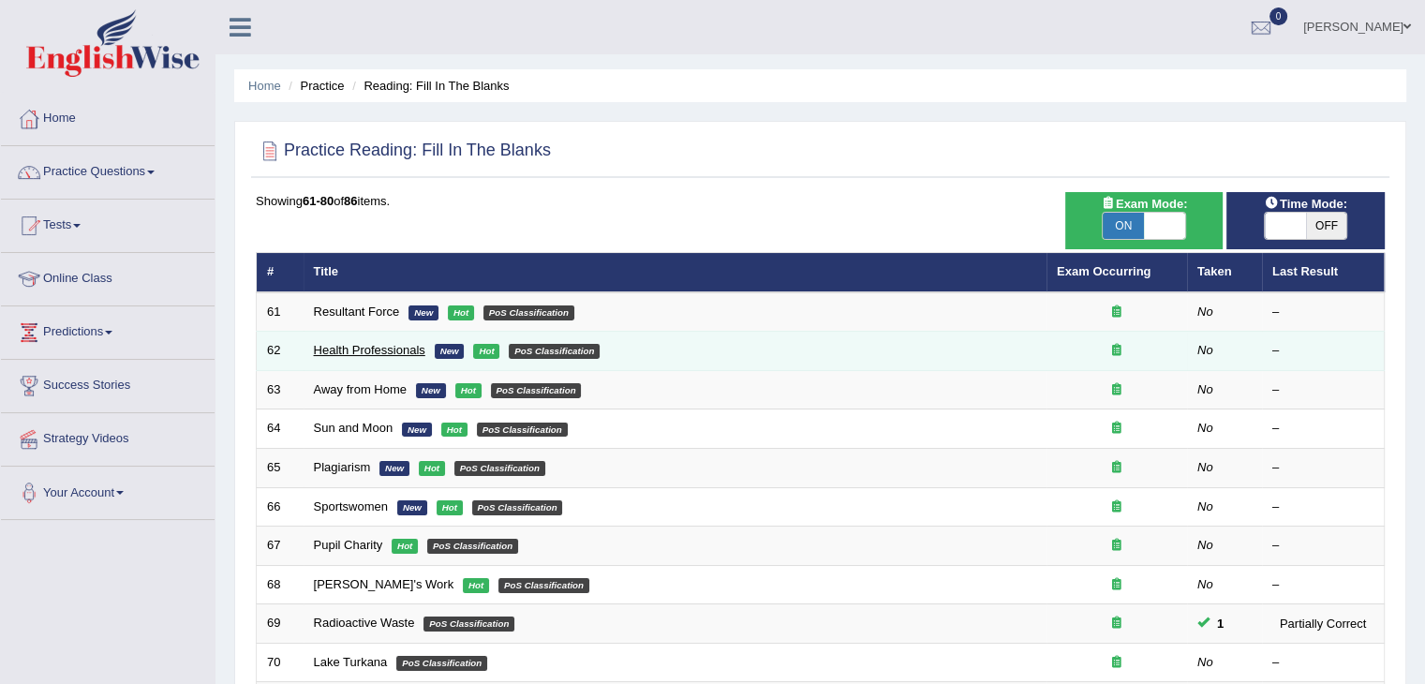
click at [374, 346] on link "Health Professionals" at bounding box center [369, 350] width 111 height 14
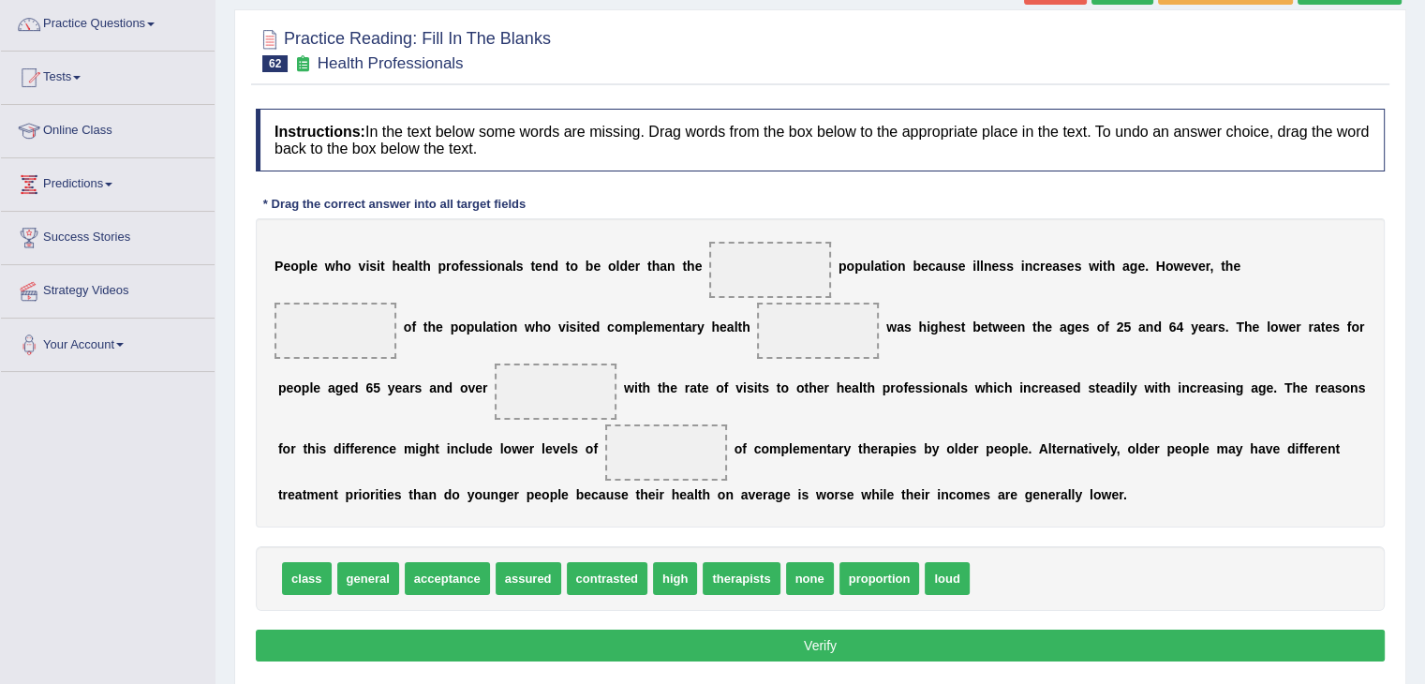
scroll to position [118, 0]
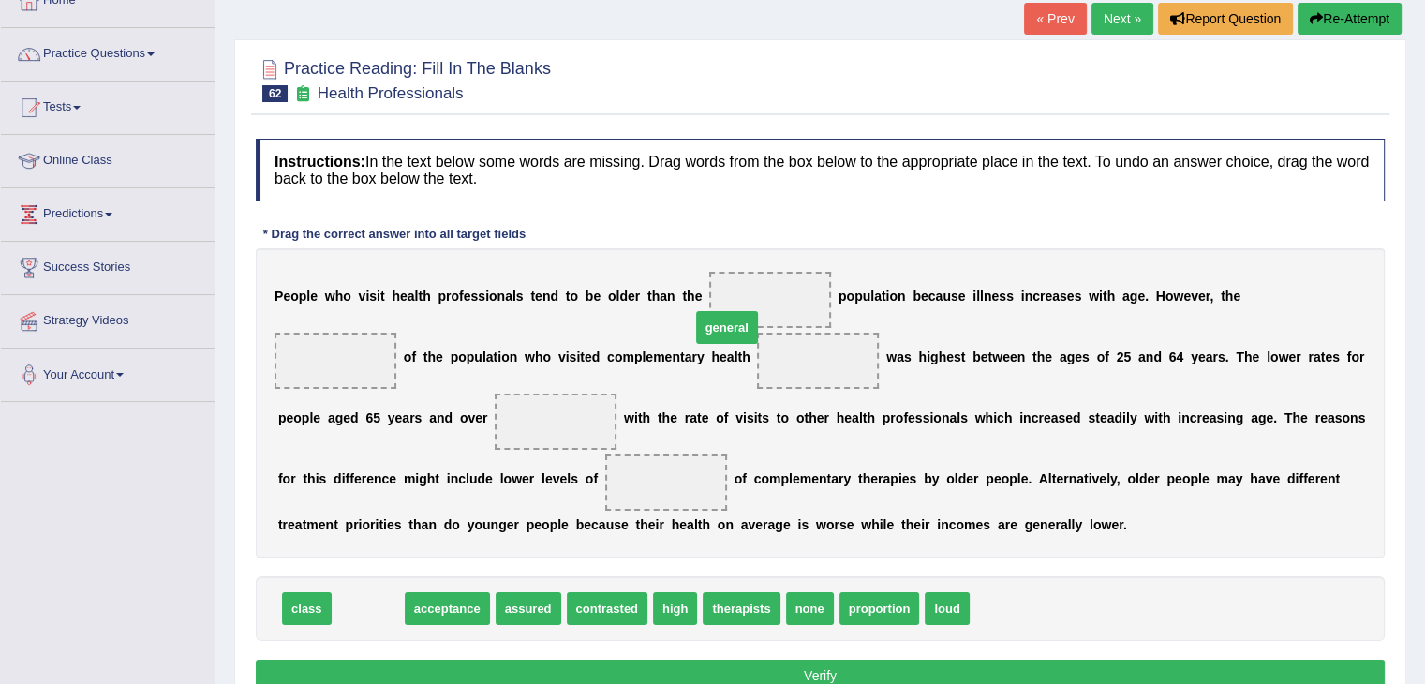
drag, startPoint x: 357, startPoint y: 600, endPoint x: 731, endPoint y: 311, distance: 472.7
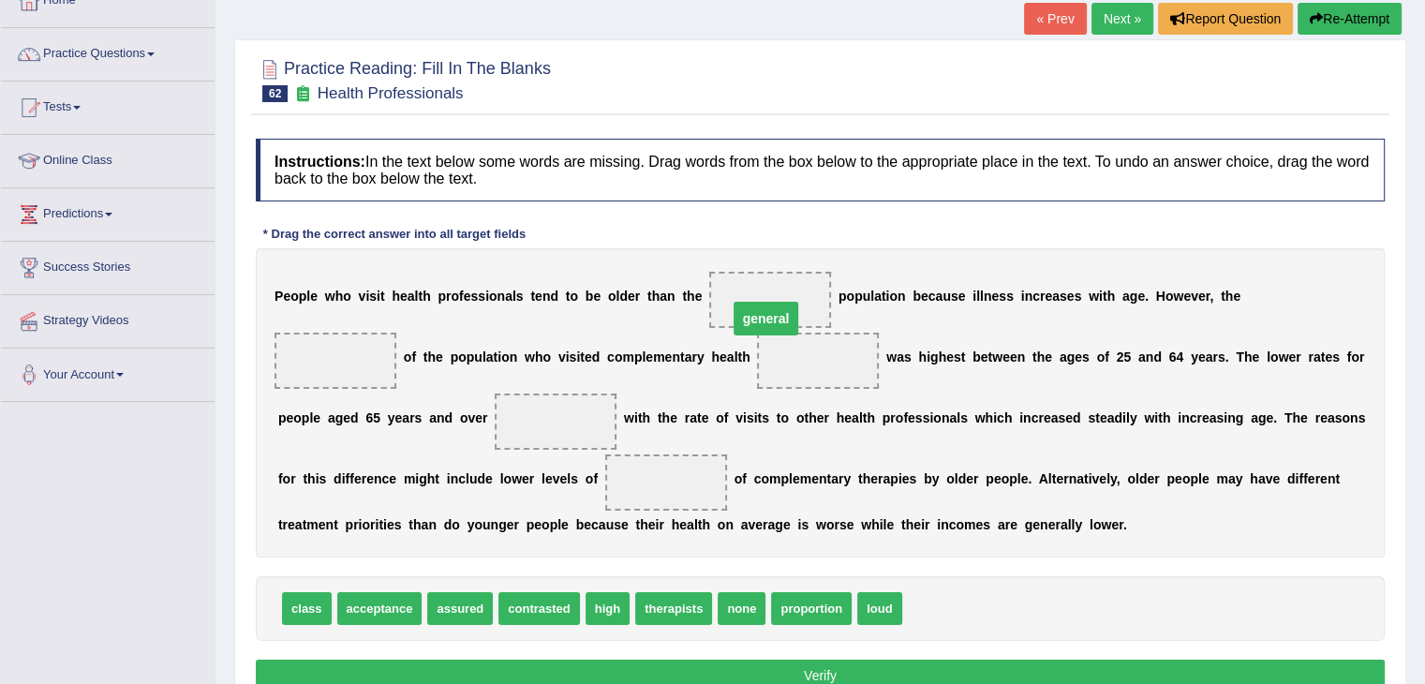
drag, startPoint x: 839, startPoint y: 359, endPoint x: 776, endPoint y: 301, distance: 86.2
drag, startPoint x: 610, startPoint y: 607, endPoint x: 326, endPoint y: 364, distance: 373.3
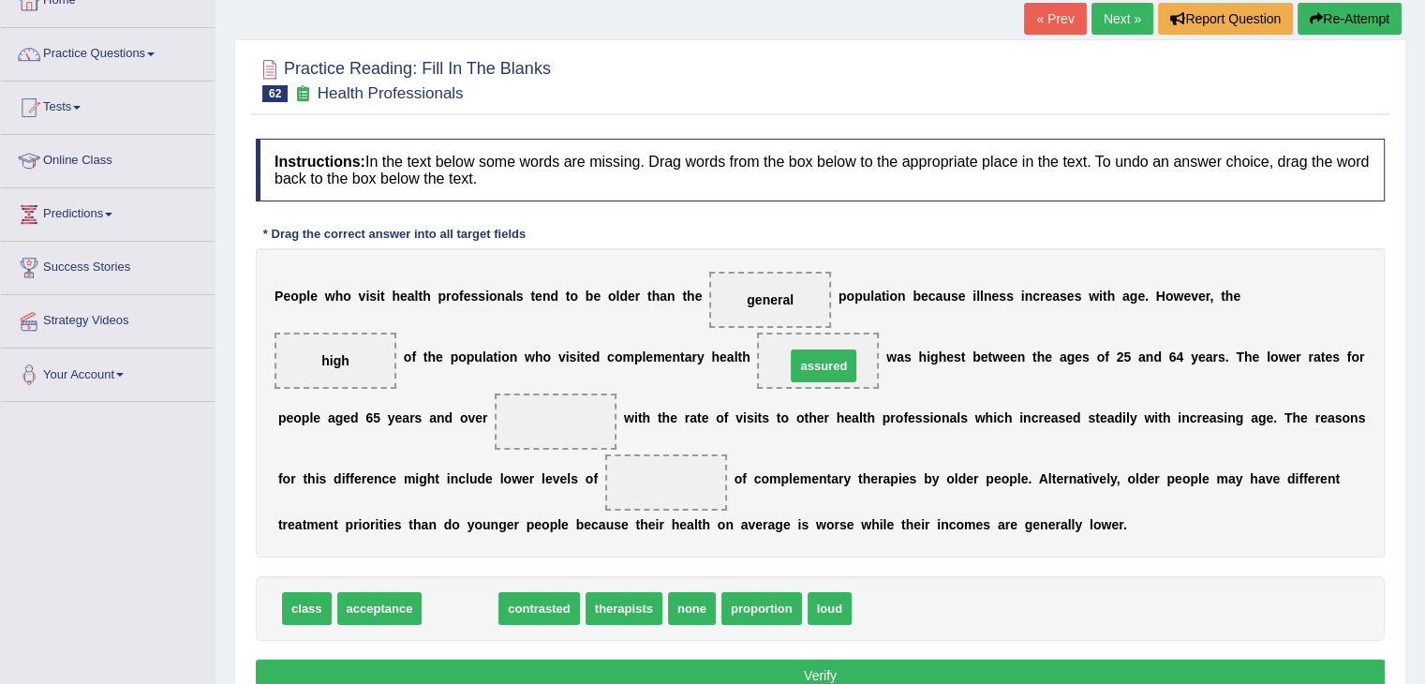
drag, startPoint x: 451, startPoint y: 607, endPoint x: 805, endPoint y: 394, distance: 412.2
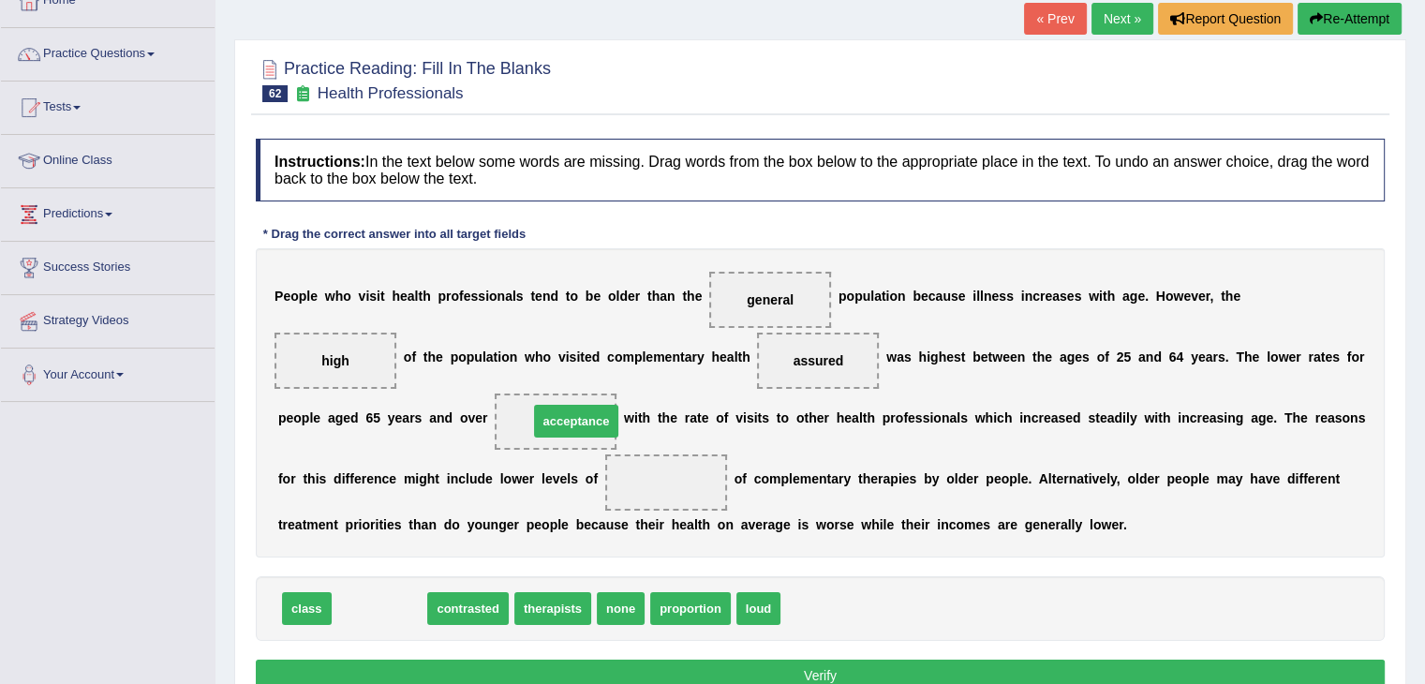
drag, startPoint x: 382, startPoint y: 604, endPoint x: 579, endPoint y: 417, distance: 271.6
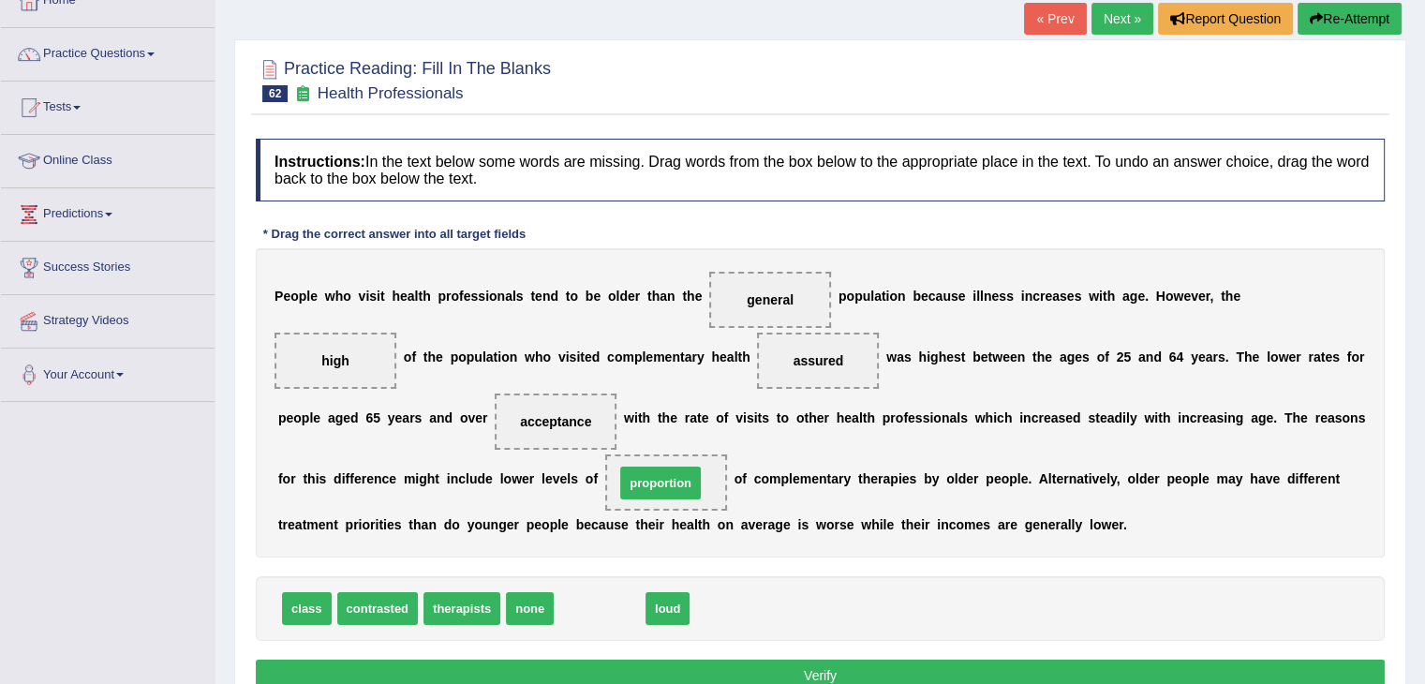
drag, startPoint x: 613, startPoint y: 613, endPoint x: 678, endPoint y: 487, distance: 141.6
drag, startPoint x: 799, startPoint y: 664, endPoint x: 807, endPoint y: 628, distance: 36.6
click at [799, 663] on button "Verify" at bounding box center [820, 675] width 1129 height 32
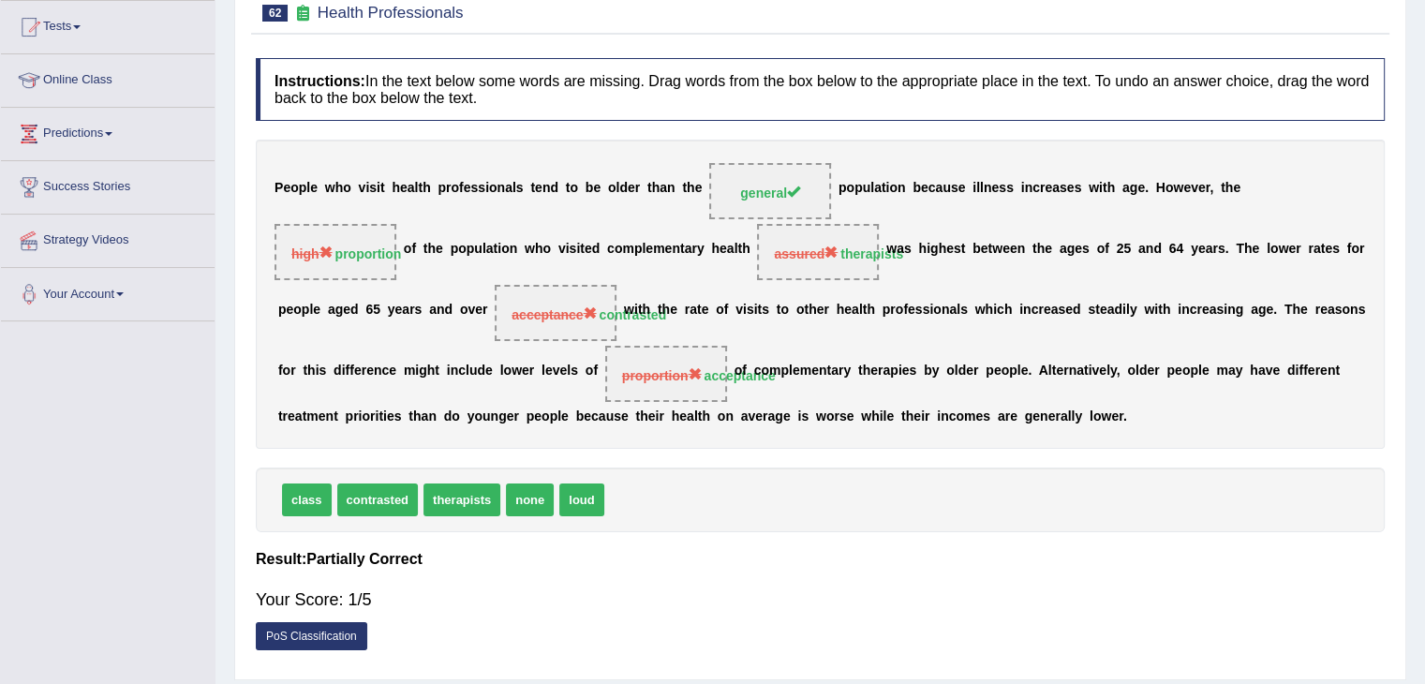
scroll to position [112, 0]
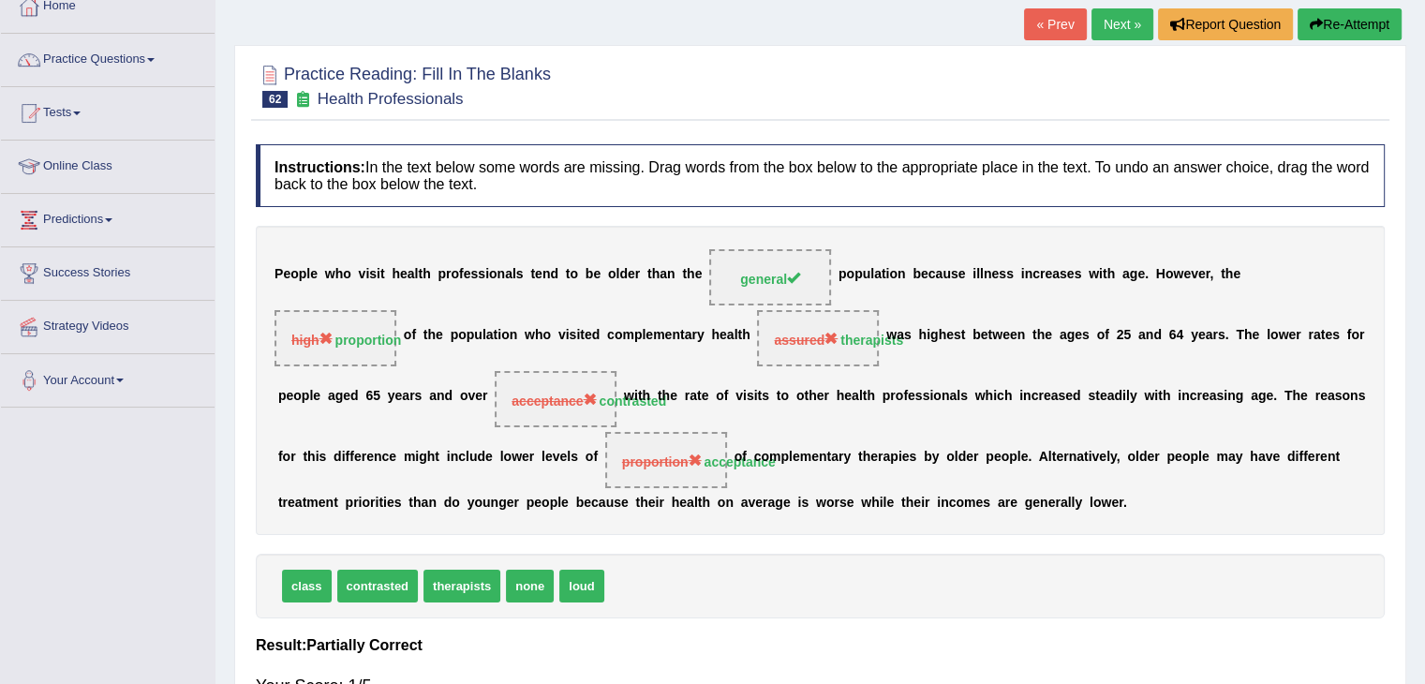
click at [1120, 23] on link "Next »" at bounding box center [1122, 24] width 62 height 32
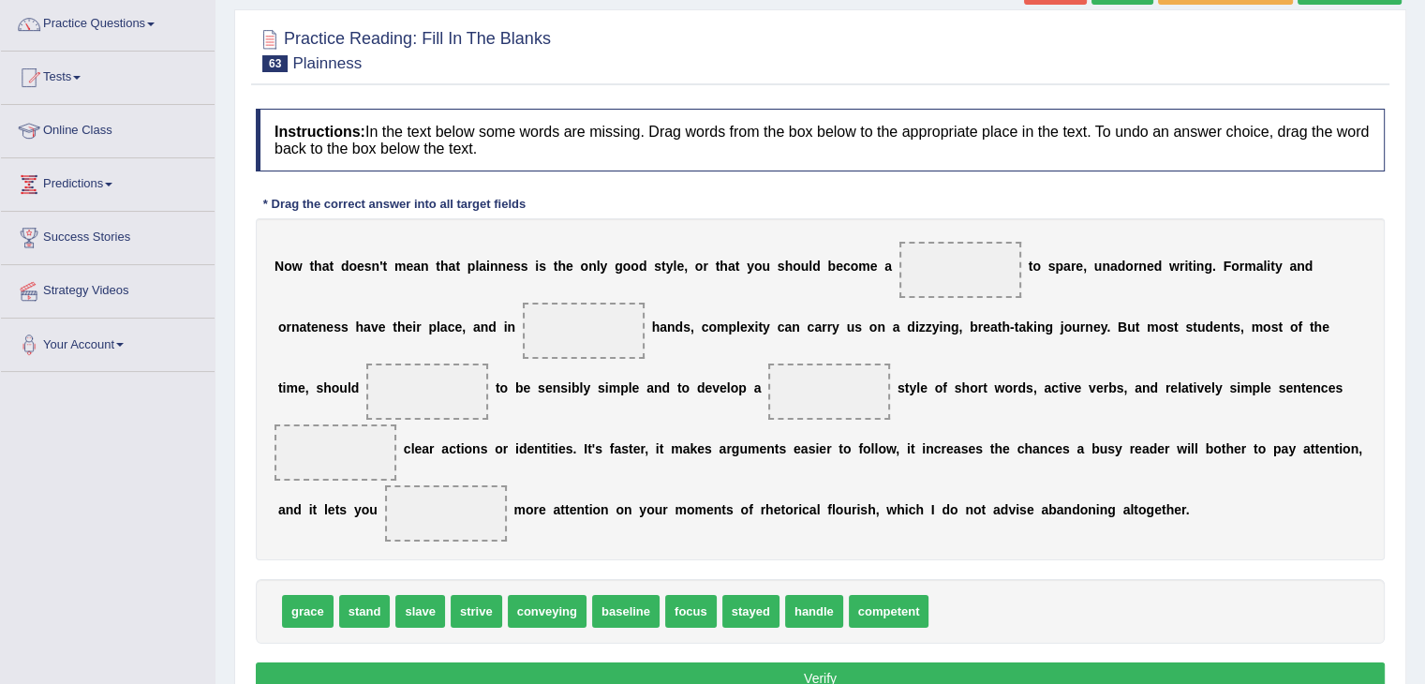
scroll to position [118, 0]
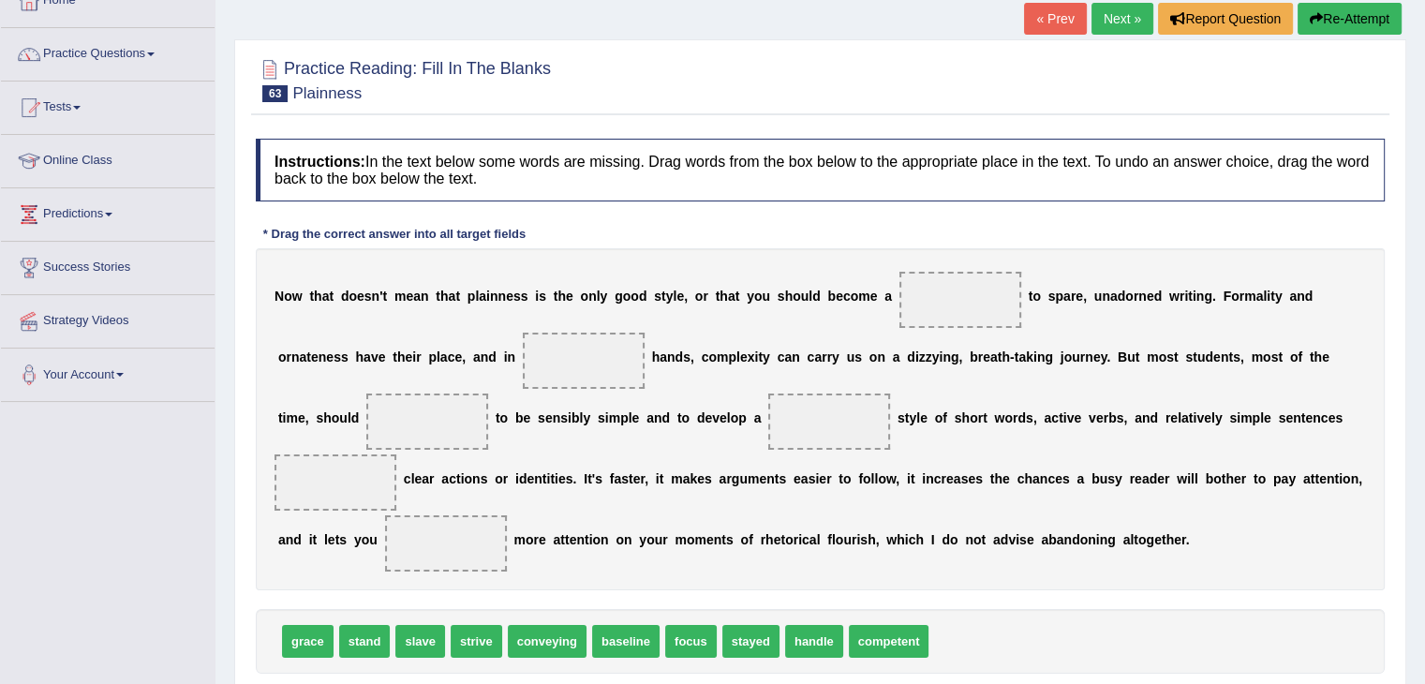
click at [1107, 25] on link "Next »" at bounding box center [1122, 19] width 62 height 32
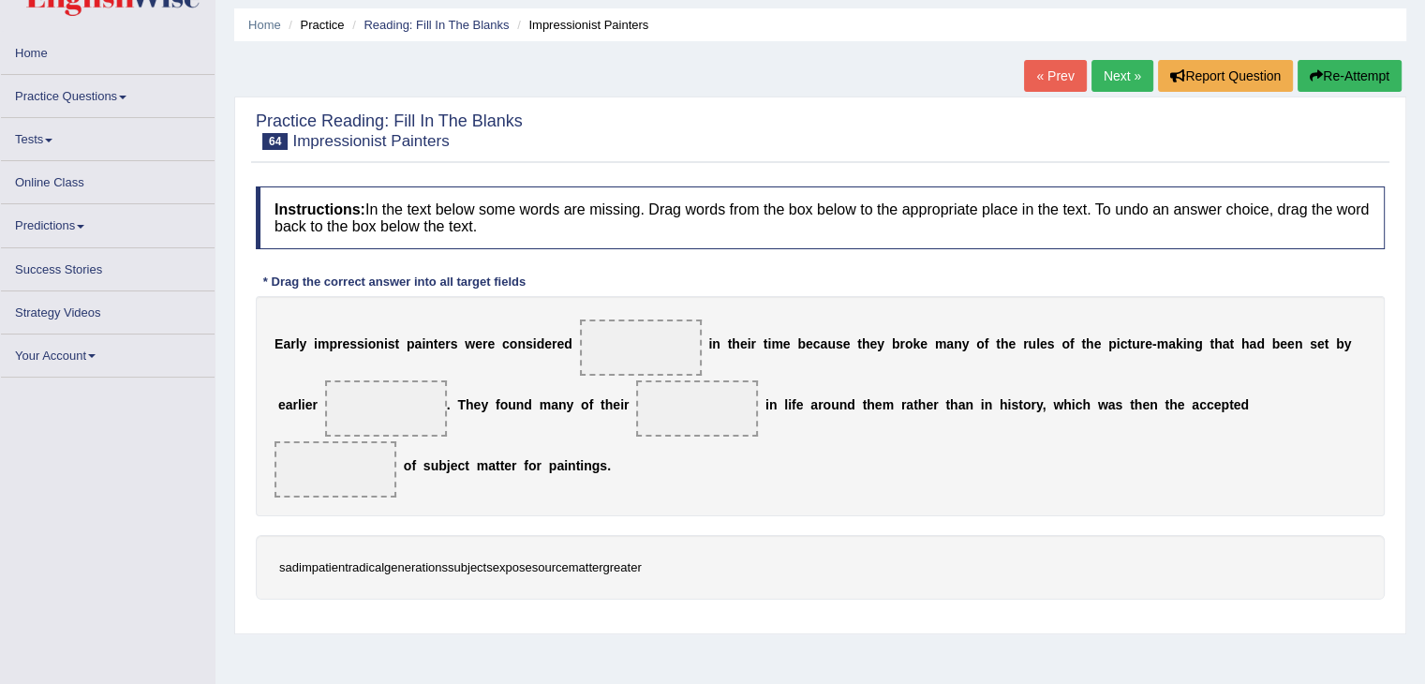
scroll to position [94, 0]
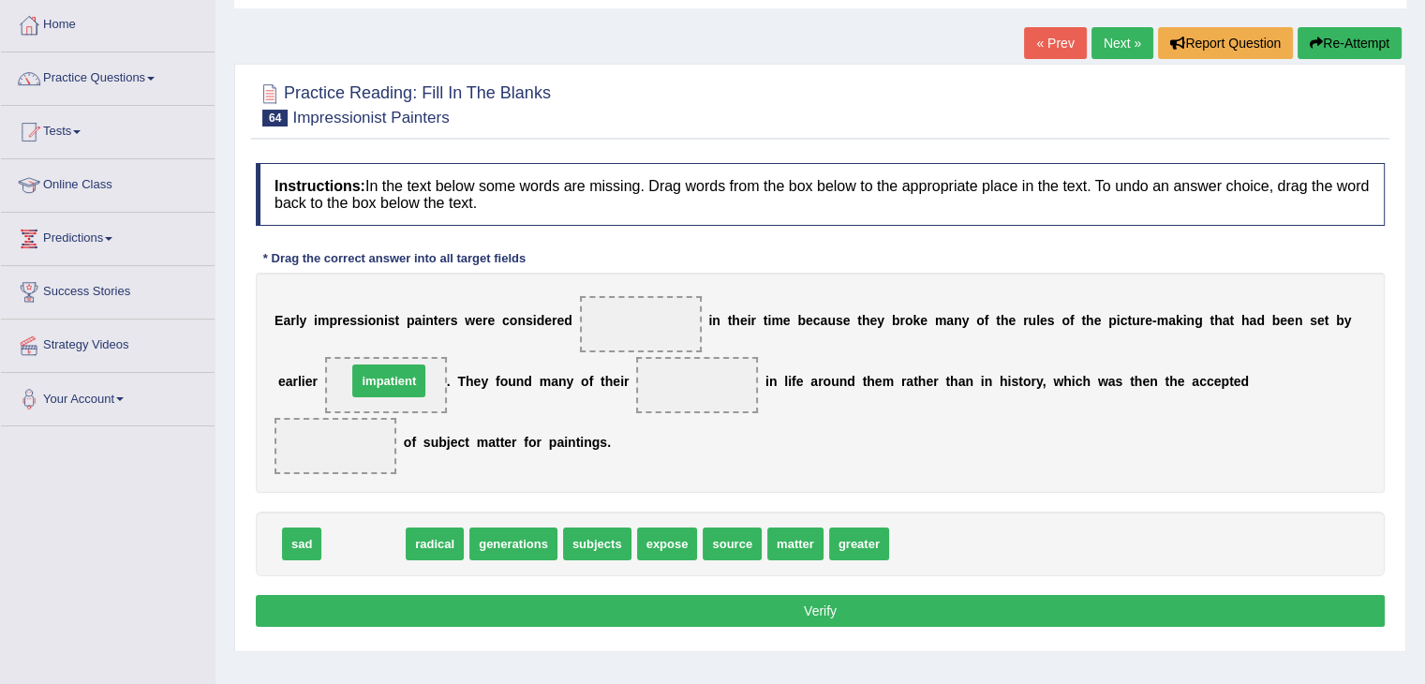
drag, startPoint x: 367, startPoint y: 539, endPoint x: 392, endPoint y: 376, distance: 164.9
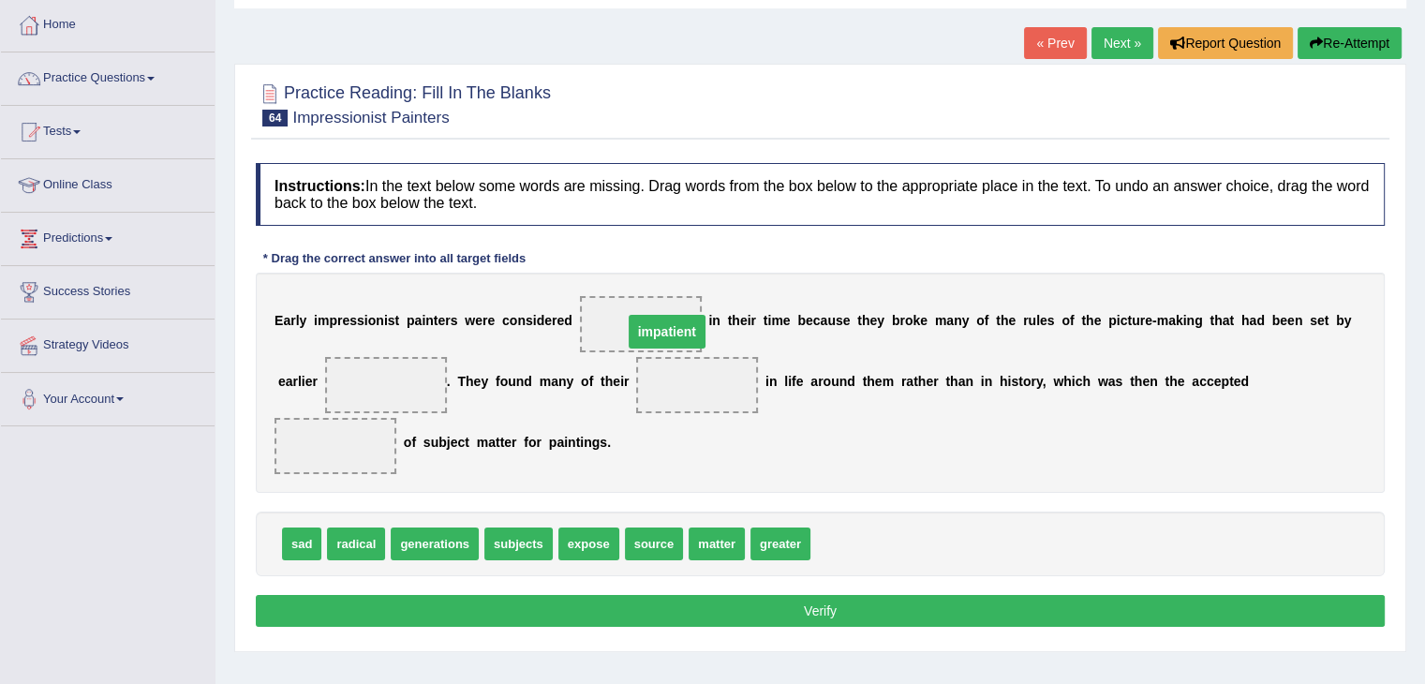
drag, startPoint x: 378, startPoint y: 377, endPoint x: 659, endPoint y: 323, distance: 286.0
drag, startPoint x: 449, startPoint y: 541, endPoint x: 406, endPoint y: 391, distance: 156.8
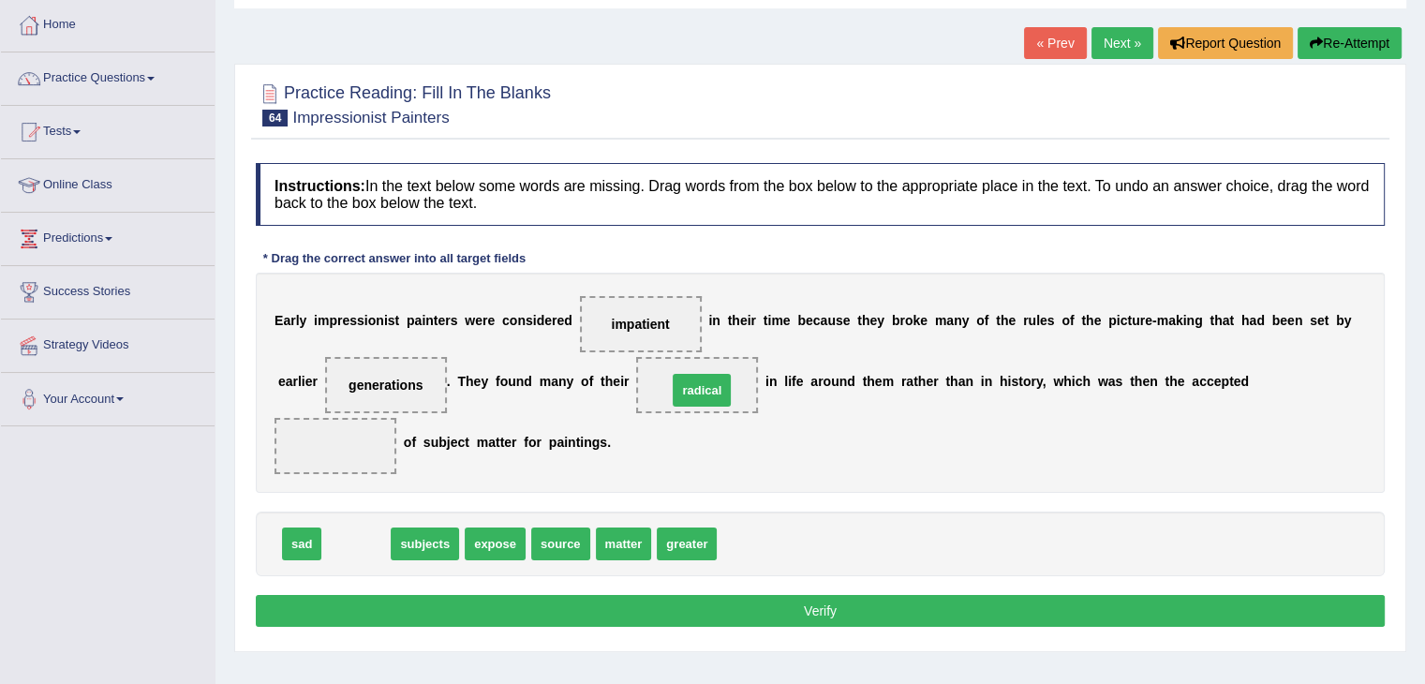
drag, startPoint x: 360, startPoint y: 540, endPoint x: 705, endPoint y: 387, distance: 378.2
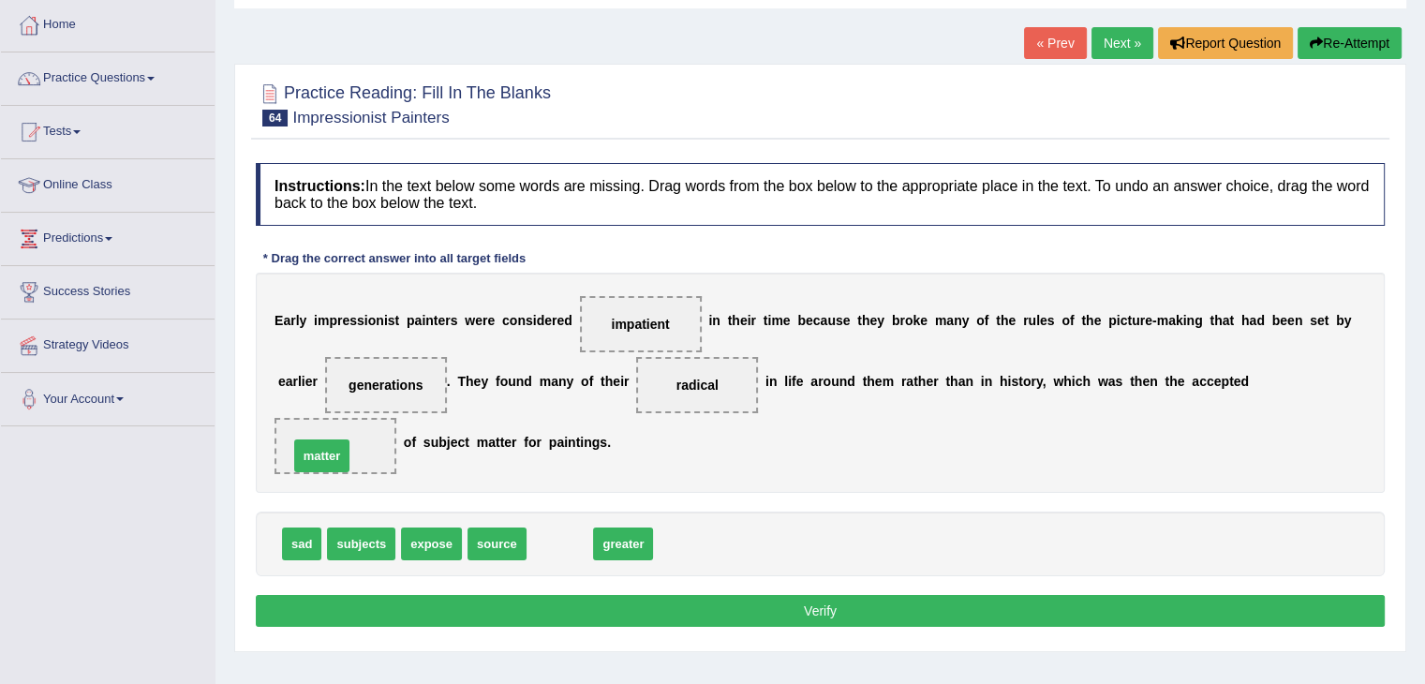
drag, startPoint x: 543, startPoint y: 537, endPoint x: 303, endPoint y: 449, distance: 256.3
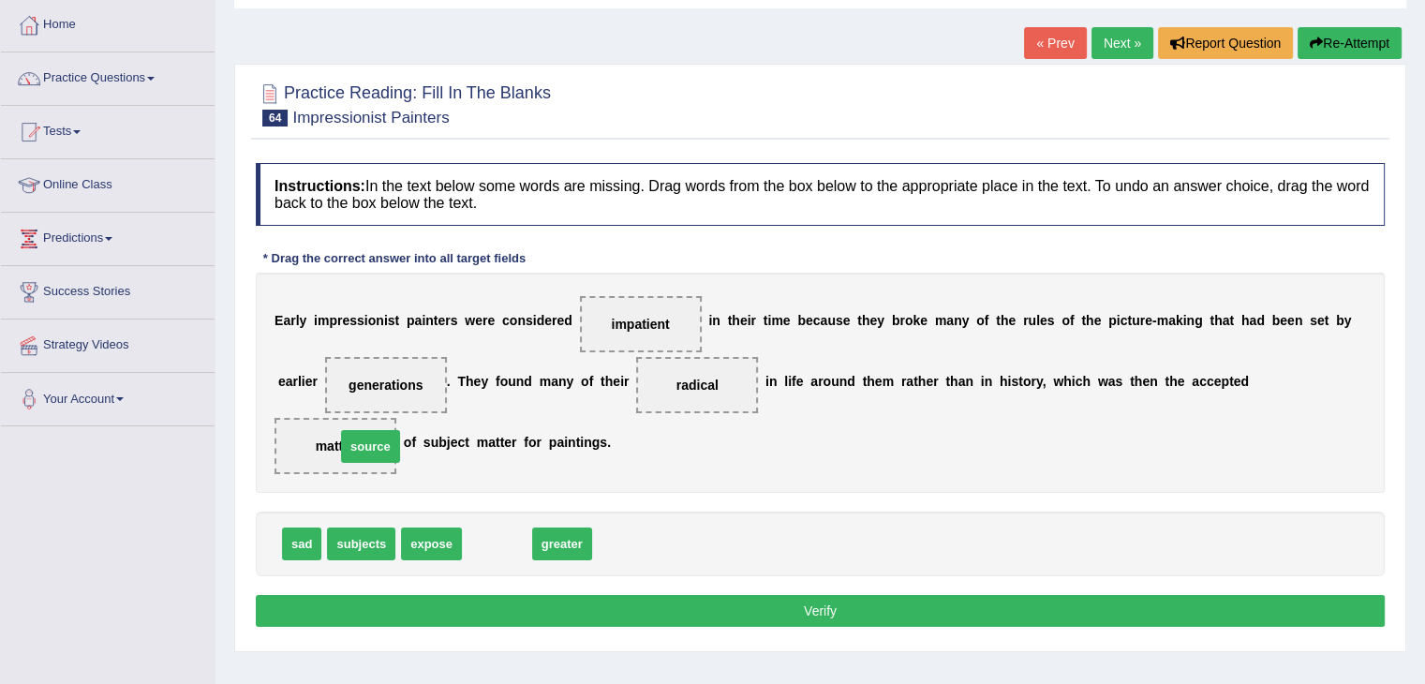
drag, startPoint x: 496, startPoint y: 535, endPoint x: 365, endPoint y: 438, distance: 162.8
click at [817, 604] on button "Verify" at bounding box center [820, 611] width 1129 height 32
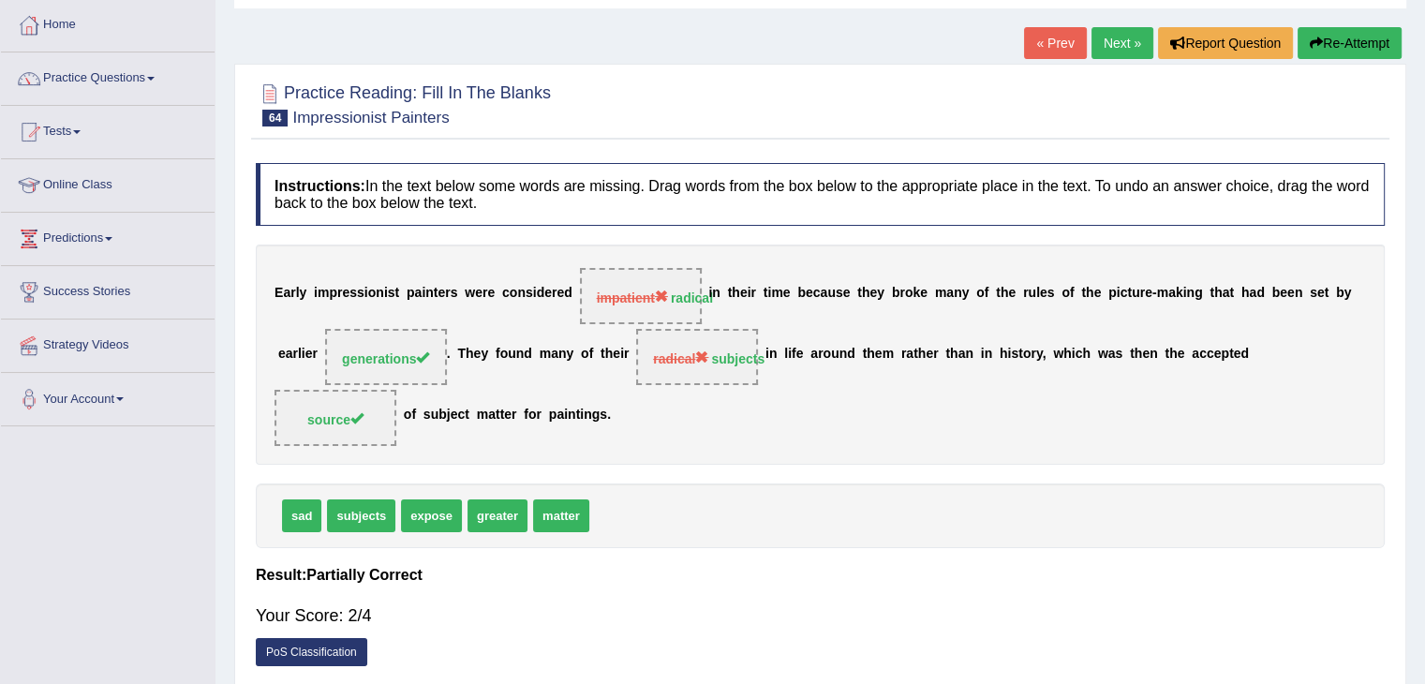
scroll to position [0, 0]
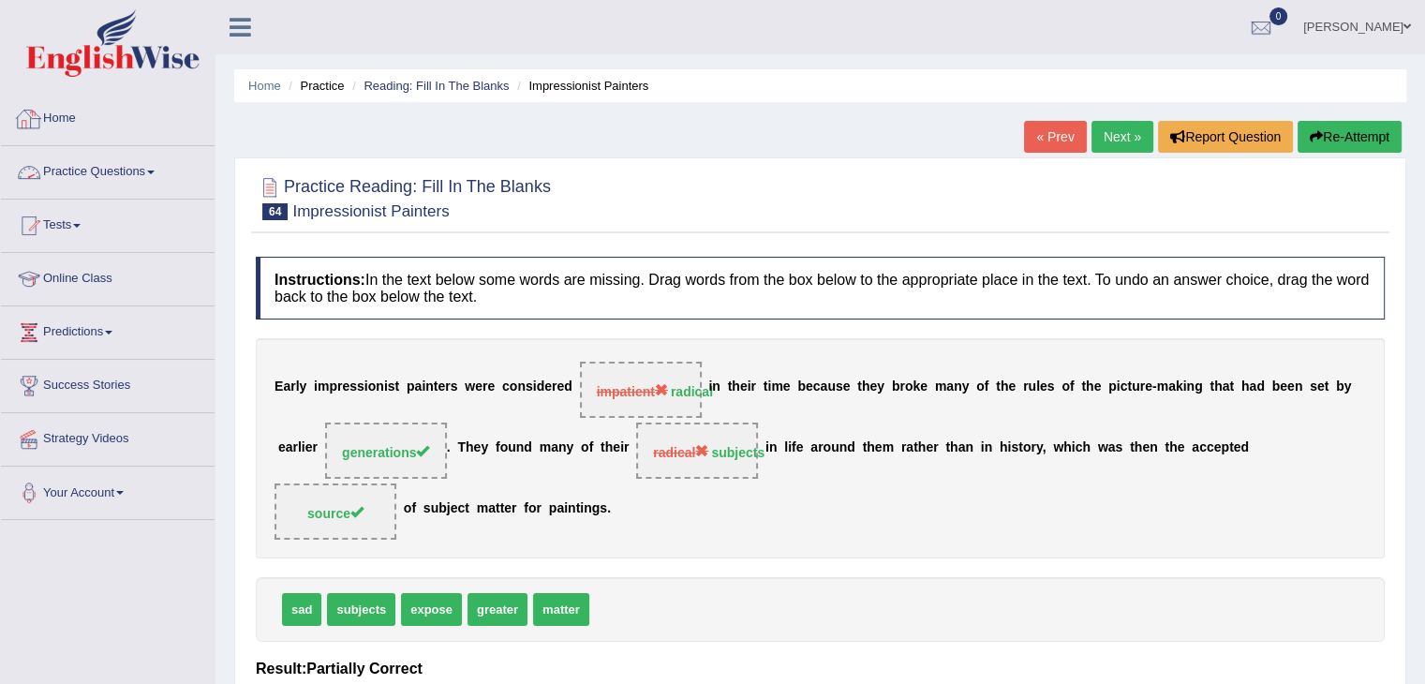
click at [161, 169] on link "Practice Questions" at bounding box center [108, 169] width 214 height 47
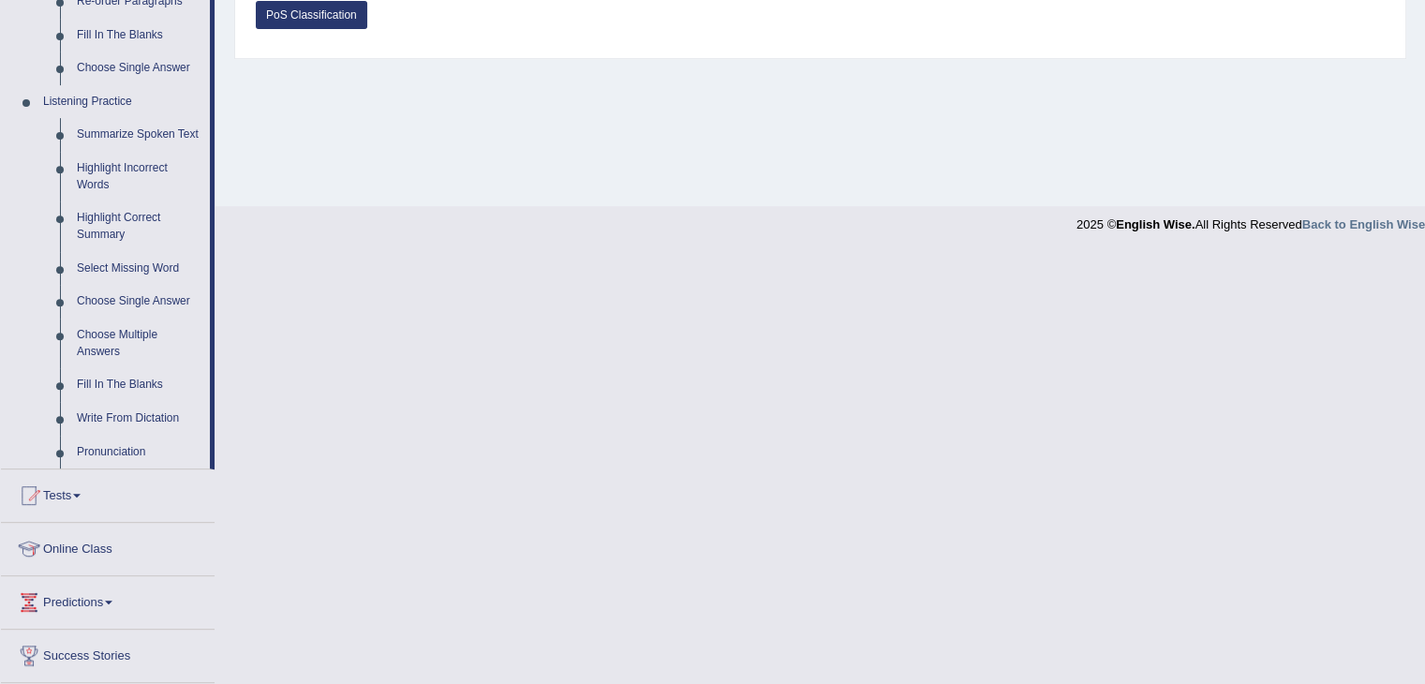
scroll to position [742, 0]
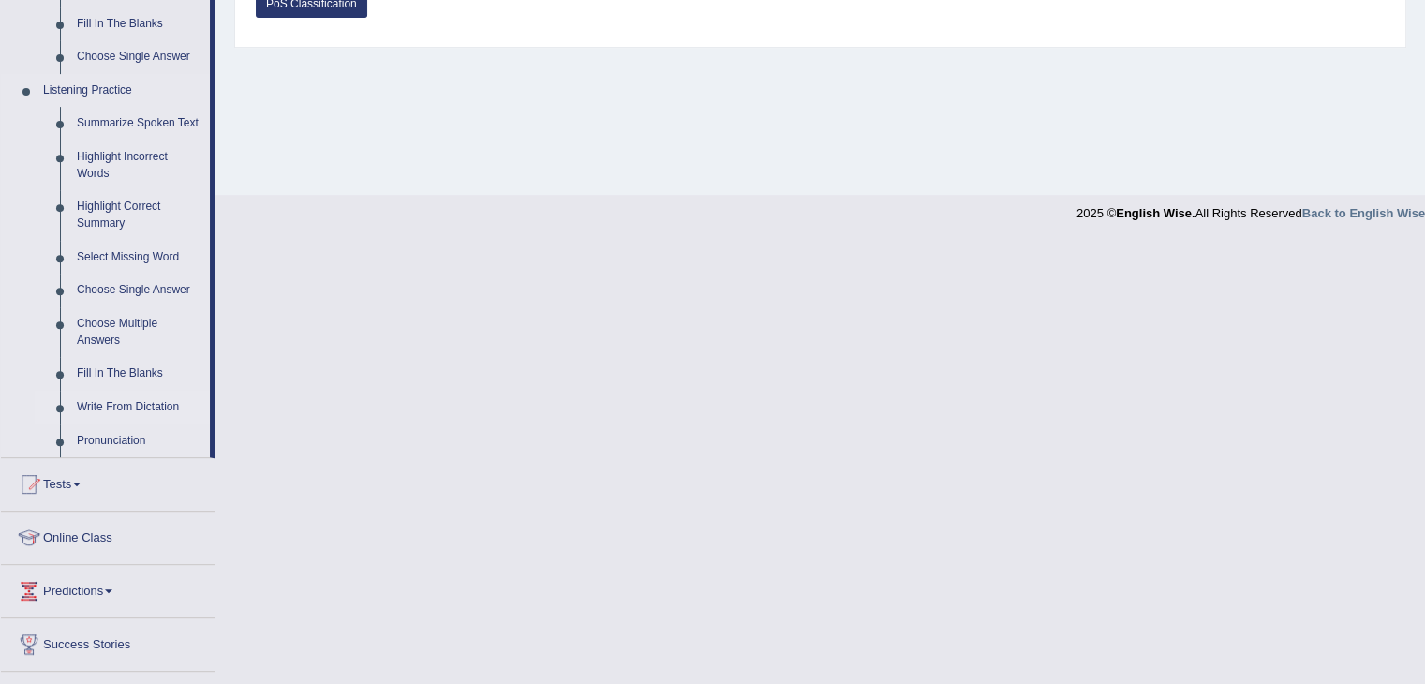
click at [150, 409] on link "Write From Dictation" at bounding box center [138, 408] width 141 height 34
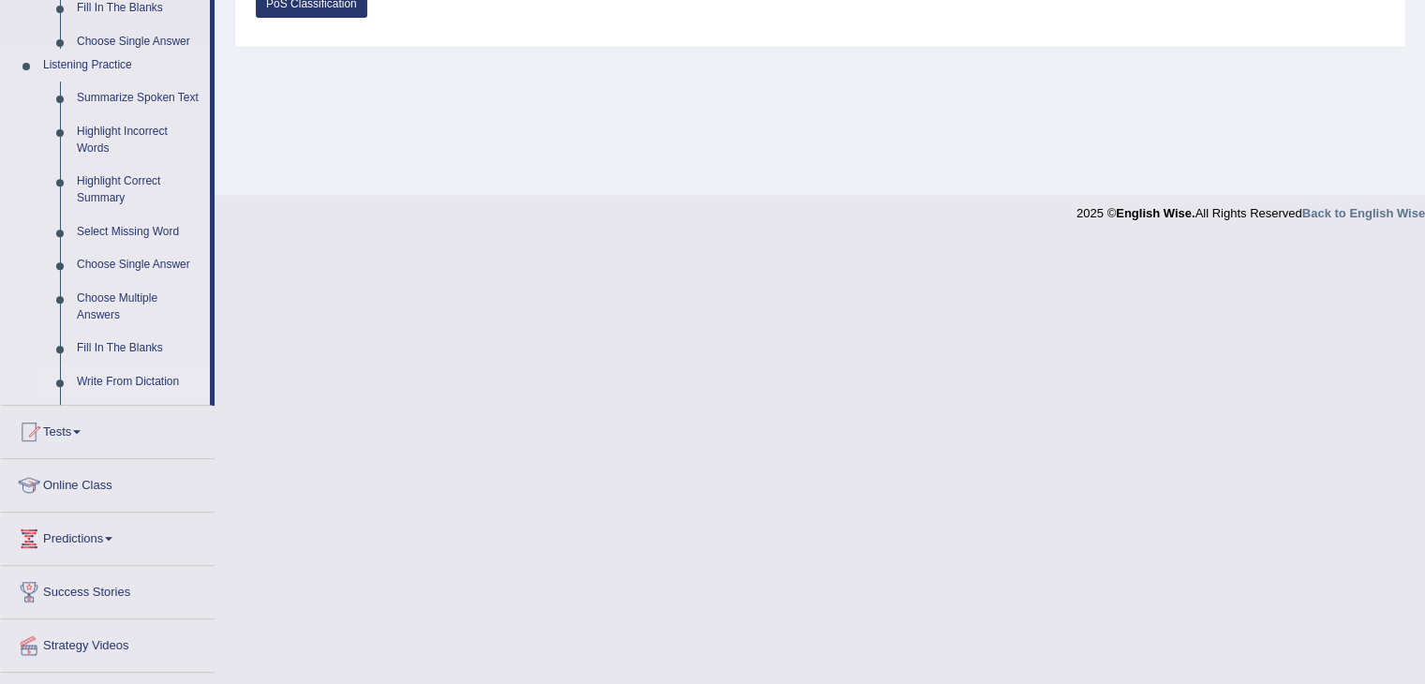
scroll to position [340, 0]
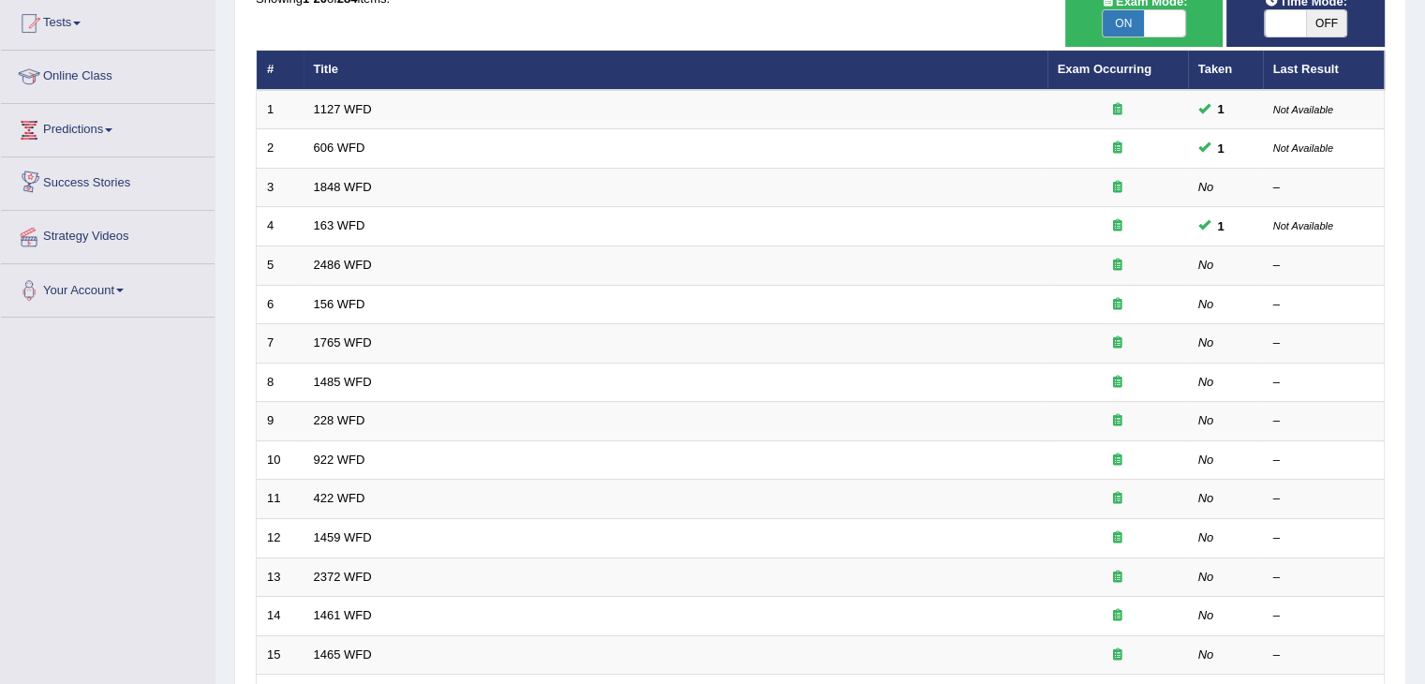
scroll to position [202, 0]
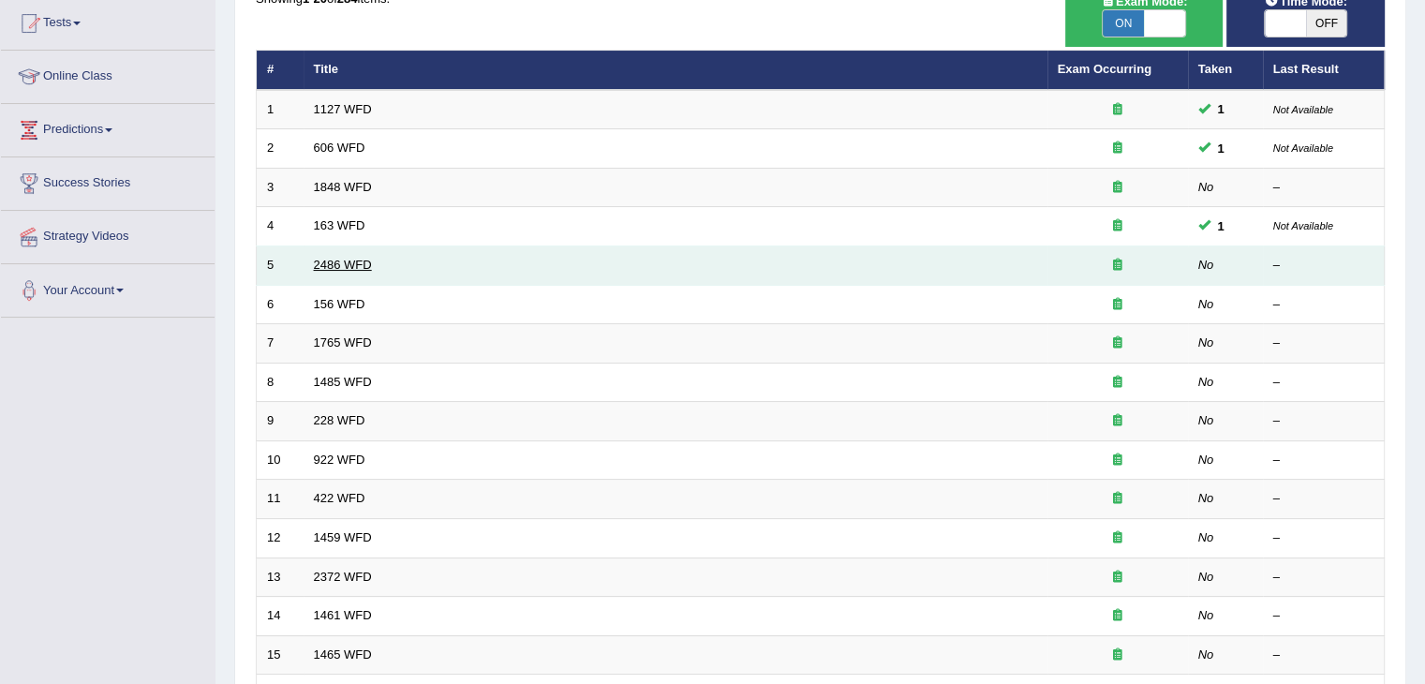
click at [362, 259] on link "2486 WFD" at bounding box center [343, 265] width 58 height 14
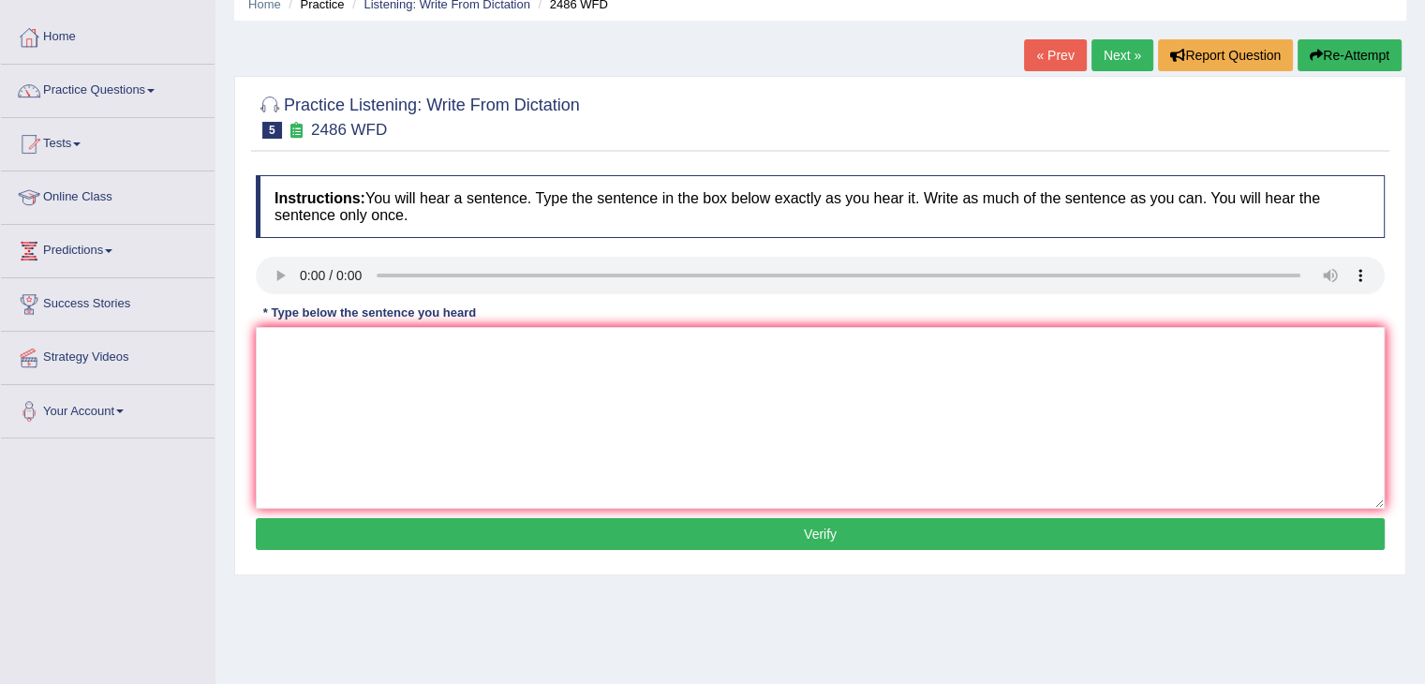
scroll to position [82, 0]
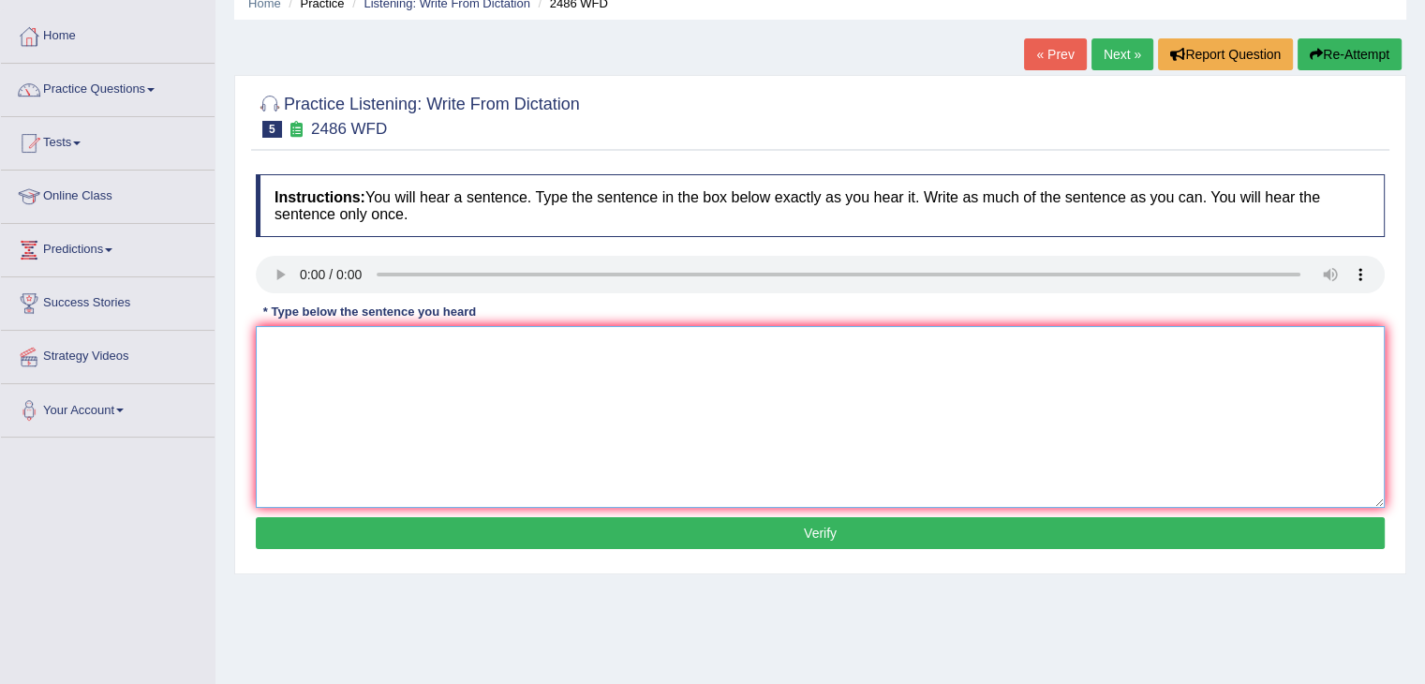
paste textarea "It is quite clear that the facial expressions are different around the world."
type textarea "It is quite clear that the facial expressions are different around the world."
click at [594, 533] on button "Verify" at bounding box center [820, 533] width 1129 height 32
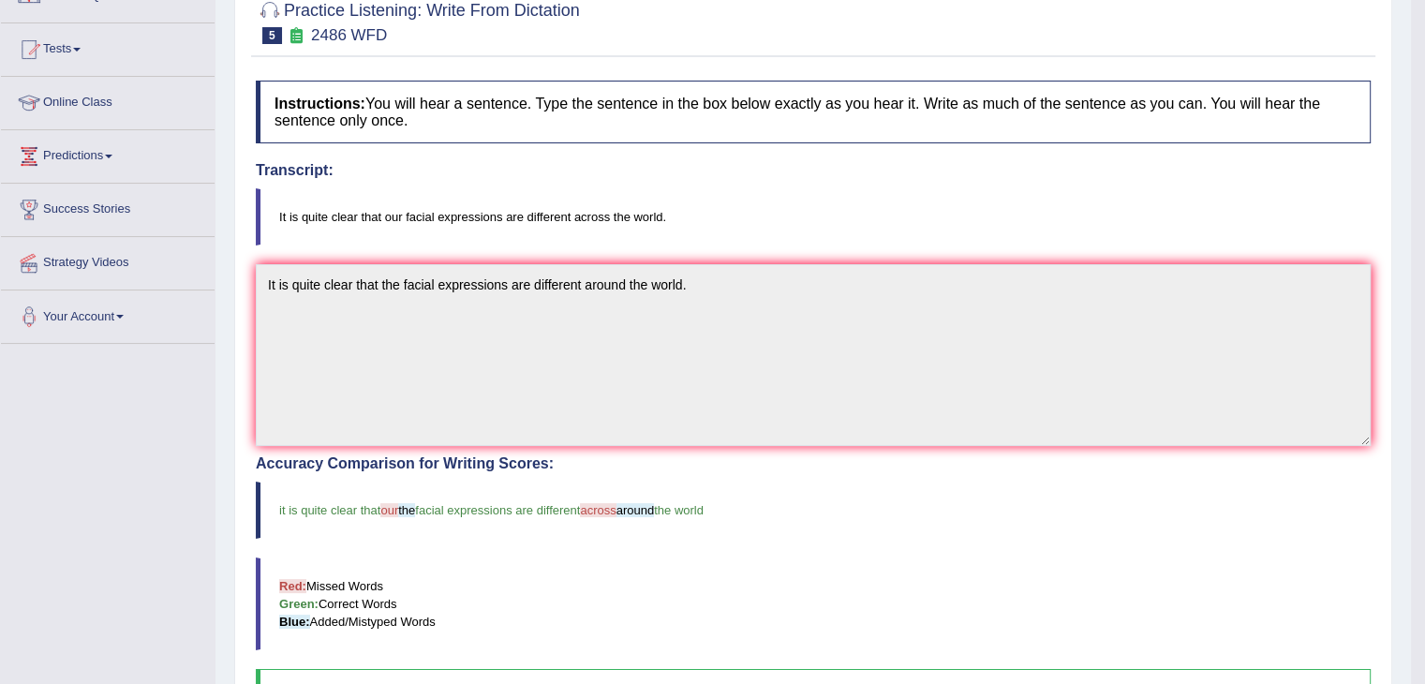
scroll to position [0, 0]
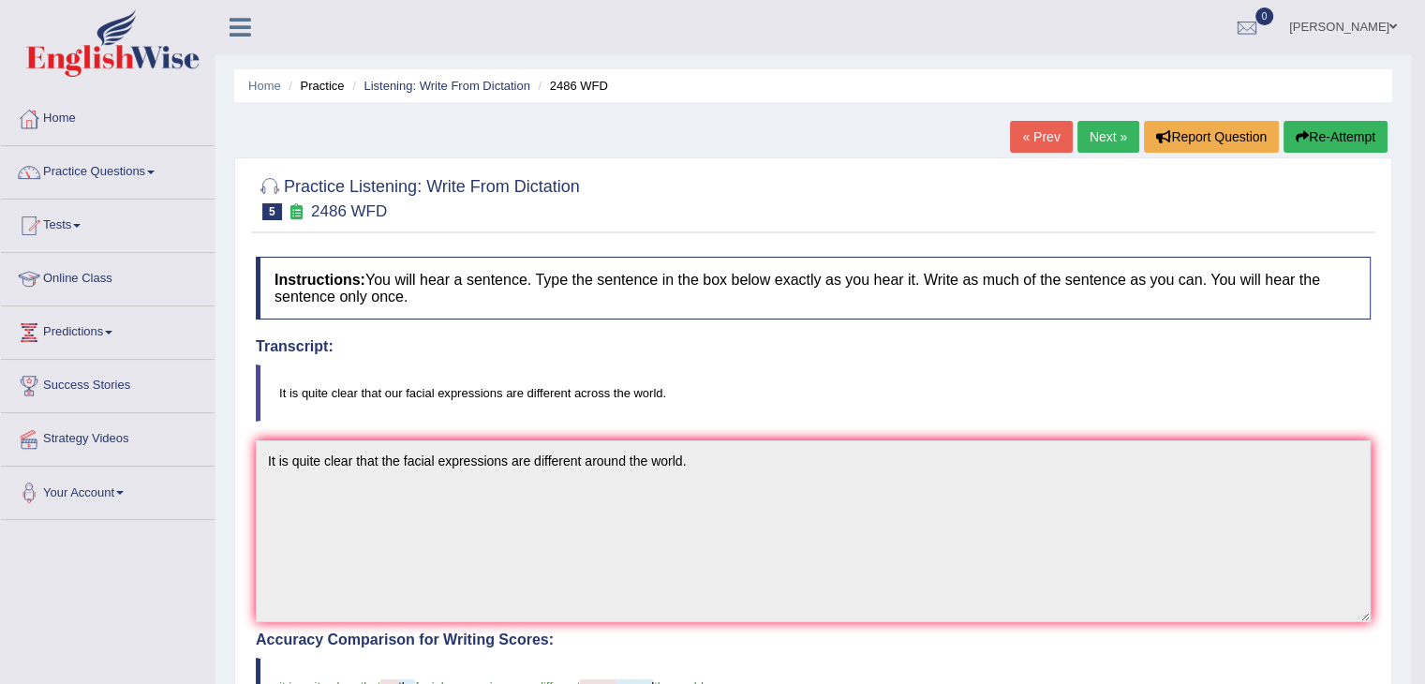
click at [1096, 131] on link "Next »" at bounding box center [1108, 137] width 62 height 32
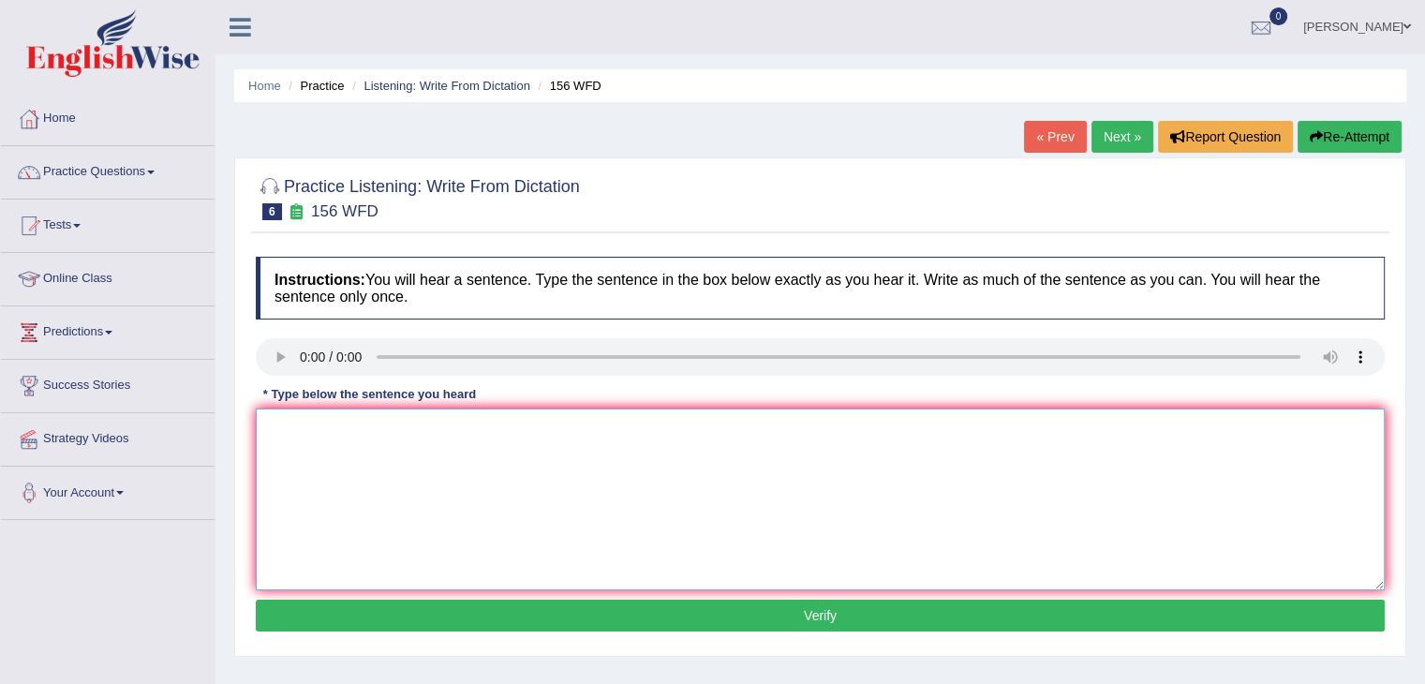
paste textarea "all the assignments are due by [PERSON_NAME]."
click at [270, 424] on textarea "all the assignments are due by tommorow." at bounding box center [820, 499] width 1129 height 182
type textarea "All the assignments are due by tommorow."
click at [484, 619] on button "Verify" at bounding box center [820, 615] width 1129 height 32
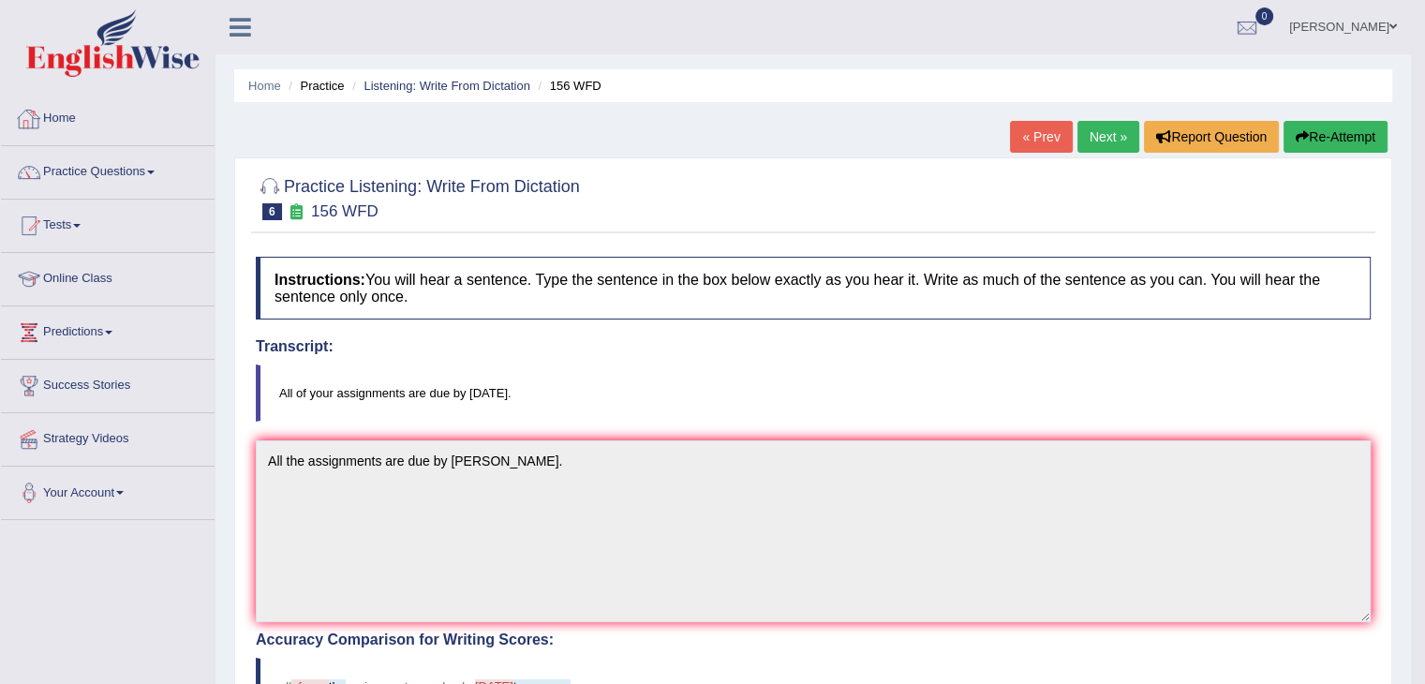
click at [73, 126] on link "Home" at bounding box center [108, 116] width 214 height 47
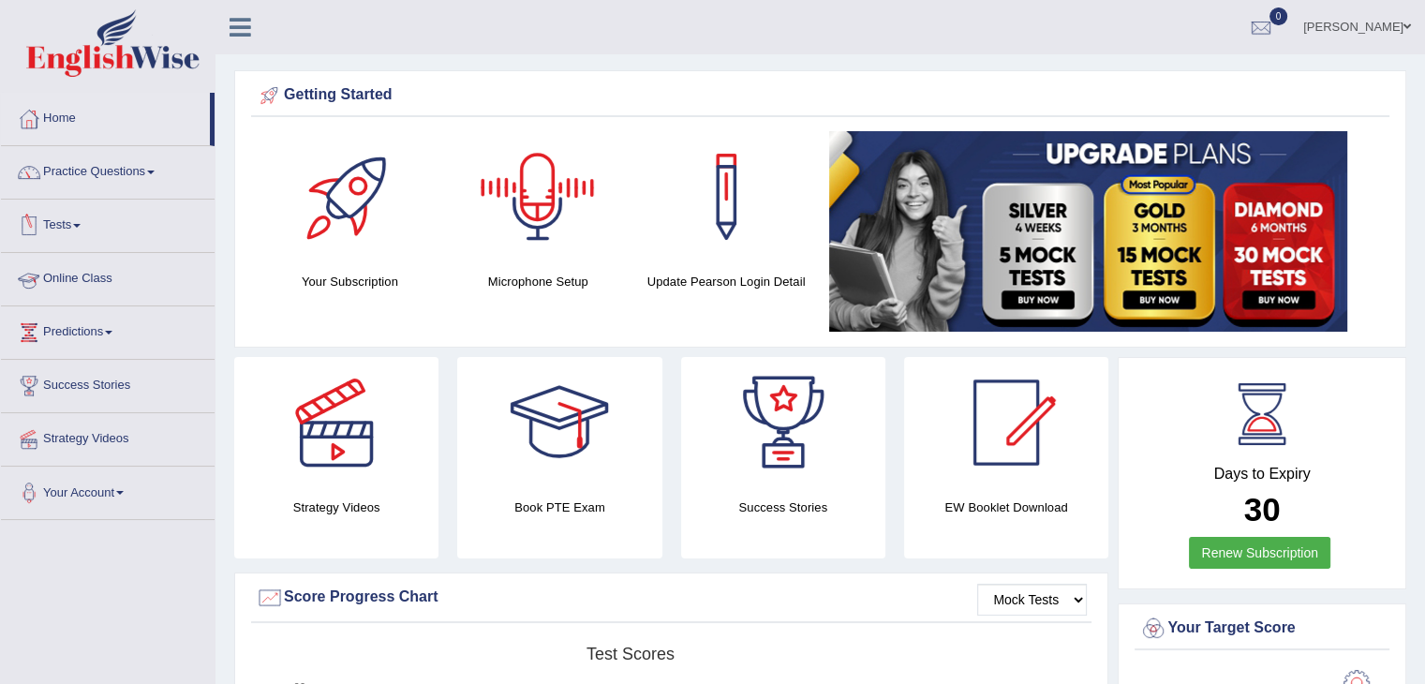
click at [108, 277] on link "Online Class" at bounding box center [108, 276] width 214 height 47
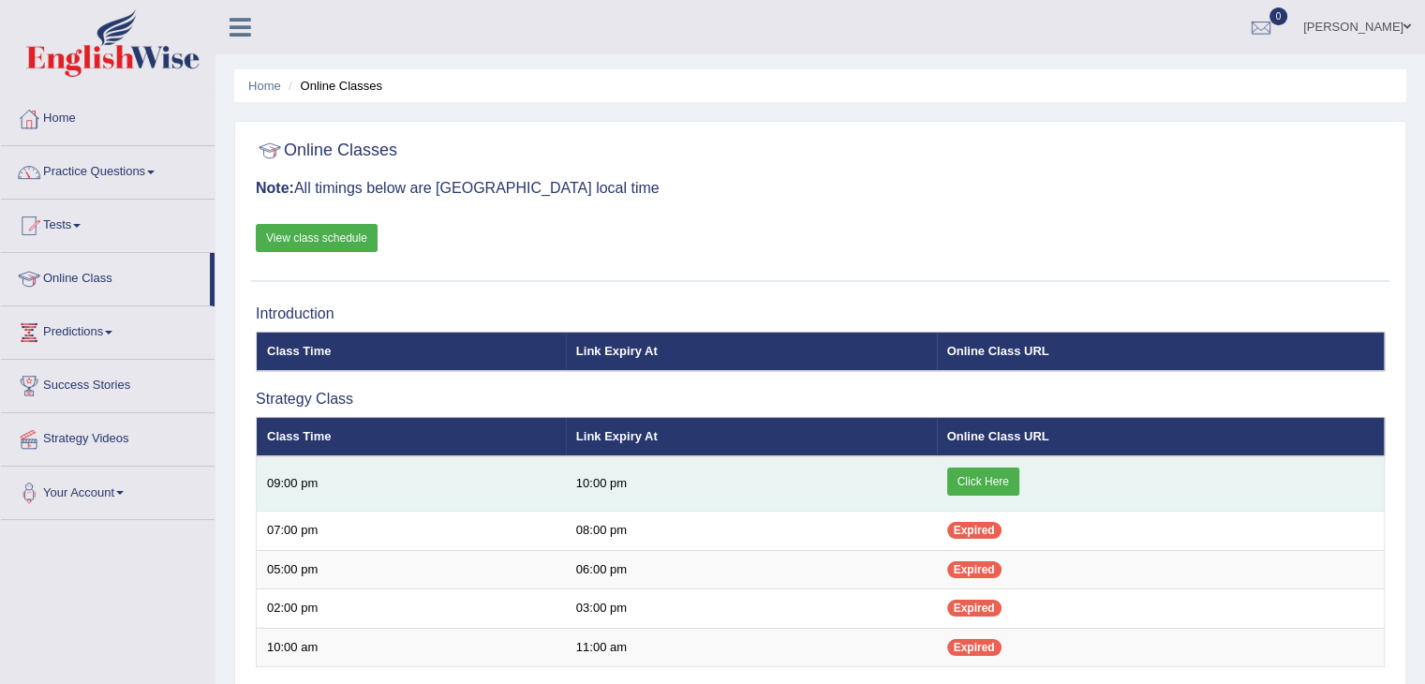
click at [976, 486] on link "Click Here" at bounding box center [983, 481] width 72 height 28
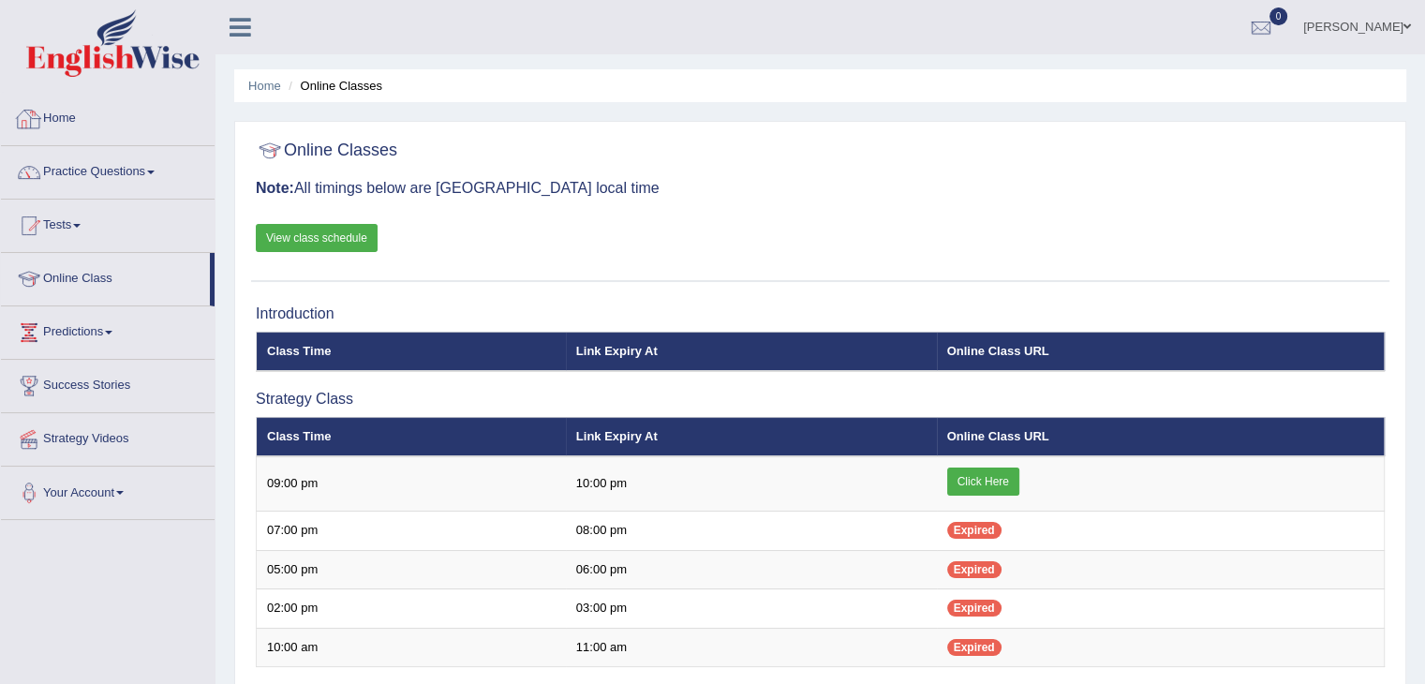
click at [81, 117] on link "Home" at bounding box center [108, 116] width 214 height 47
